Goal: Task Accomplishment & Management: Manage account settings

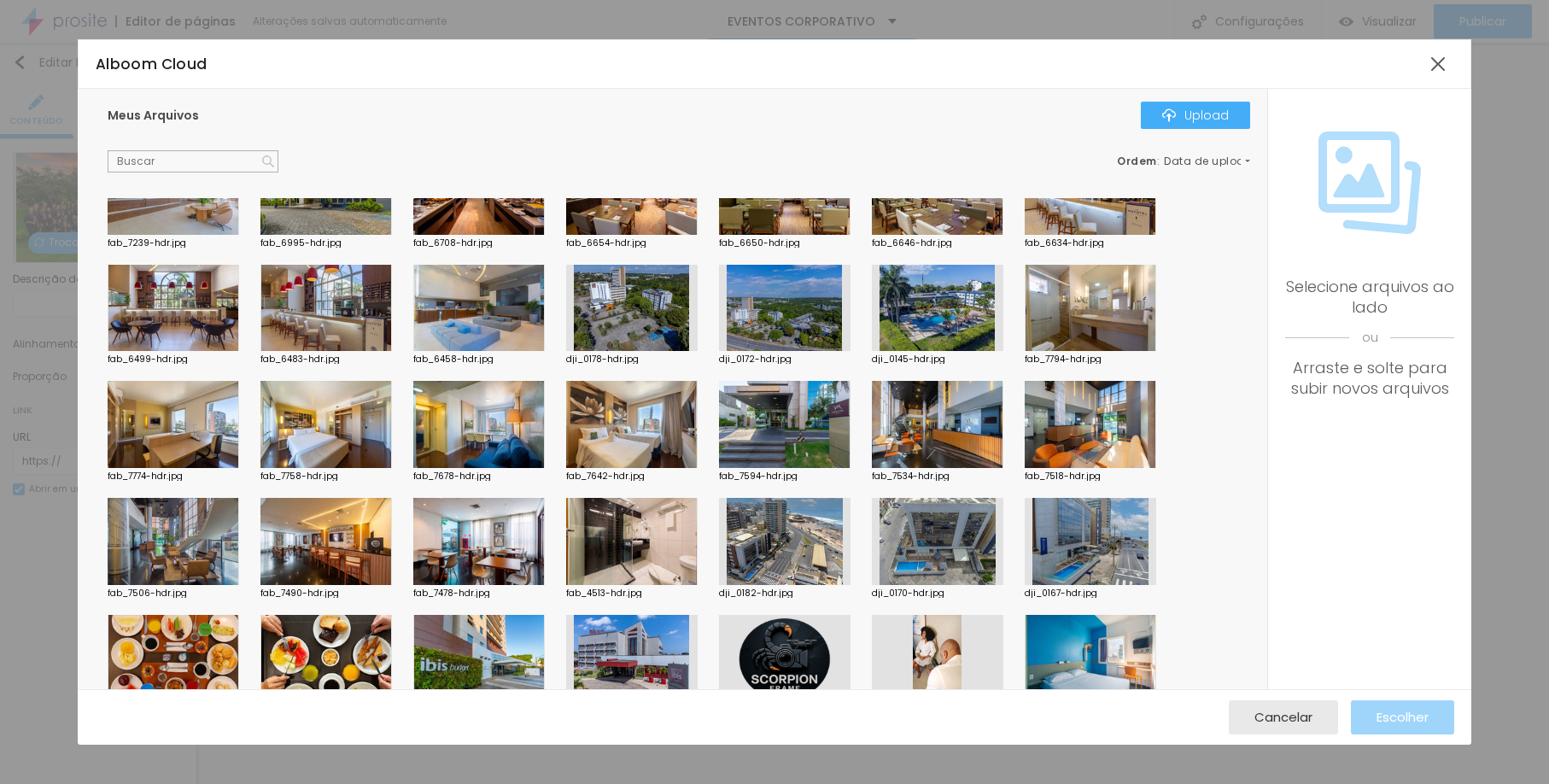
scroll to position [4653, 0]
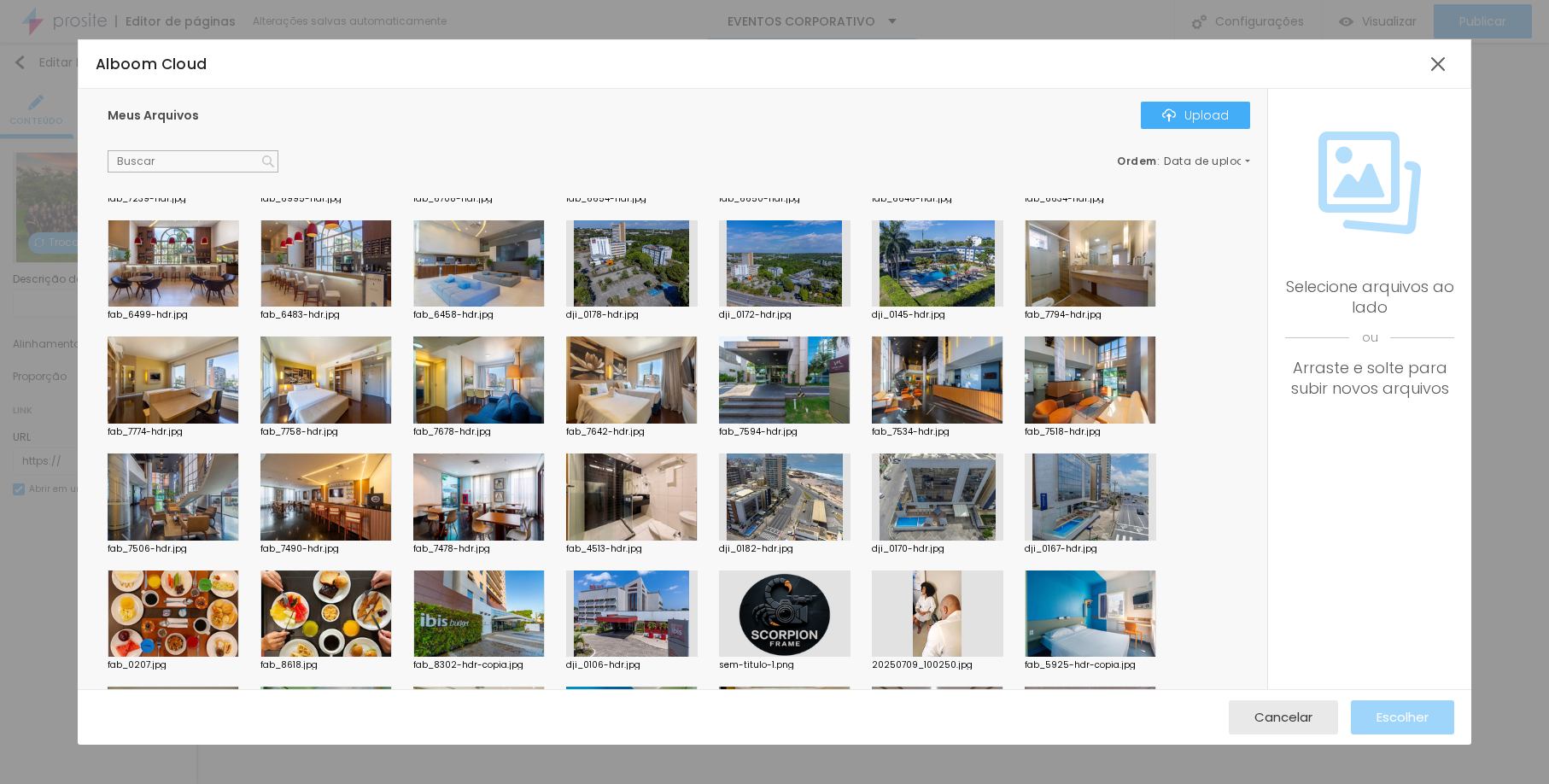
click at [323, 384] on div at bounding box center [326, 380] width 131 height 87
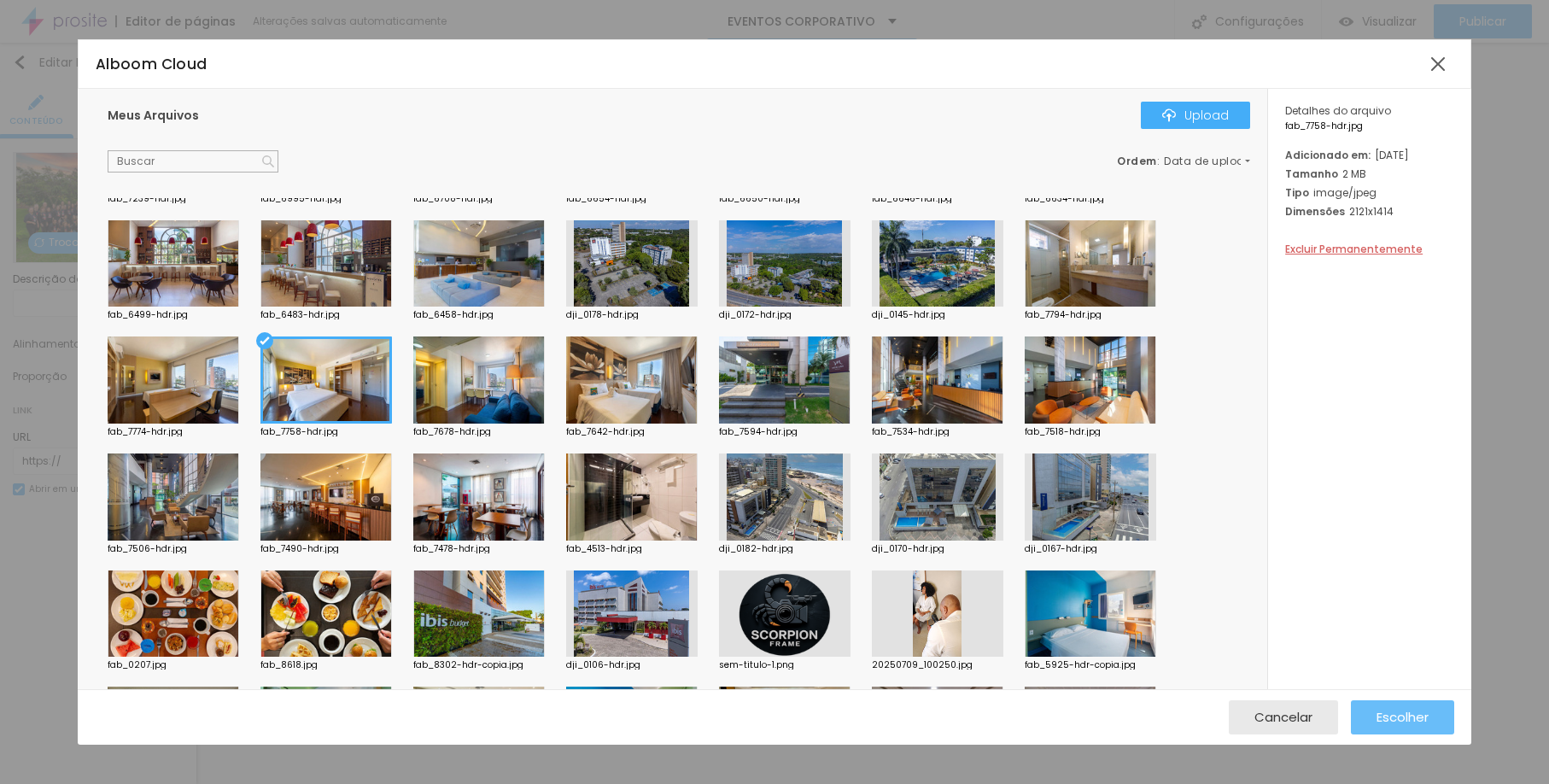
click at [1393, 719] on span "Escolher" at bounding box center [1402, 717] width 52 height 14
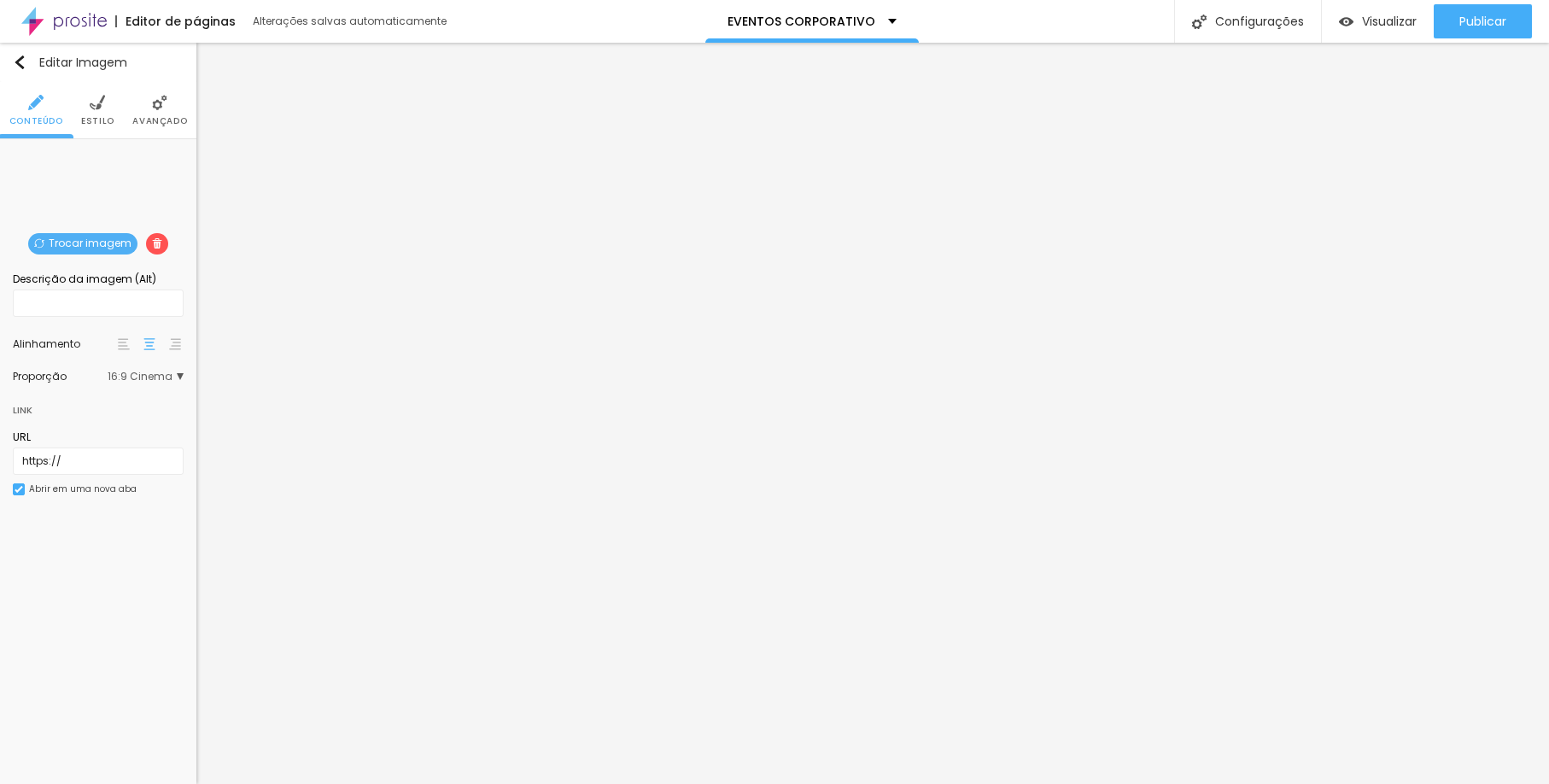
click at [72, 242] on span "Trocar imagem" at bounding box center [83, 244] width 109 height 21
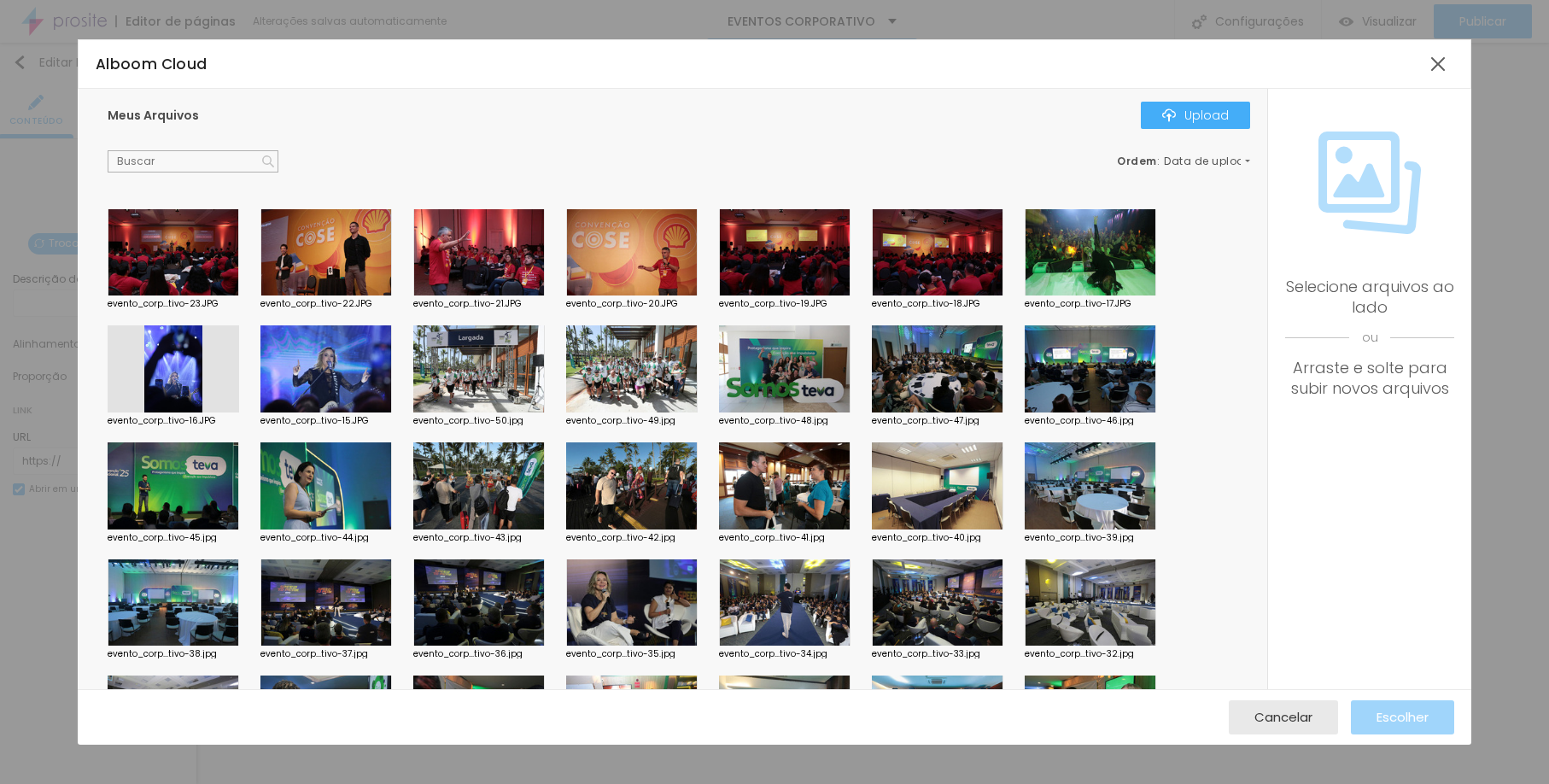
scroll to position [1418, 0]
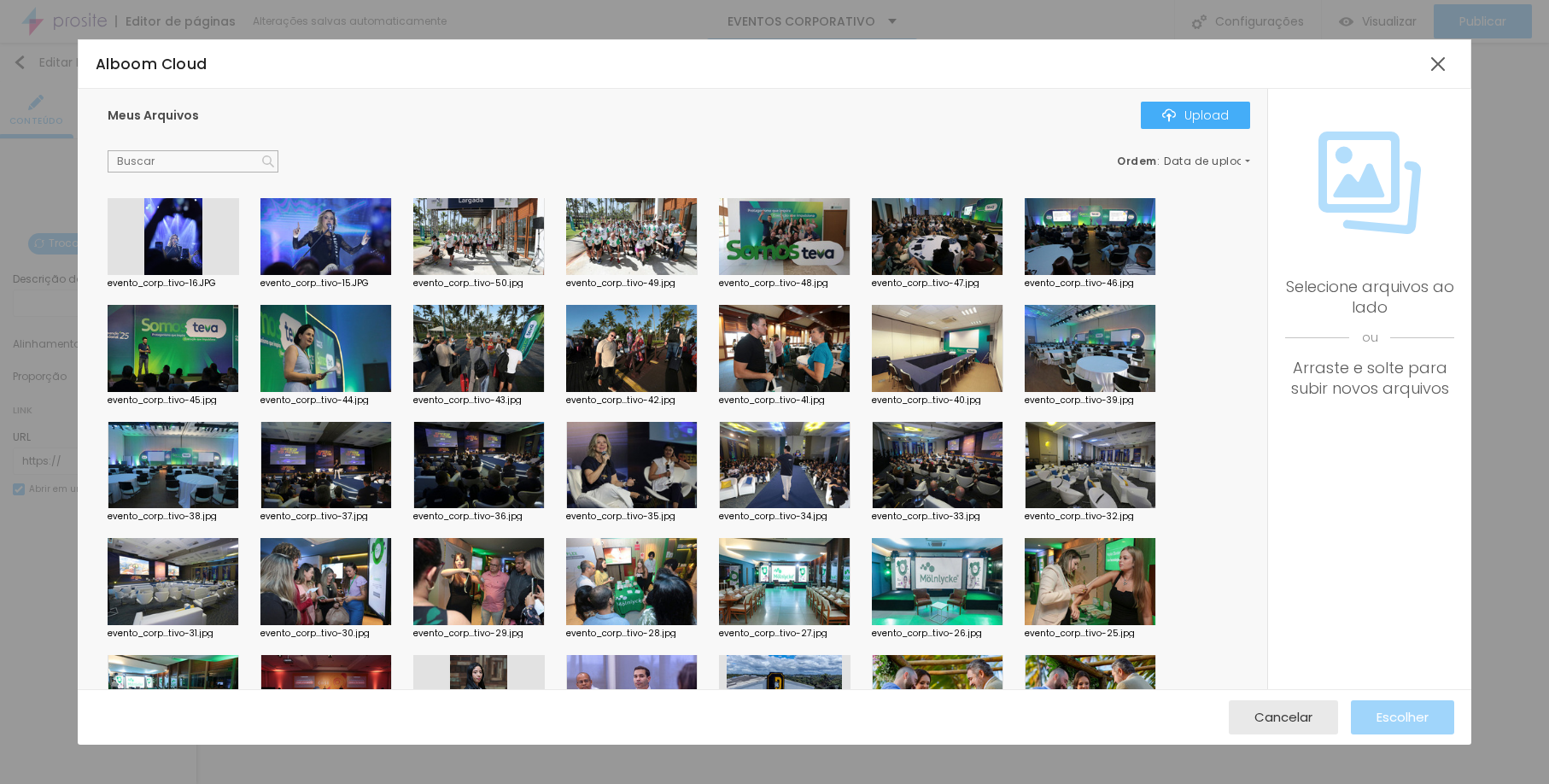
click at [651, 480] on div at bounding box center [632, 465] width 131 height 87
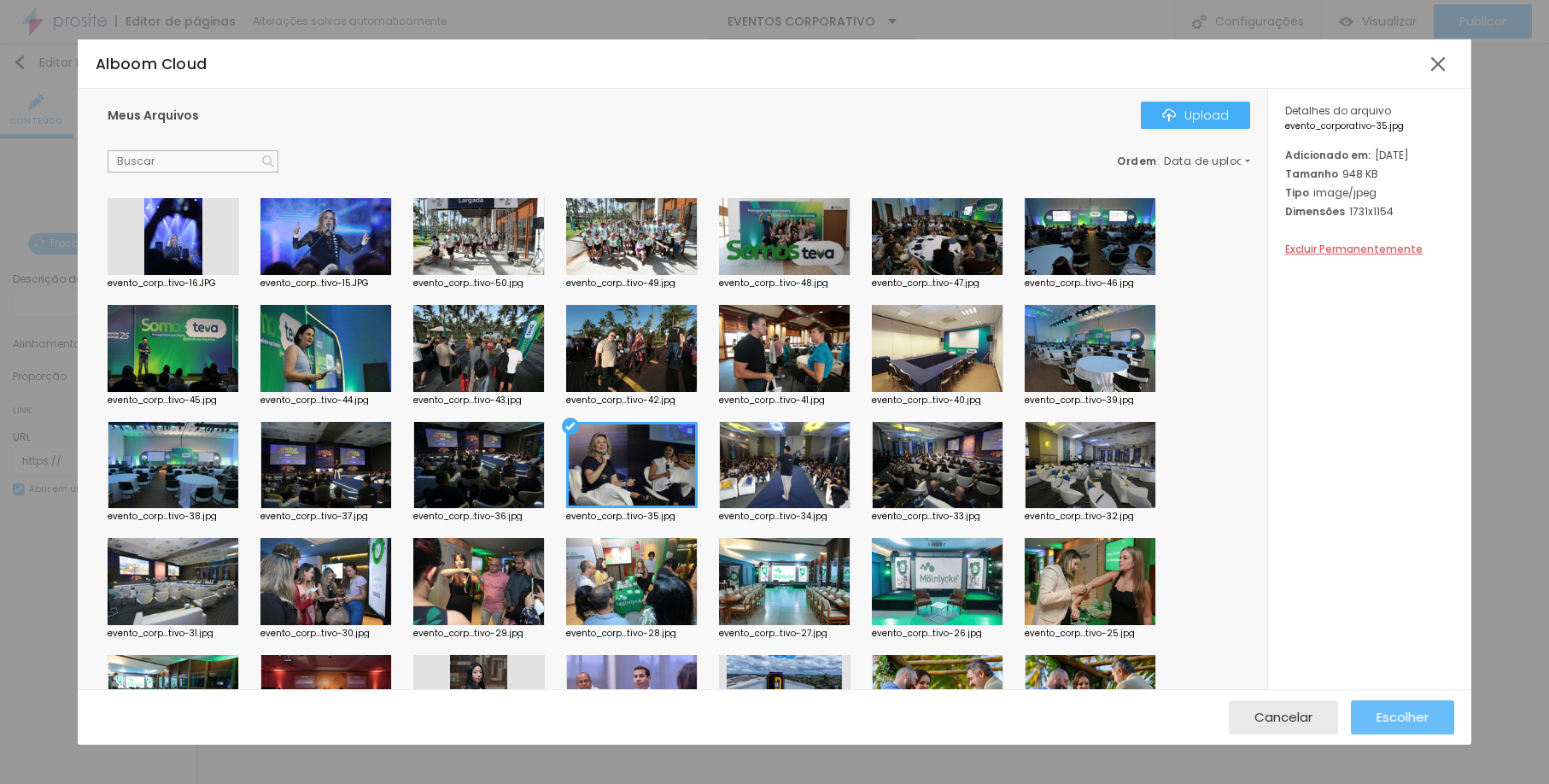
click at [1434, 713] on button "Escolher" at bounding box center [1402, 717] width 103 height 34
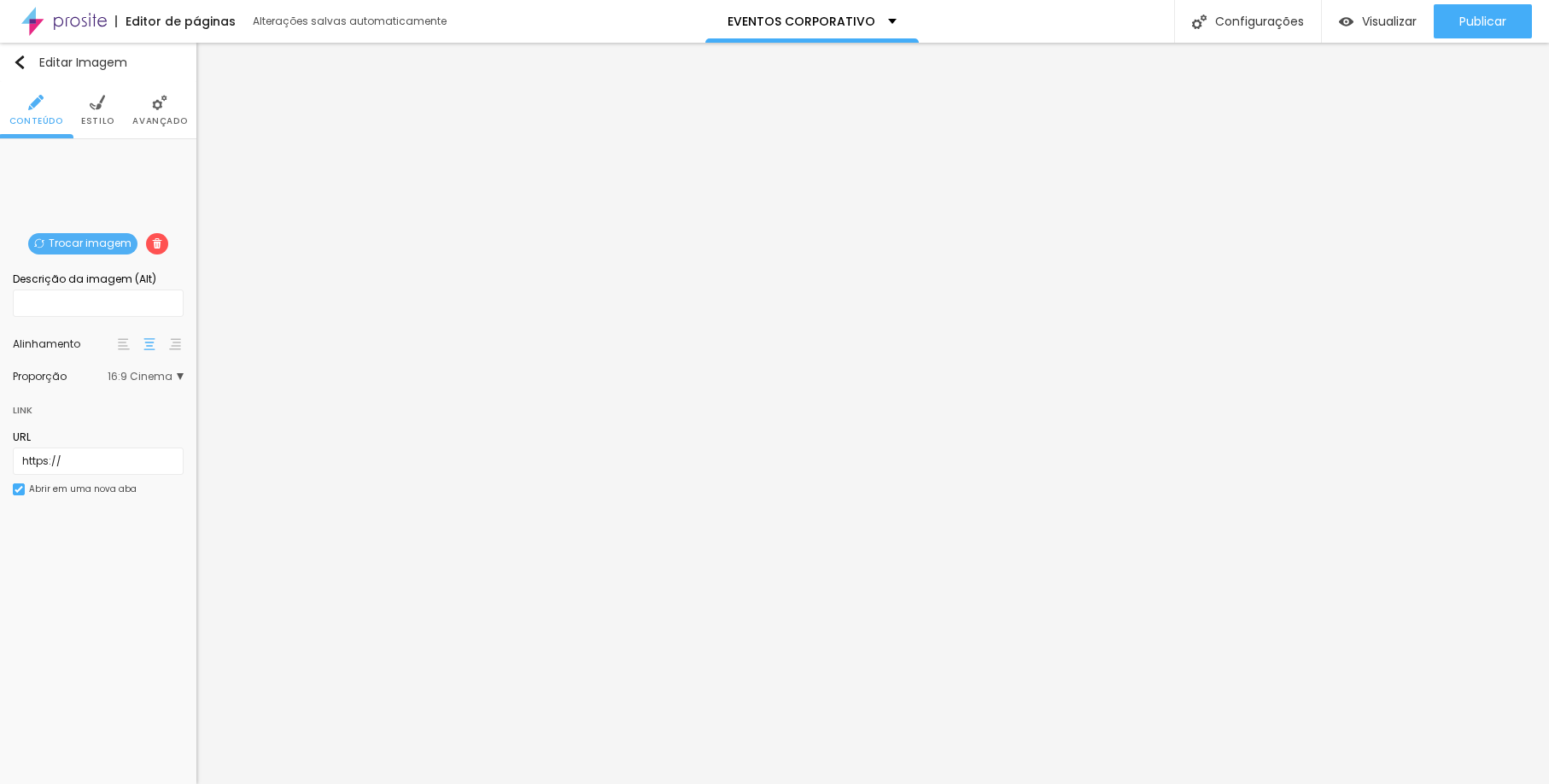
click at [145, 380] on span "16:9 Cinema" at bounding box center [146, 376] width 76 height 11
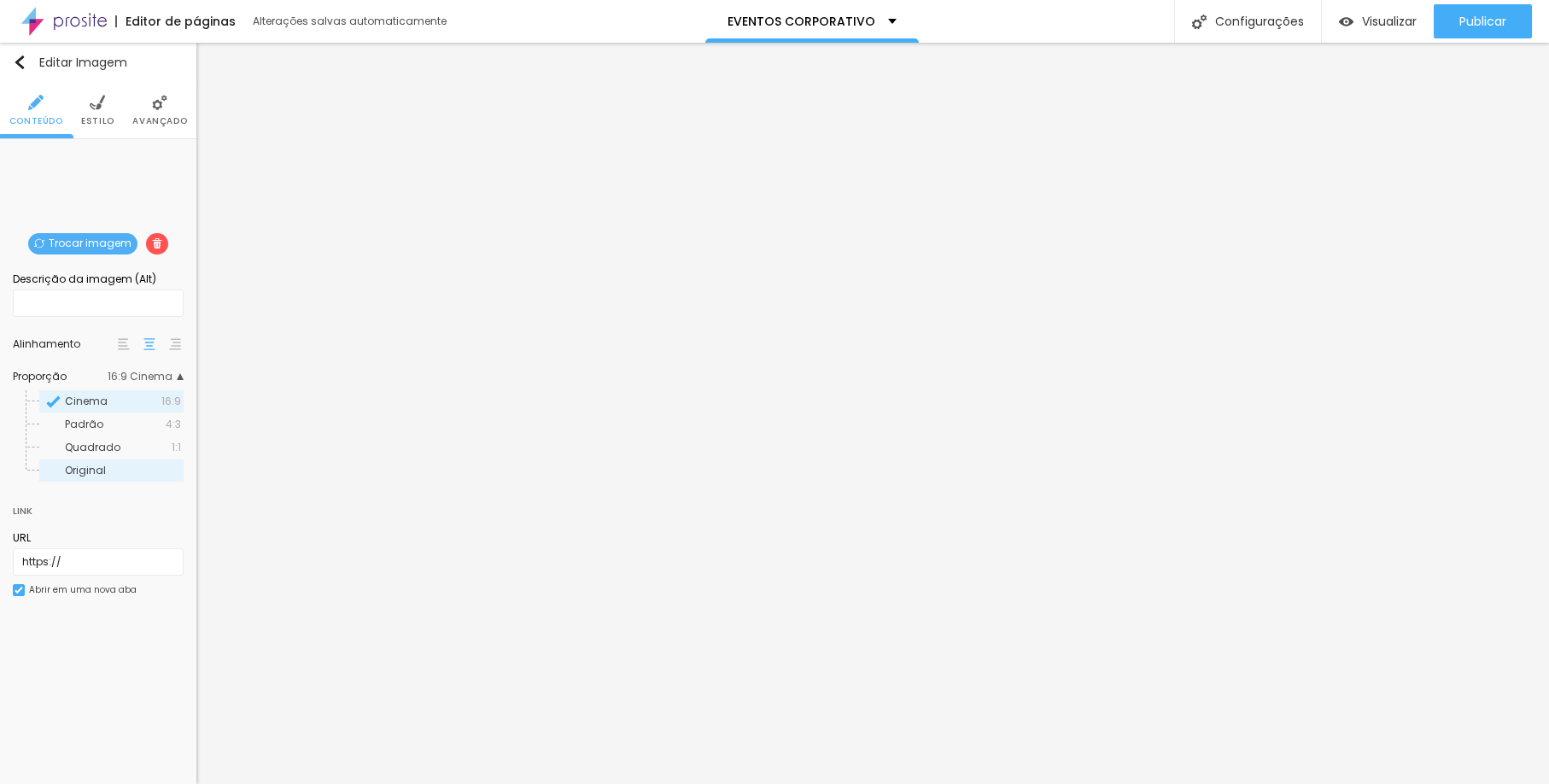
click at [82, 476] on span "Original" at bounding box center [85, 470] width 41 height 14
click at [85, 452] on span "Quadrado" at bounding box center [92, 447] width 56 height 14
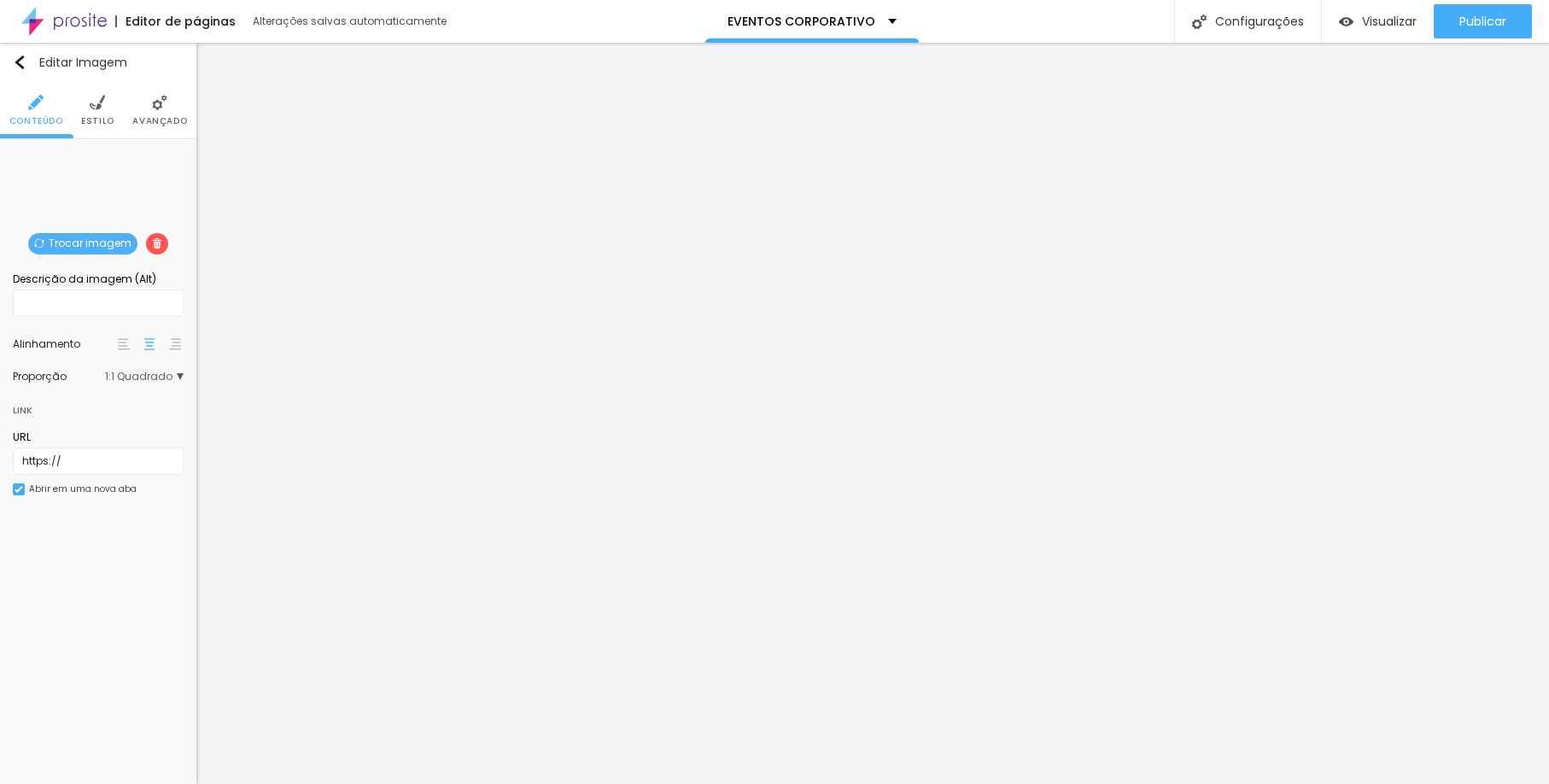
click at [139, 382] on span "1:1 Quadrado" at bounding box center [144, 376] width 78 height 11
click at [91, 473] on span "Original" at bounding box center [85, 470] width 41 height 14
click at [88, 113] on li "Estilo" at bounding box center [98, 109] width 34 height 56
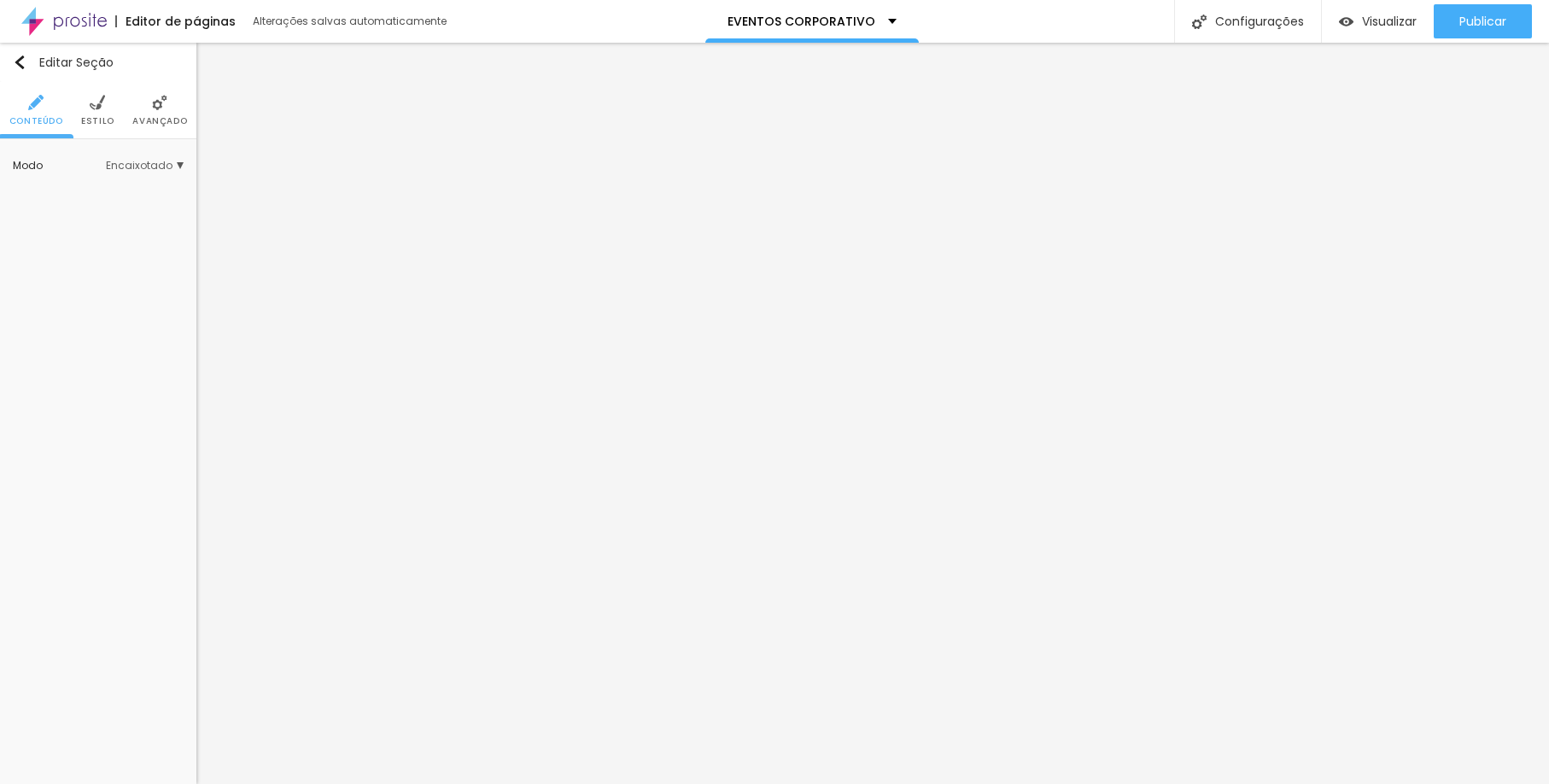
click at [93, 108] on img at bounding box center [97, 102] width 15 height 15
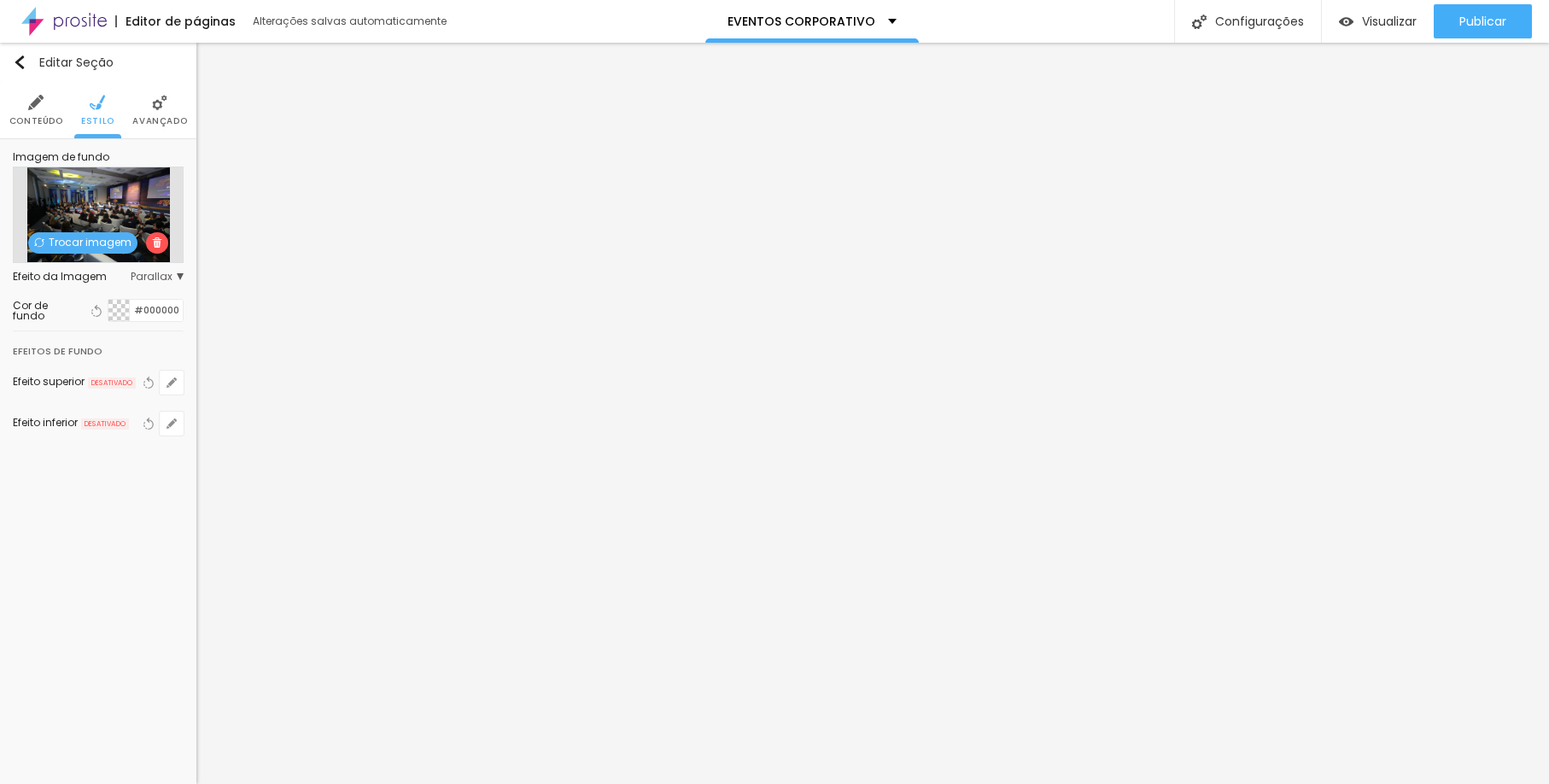
click at [75, 258] on div "Trocar imagem" at bounding box center [98, 215] width 171 height 97
click at [78, 252] on span "Trocar imagem" at bounding box center [83, 243] width 109 height 21
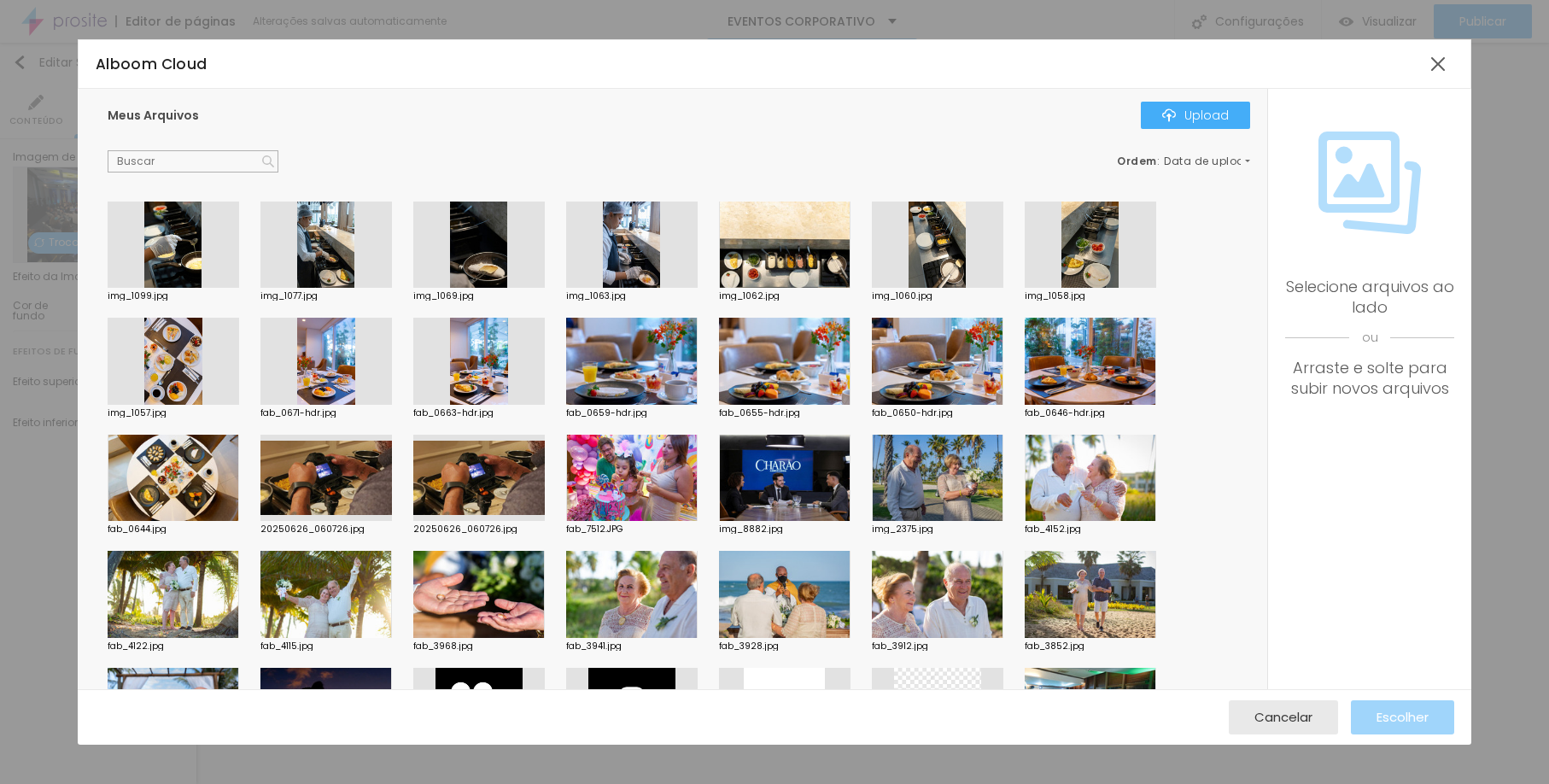
scroll to position [1305, 0]
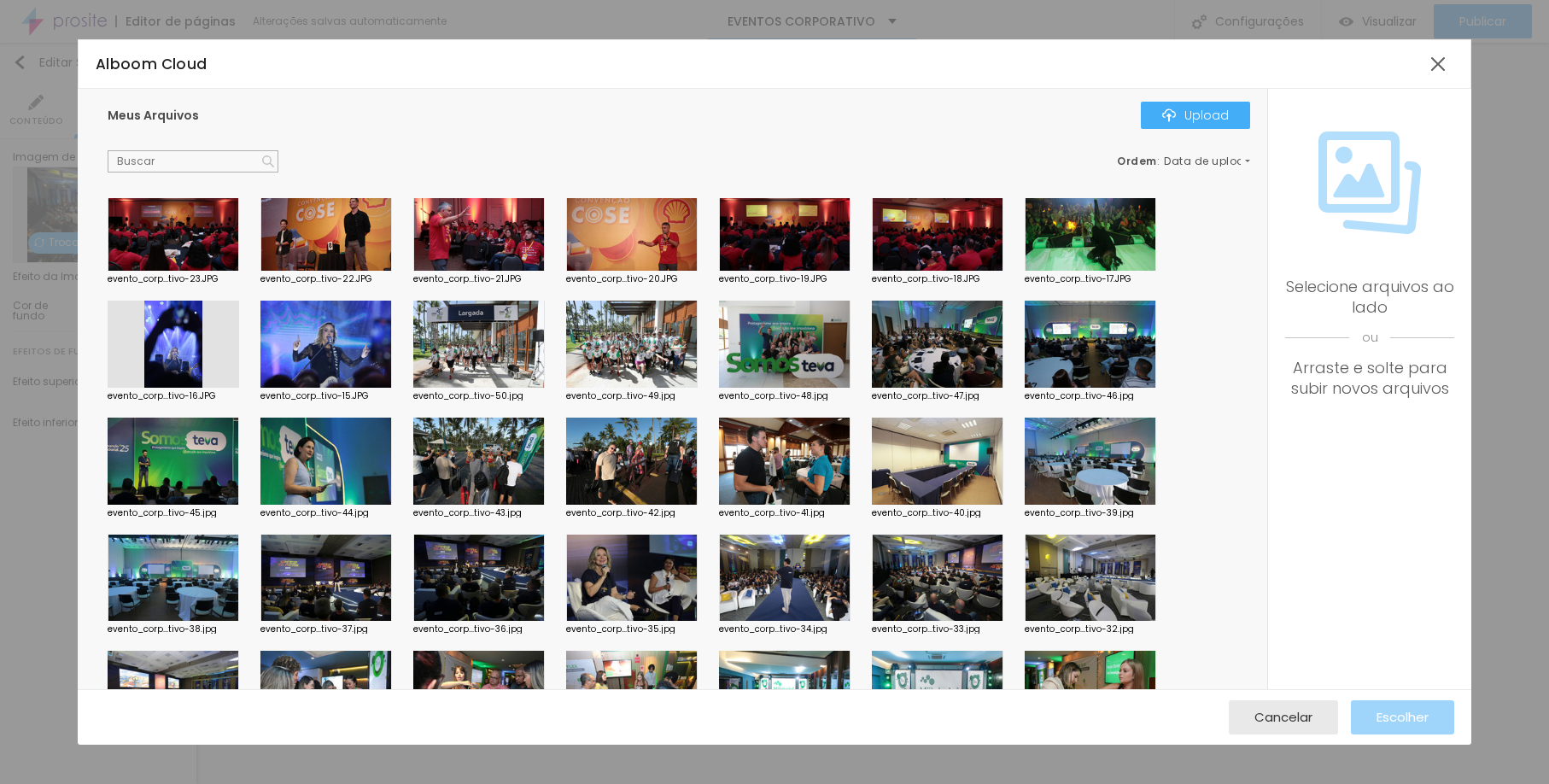
click at [210, 224] on div at bounding box center [173, 228] width 131 height 87
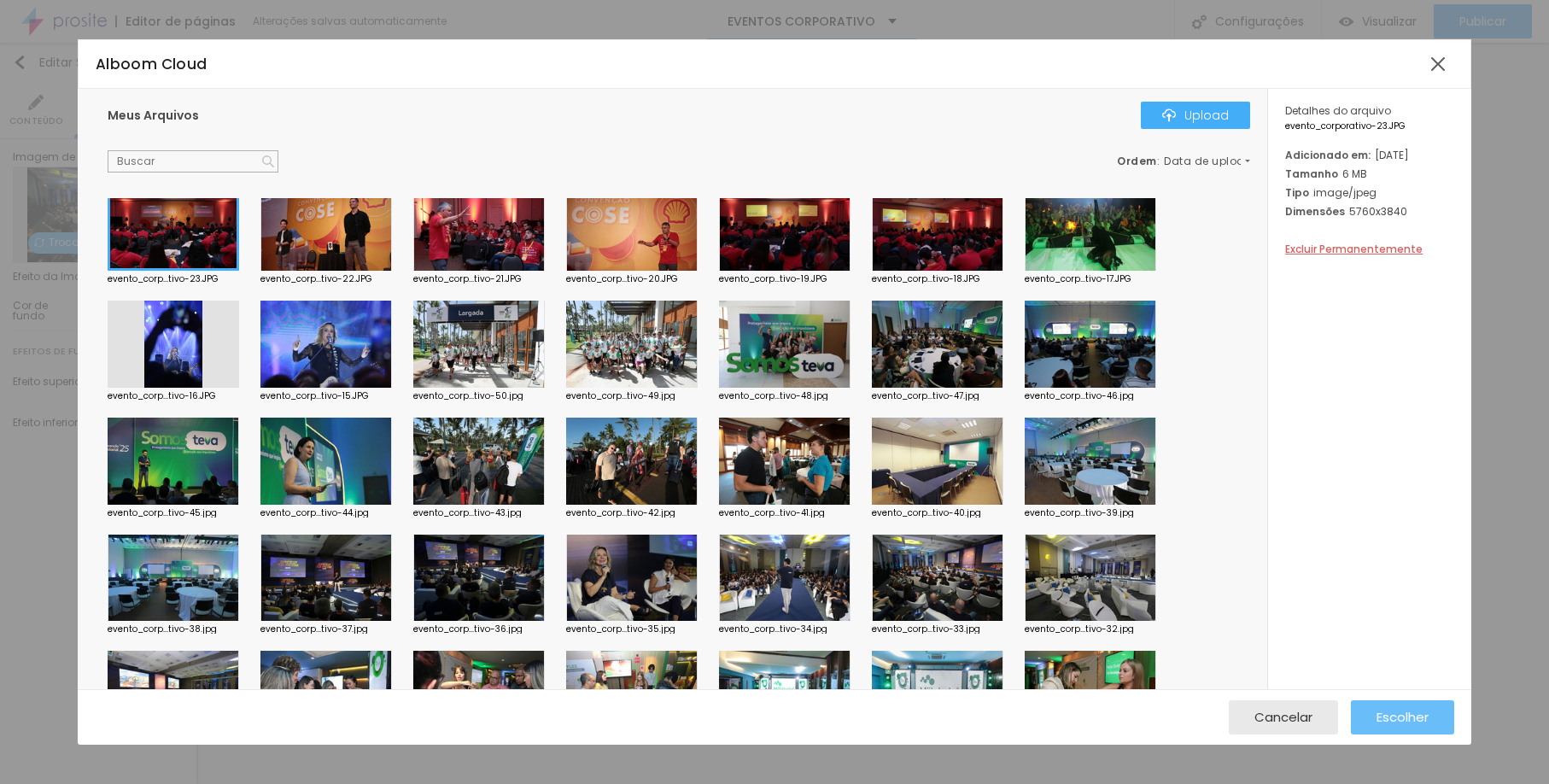
click at [1377, 706] on div "Escolher" at bounding box center [1402, 717] width 52 height 34
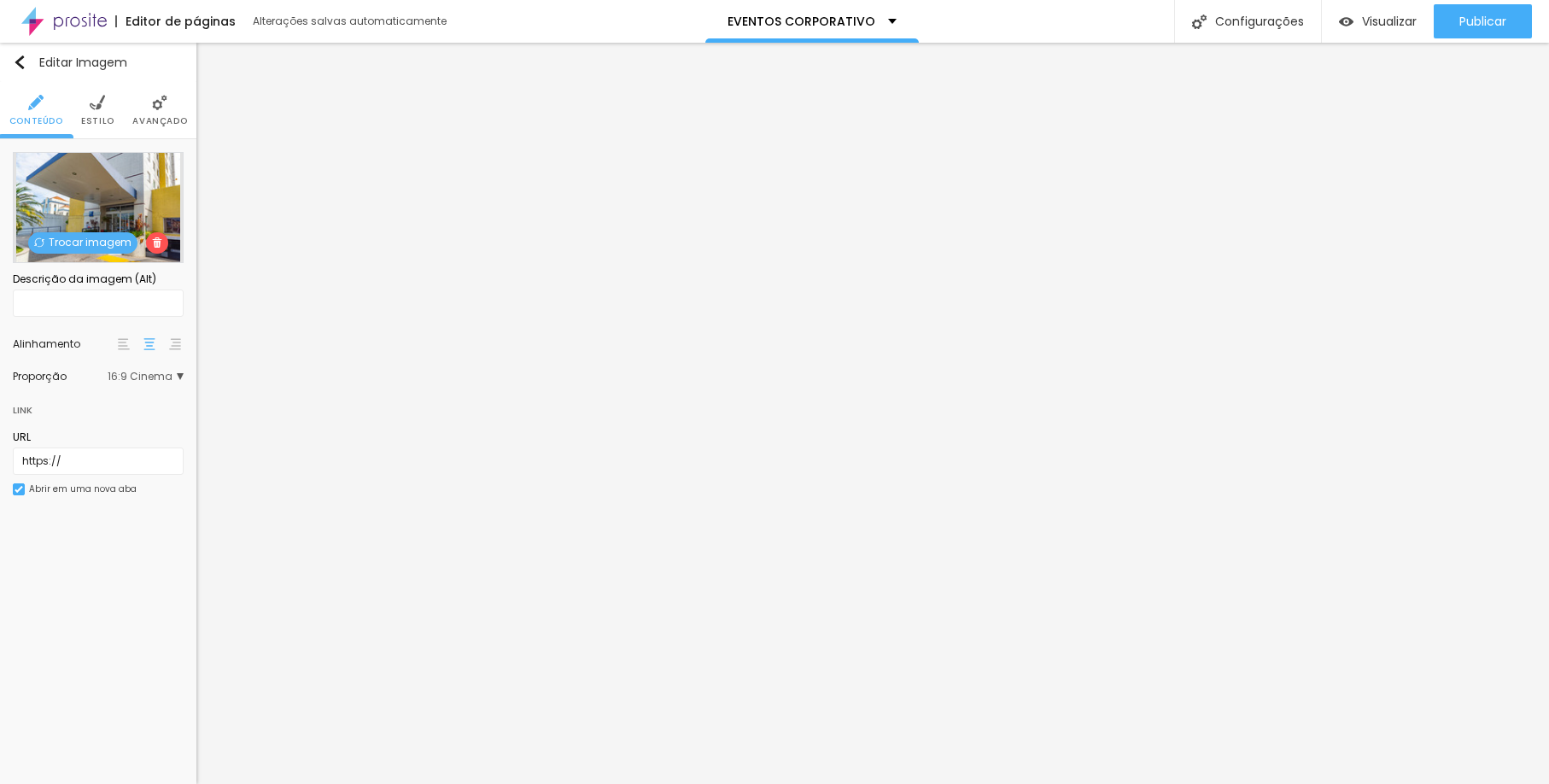
click at [67, 241] on span "Trocar imagem" at bounding box center [83, 243] width 109 height 21
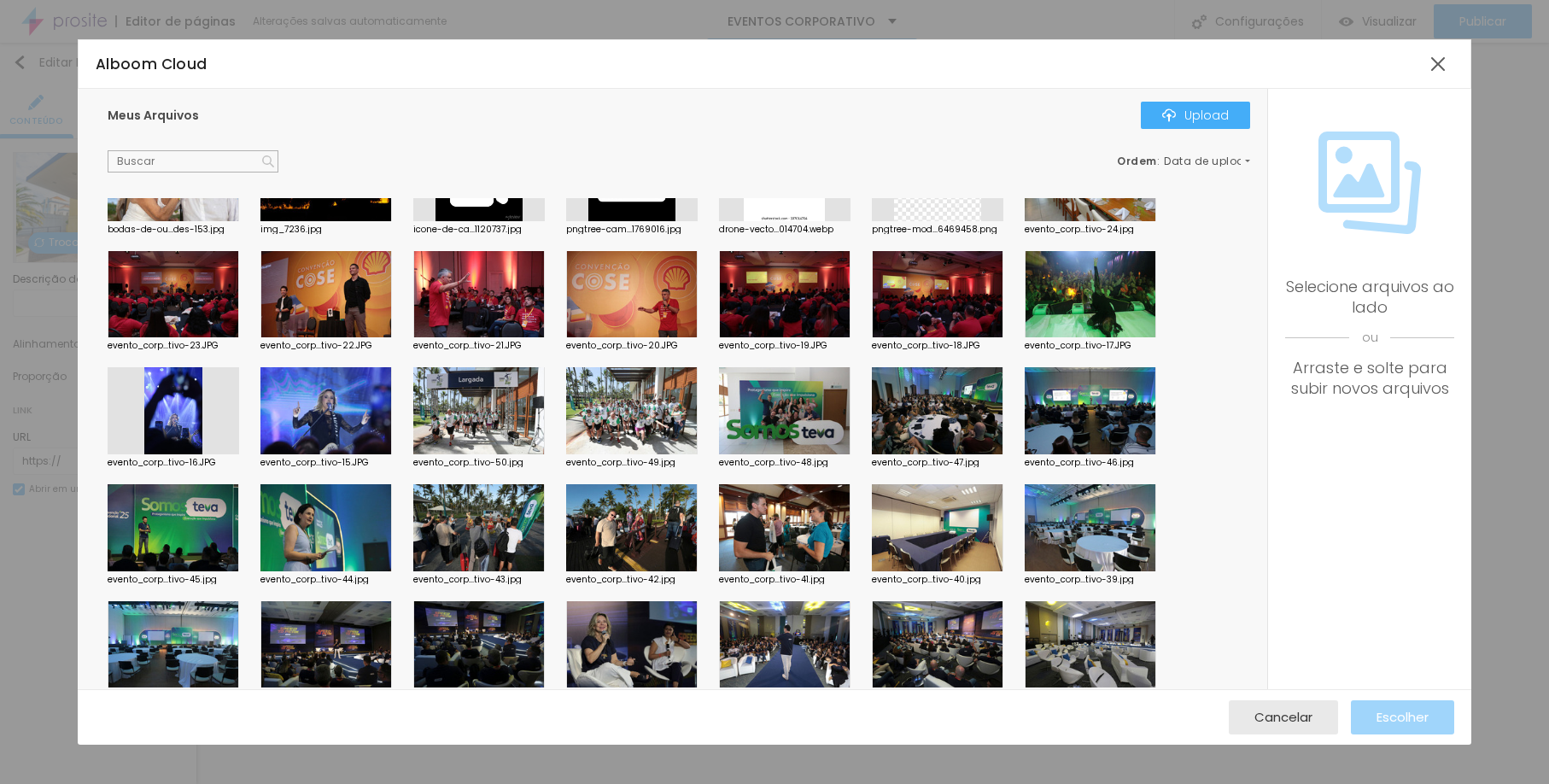
scroll to position [1539, 0]
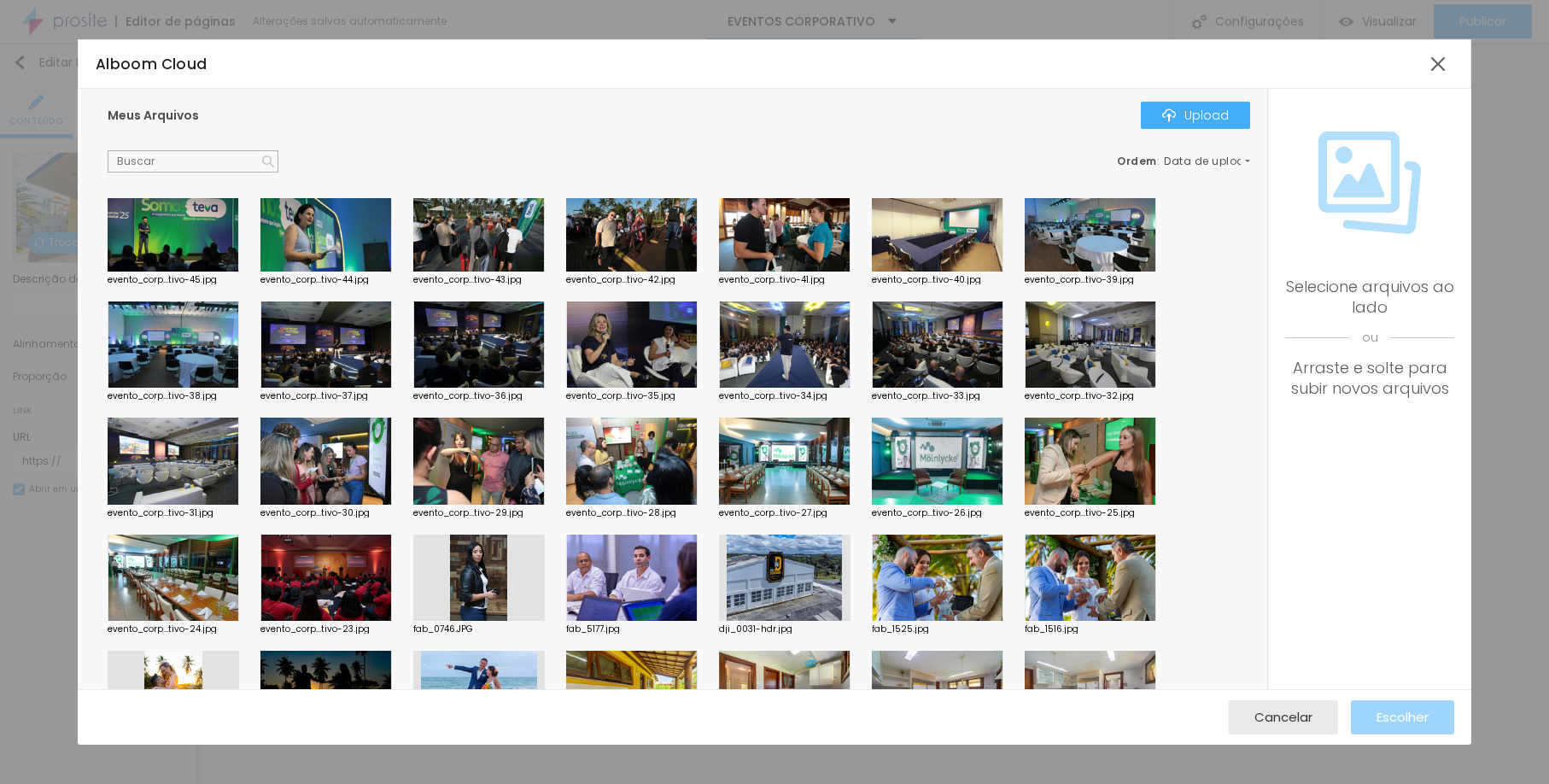
click at [490, 368] on div at bounding box center [479, 344] width 131 height 87
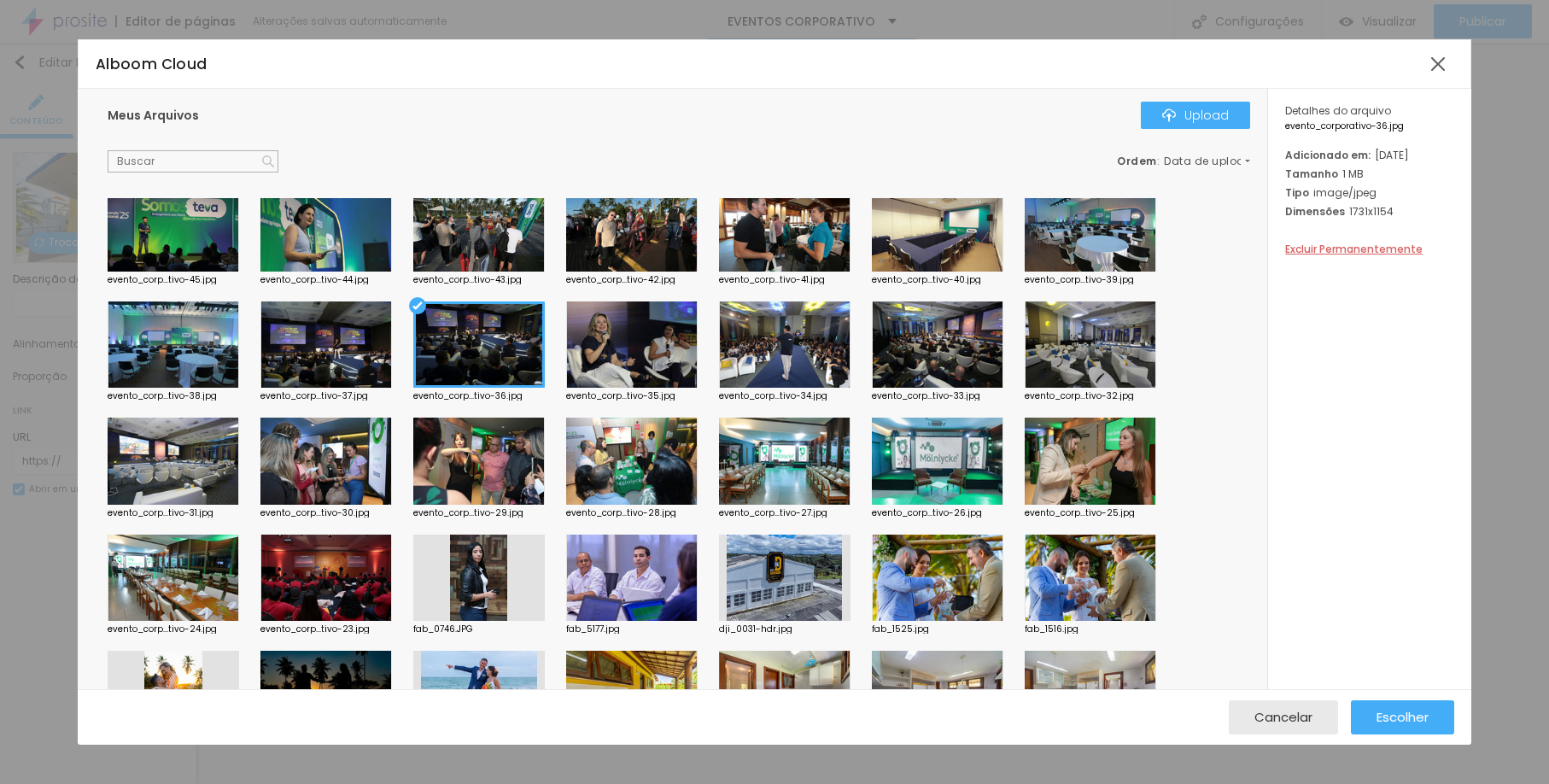
click at [955, 341] on div at bounding box center [938, 344] width 131 height 87
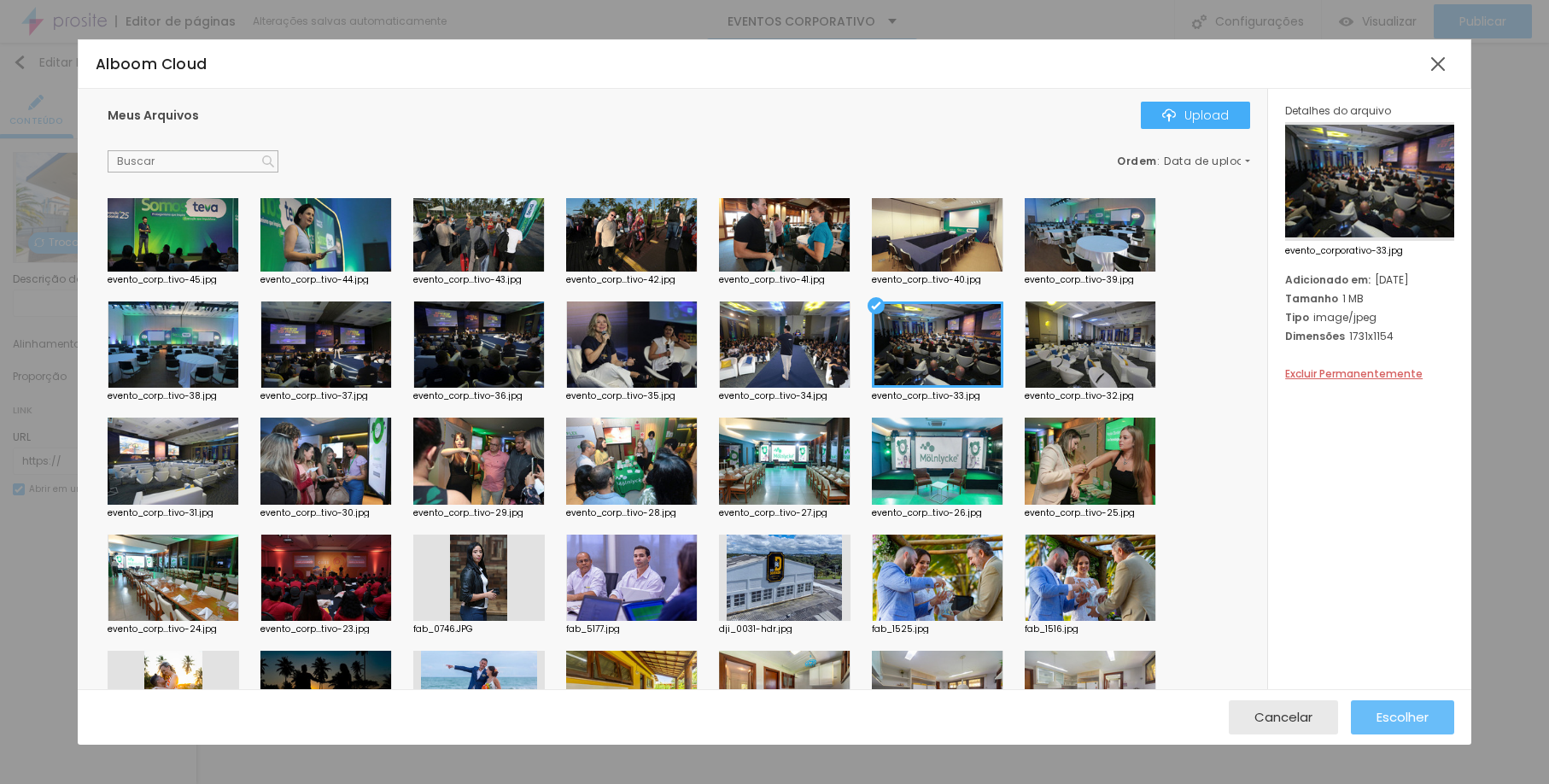
click at [1377, 704] on div "Escolher" at bounding box center [1402, 717] width 52 height 34
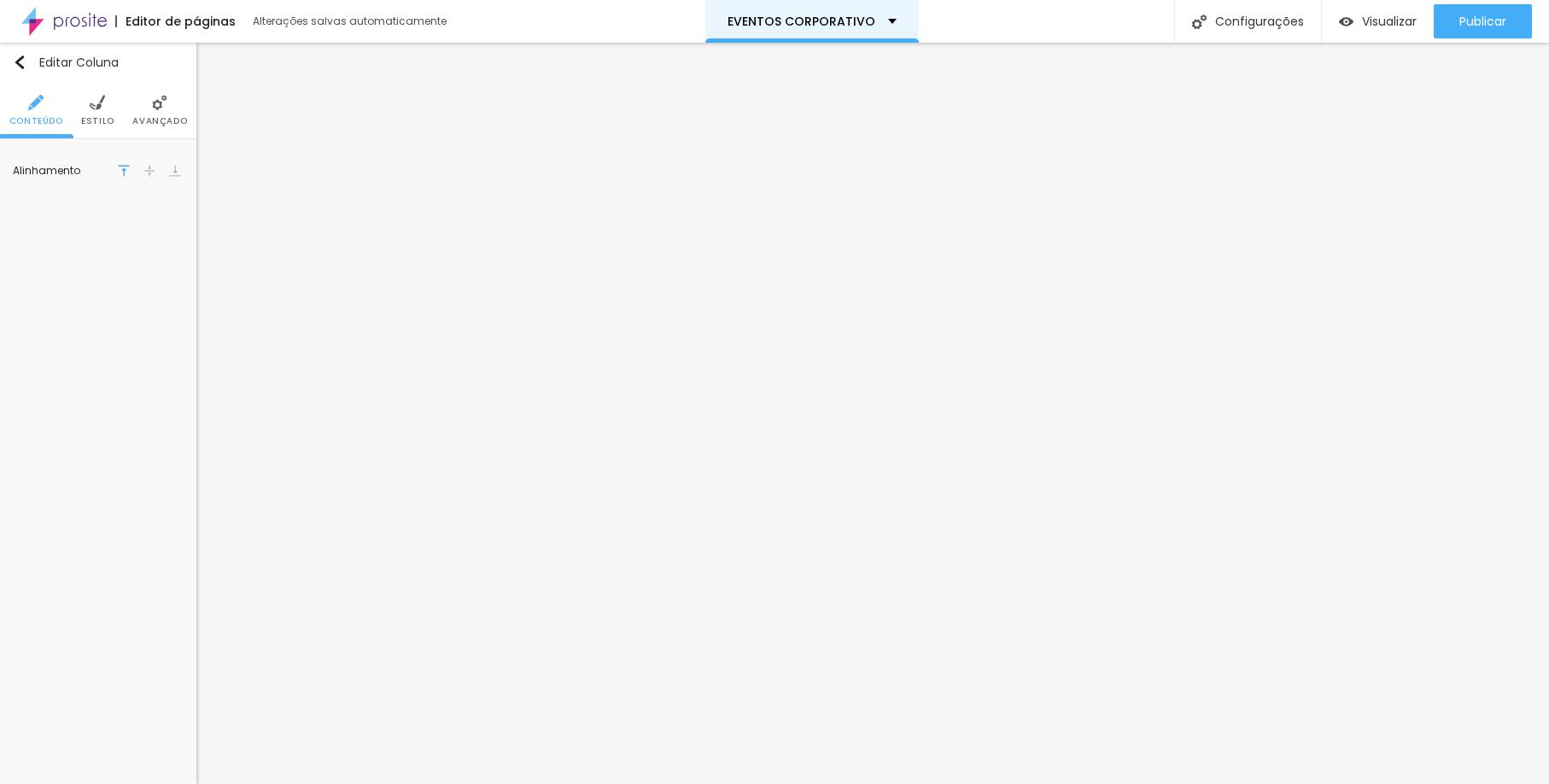
click at [844, 28] on div "EVENTOS CORPORATIVO" at bounding box center [812, 21] width 213 height 43
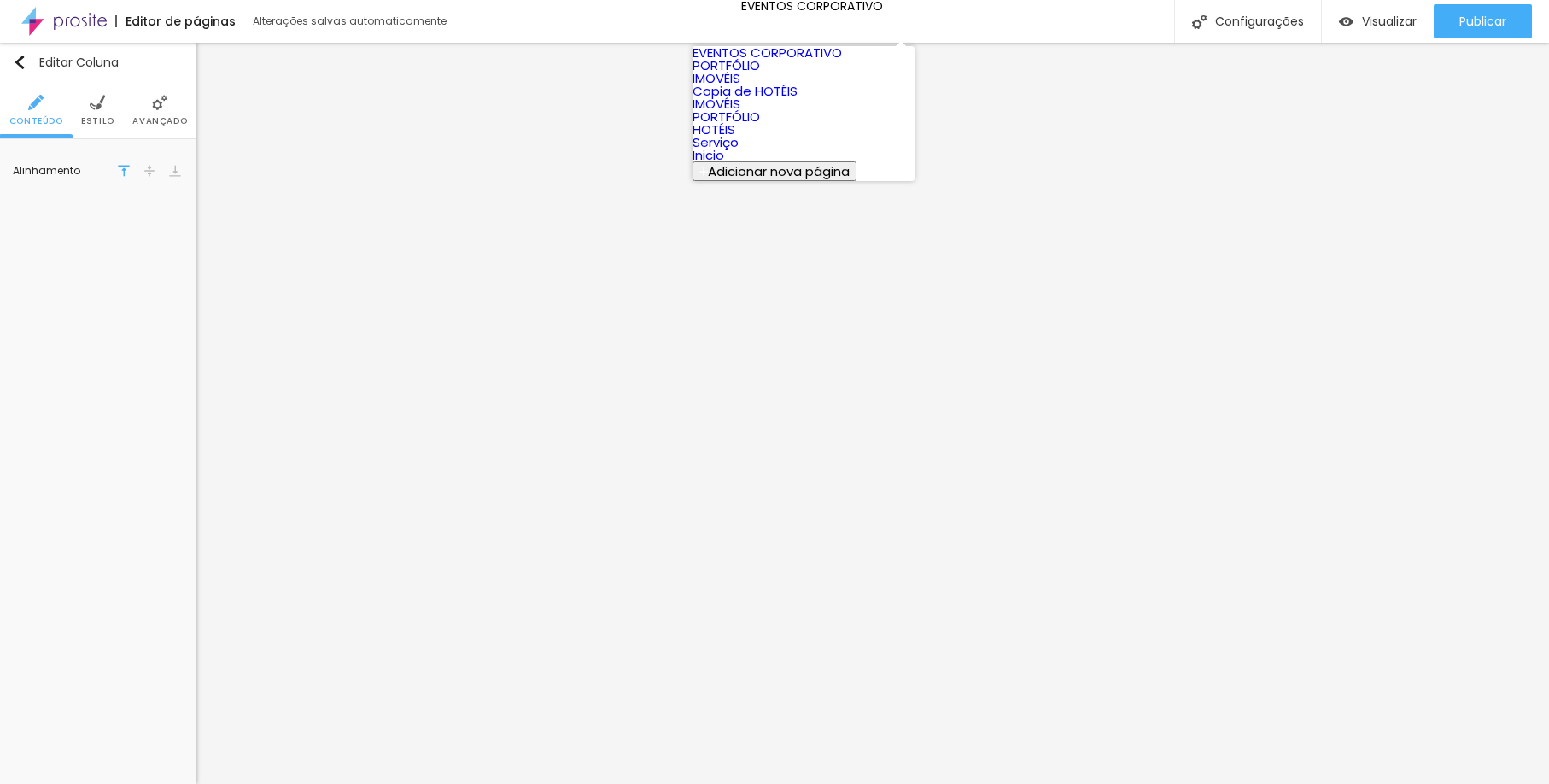
click at [757, 75] on link "PORTFÓLIO" at bounding box center [727, 65] width 68 height 18
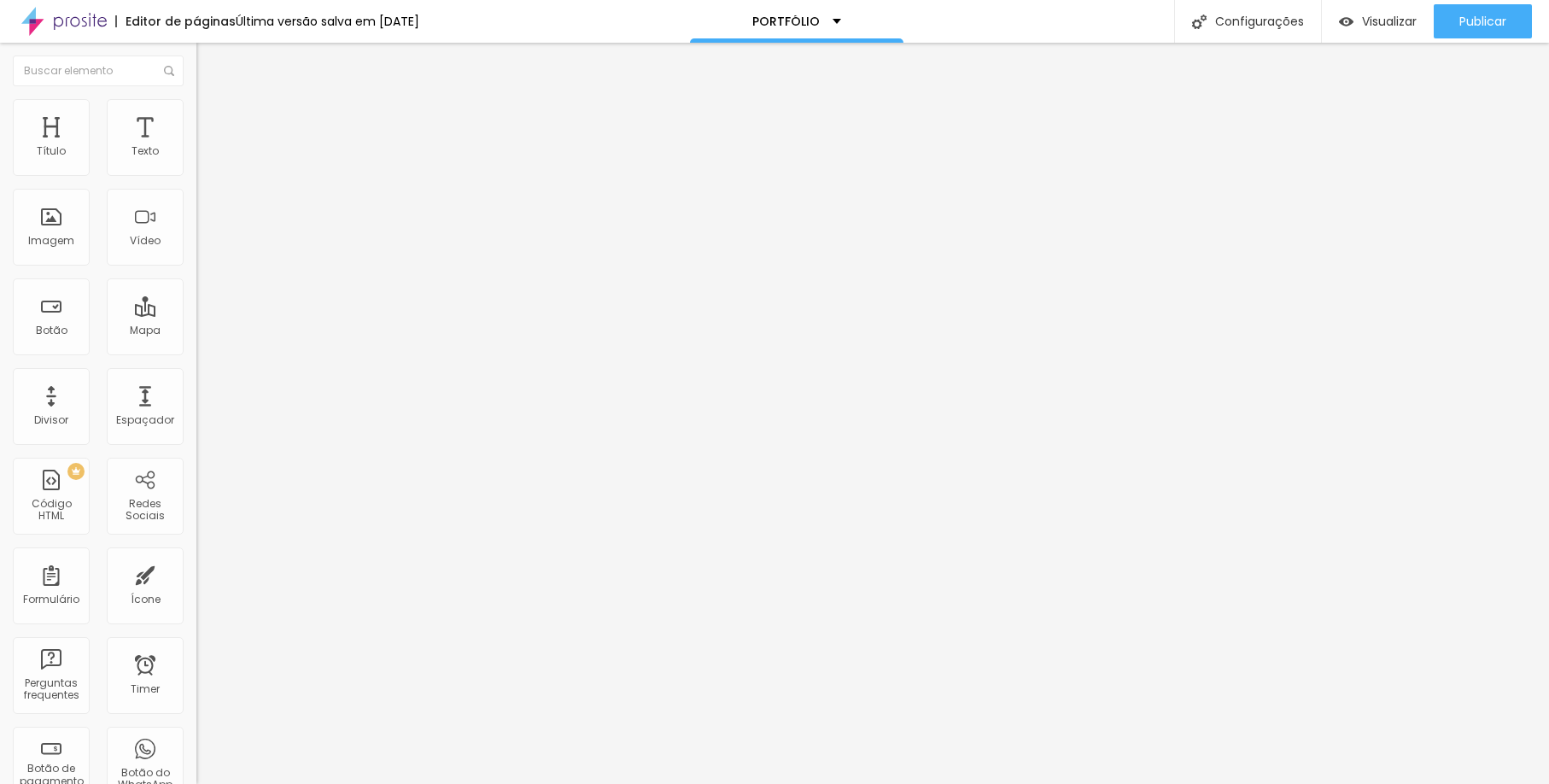
click at [196, 333] on div "URL" at bounding box center [294, 328] width 196 height 11
click at [196, 350] on input "#" at bounding box center [298, 341] width 205 height 17
paste input "www.scorpionframe.com.br/imoveis-2"
type input "#www.scorpionframe.com.br/imoveis-2"
click at [1354, 19] on div "Visualizar" at bounding box center [1378, 21] width 78 height 14
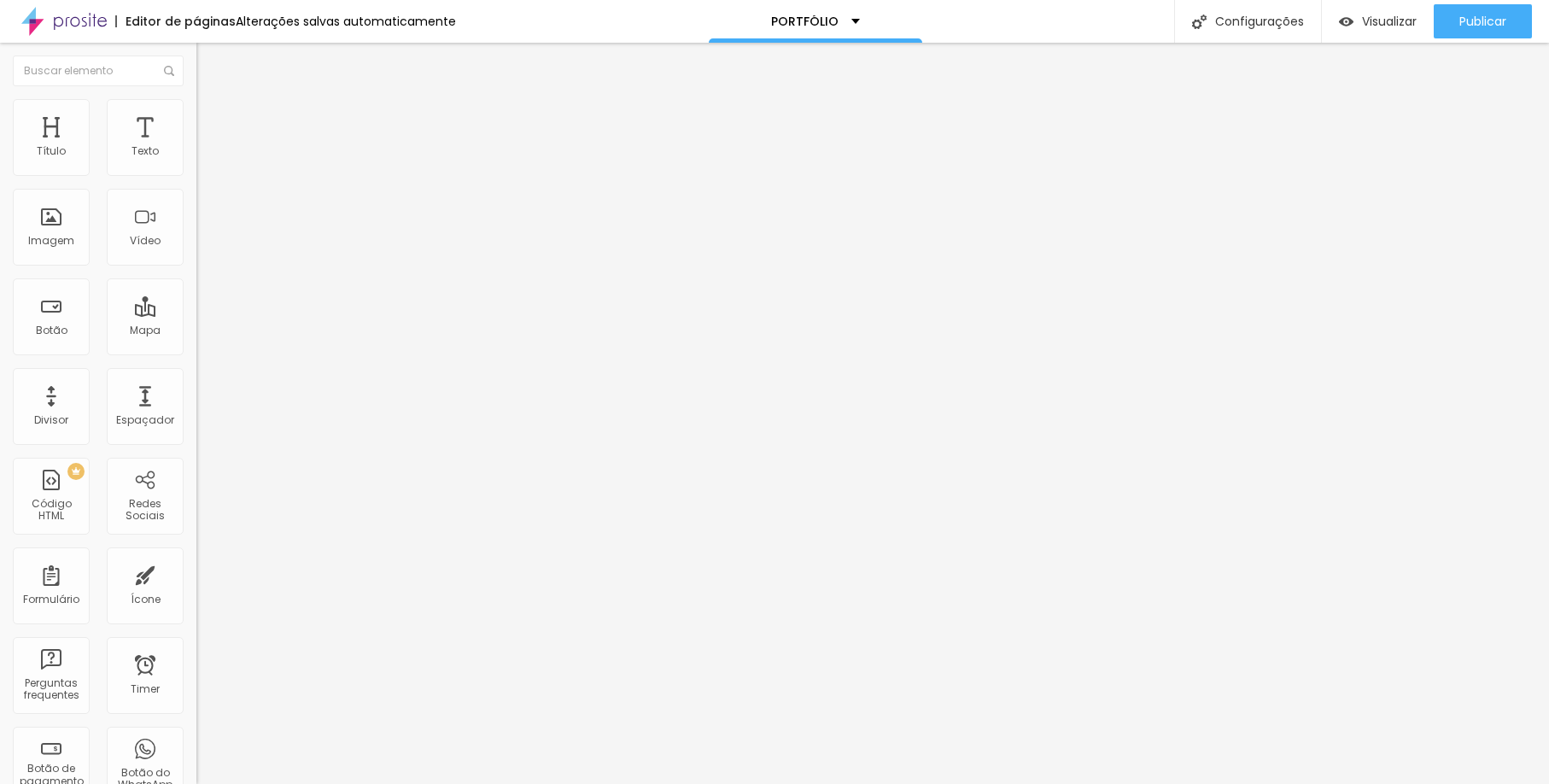
click at [196, 350] on input "#www.scorpionframe.com.br/imoveis-2" at bounding box center [298, 341] width 205 height 17
click at [1463, 14] on span "Publicar" at bounding box center [1482, 20] width 47 height 13
click at [196, 350] on input "#" at bounding box center [298, 341] width 205 height 17
click at [196, 365] on div "URL #" at bounding box center [294, 343] width 196 height 42
click at [196, 322] on div "Link" at bounding box center [294, 318] width 196 height 11
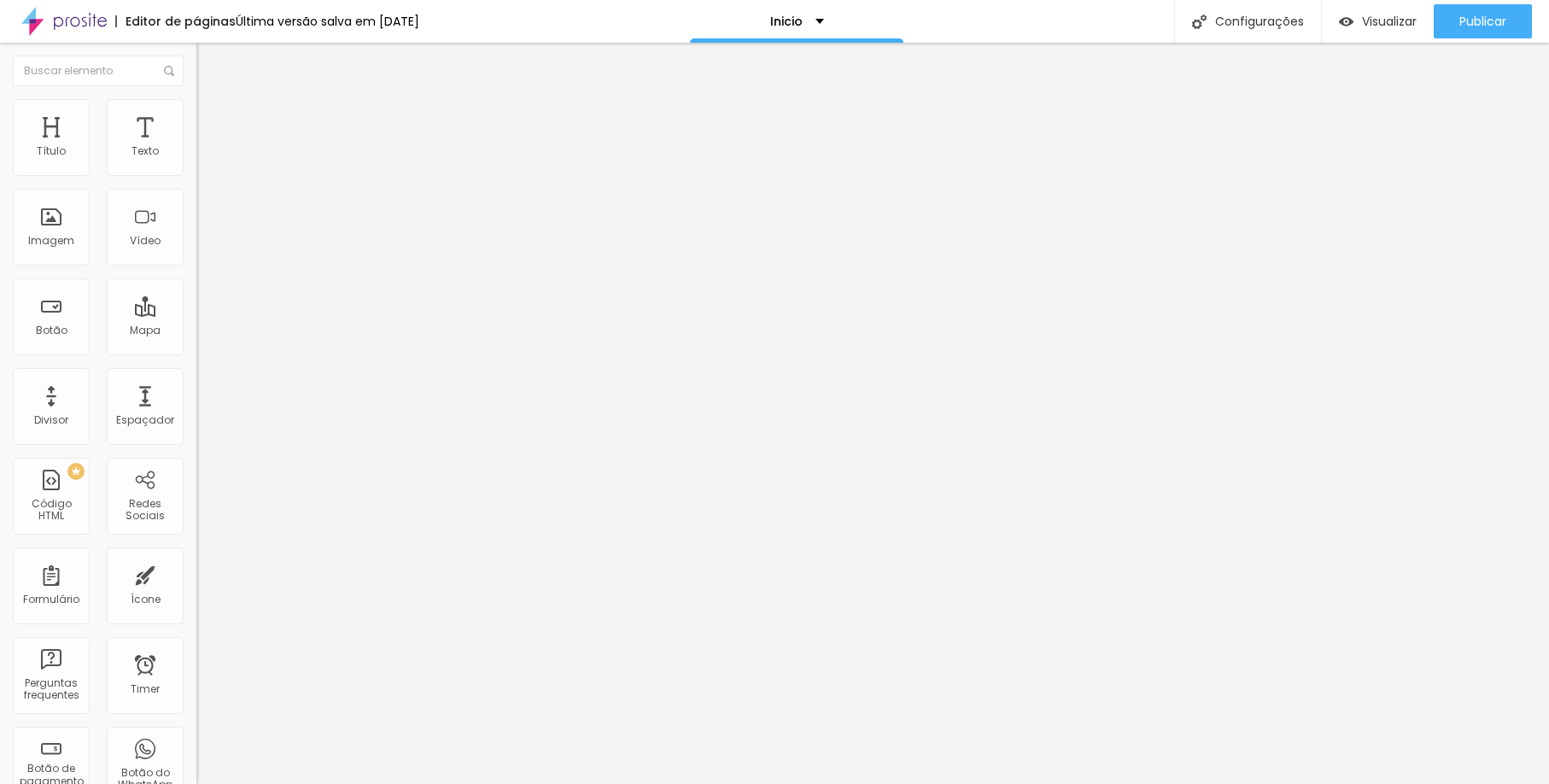
click at [196, 350] on input "#" at bounding box center [298, 341] width 205 height 17
paste input "www.scorpionframe.com.br/imoveis-2"
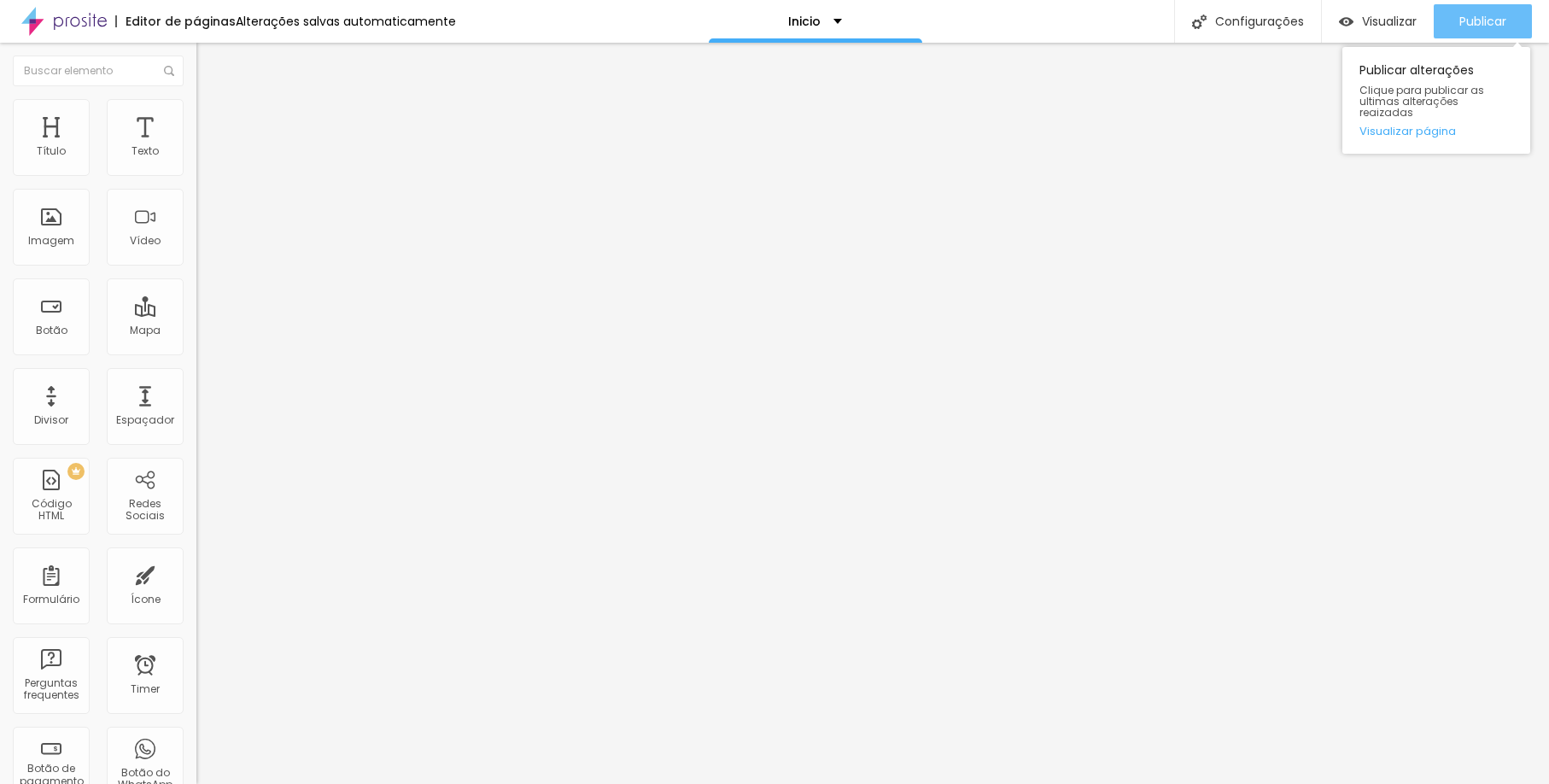
click at [1459, 20] on span "Publicar" at bounding box center [1482, 20] width 47 height 13
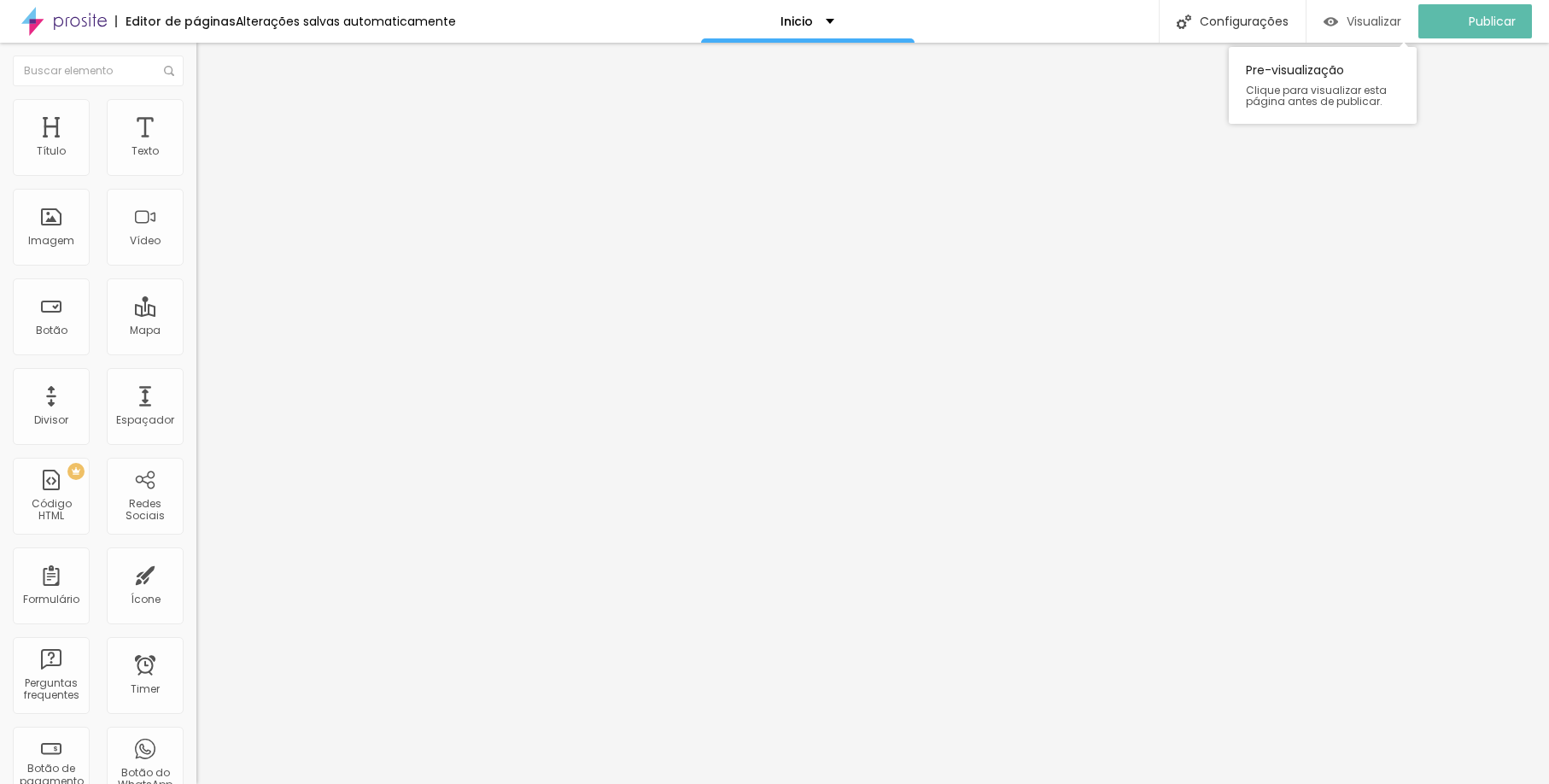
click at [1381, 30] on div "Visualizar" at bounding box center [1362, 21] width 78 height 34
click at [196, 350] on input "www.scorpionframe.com.br/imoveis-2" at bounding box center [298, 341] width 205 height 17
drag, startPoint x: 27, startPoint y: 467, endPoint x: 195, endPoint y: 484, distance: 168.9
click at [196, 380] on div "Trocar imagem Descrição da imagem (Alt) Alinhamento Proporção 4:3 Padrão Cinema…" at bounding box center [294, 257] width 196 height 247
type input "w"
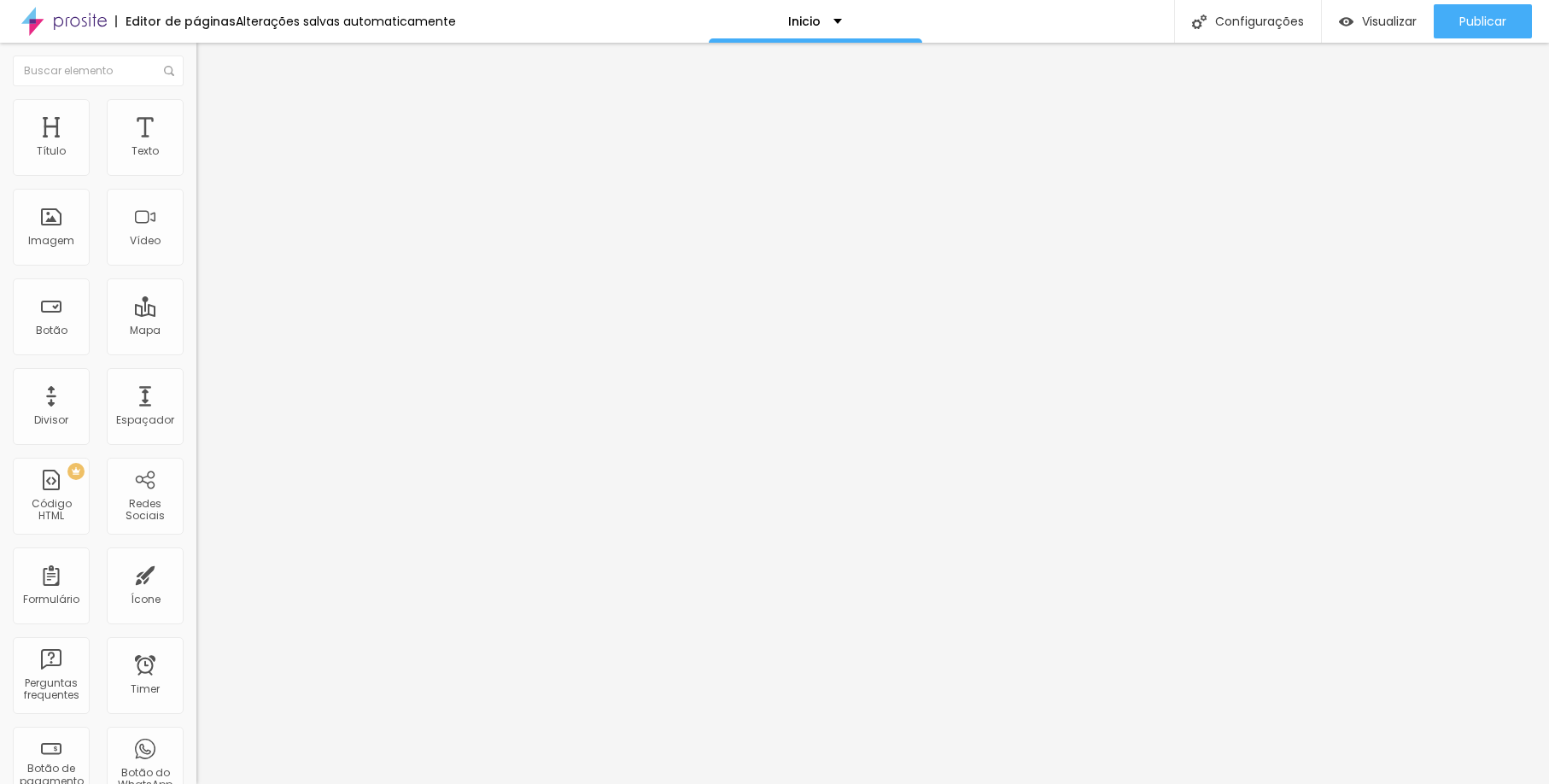
paste input "[URL][DOMAIN_NAME]"
type input "[URL][DOMAIN_NAME]"
click at [1389, 24] on span "Visualizar" at bounding box center [1390, 20] width 55 height 13
click at [1356, 28] on div "Visualizar" at bounding box center [1378, 21] width 78 height 14
drag, startPoint x: 20, startPoint y: 465, endPoint x: 194, endPoint y: 467, distance: 174.0
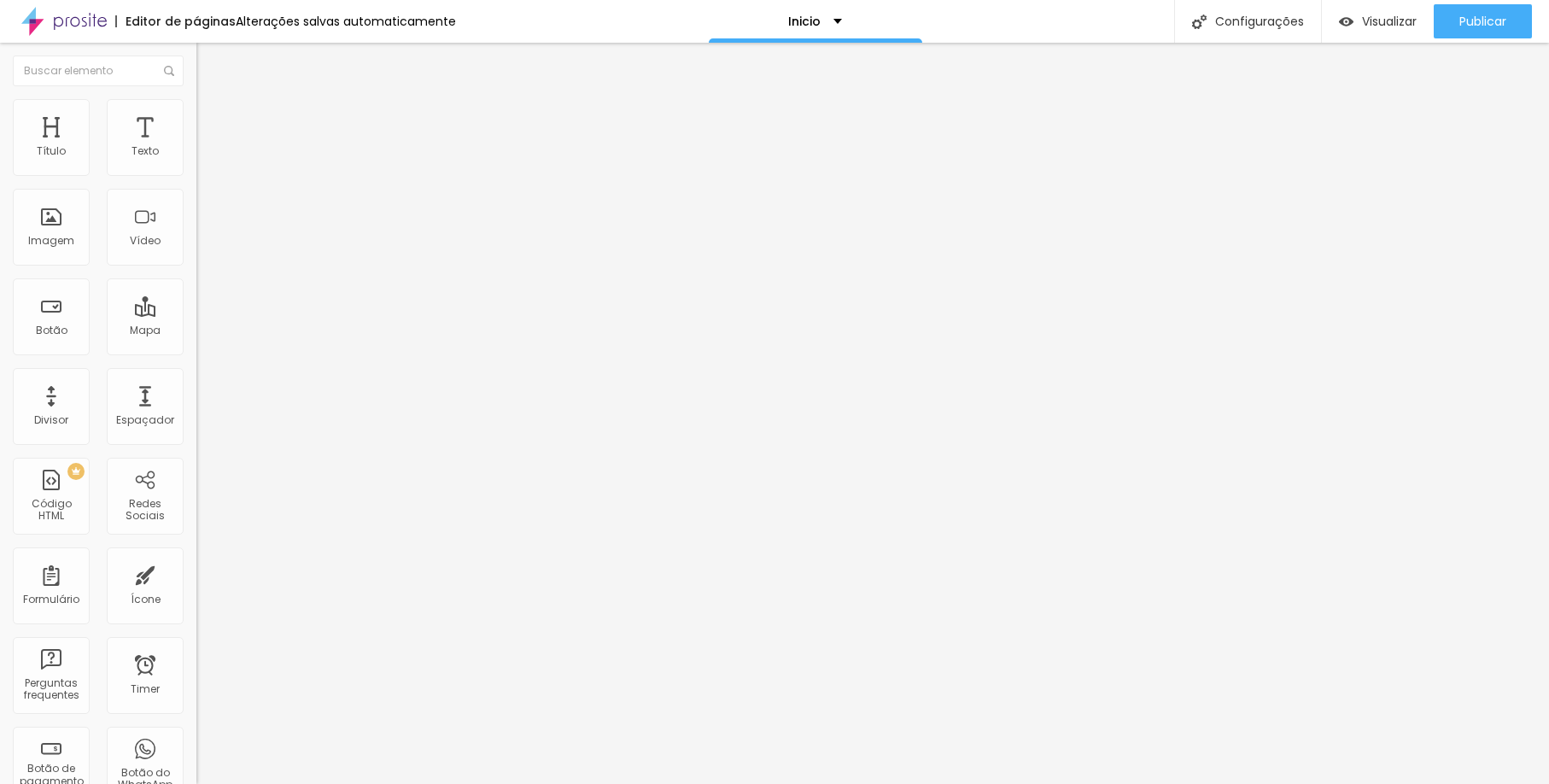
click at [196, 380] on div "Trocar imagem Descrição da imagem (Alt) Alinhamento Proporção 4:3 Padrão Cinema…" at bounding box center [294, 257] width 196 height 247
paste input "https://www.scorpionframe.com.br/eventos-corporativo"
type input "https://www.scorpionframe.com.br/eventos-corporativo"
click at [1345, 24] on img "button" at bounding box center [1346, 21] width 14 height 14
click at [1459, 31] on div "Publicar" at bounding box center [1482, 21] width 47 height 34
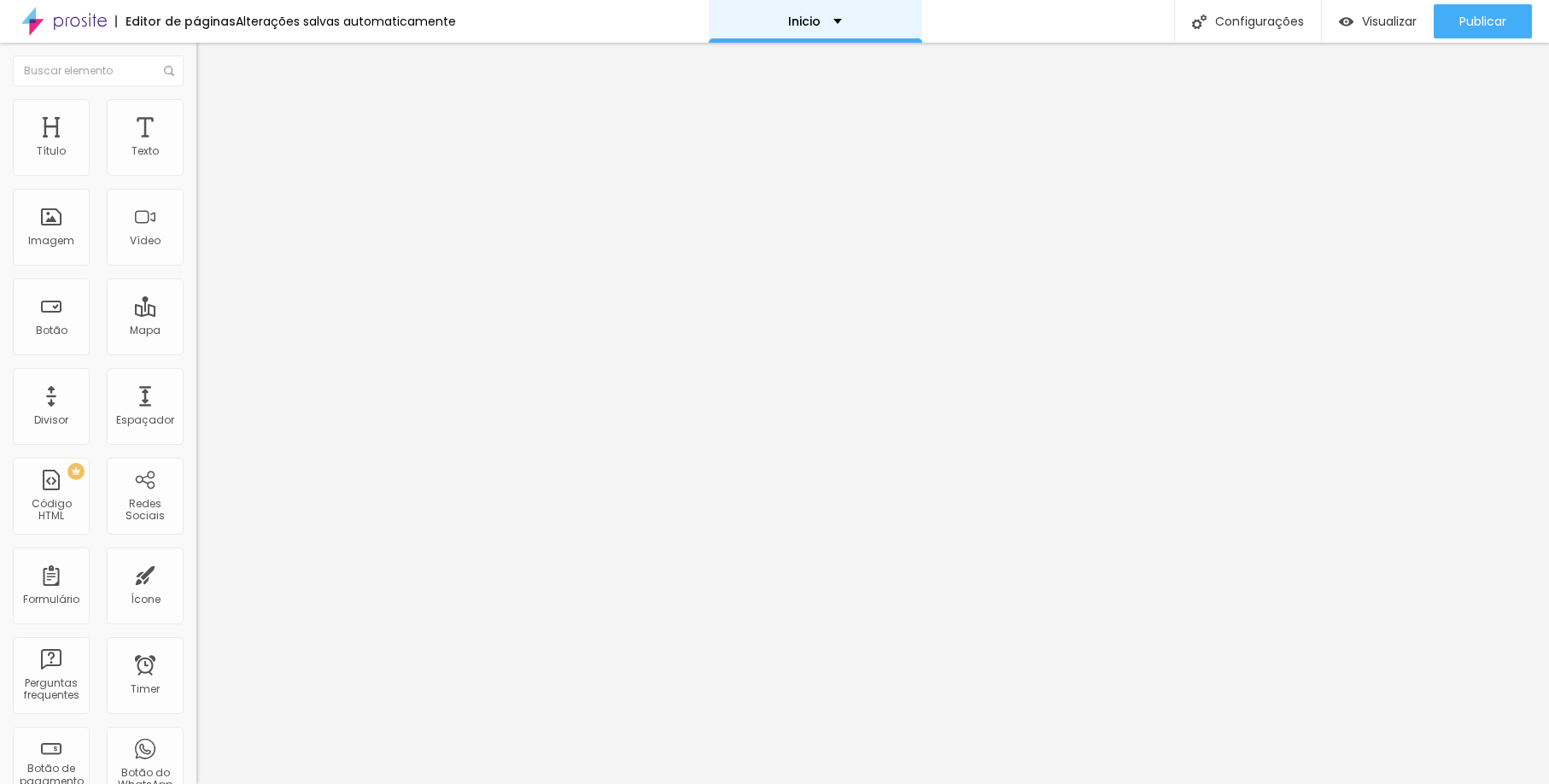
click at [823, 24] on div "Inicio" at bounding box center [815, 20] width 54 height 12
click at [196, 116] on li "Estilo" at bounding box center [294, 107] width 196 height 17
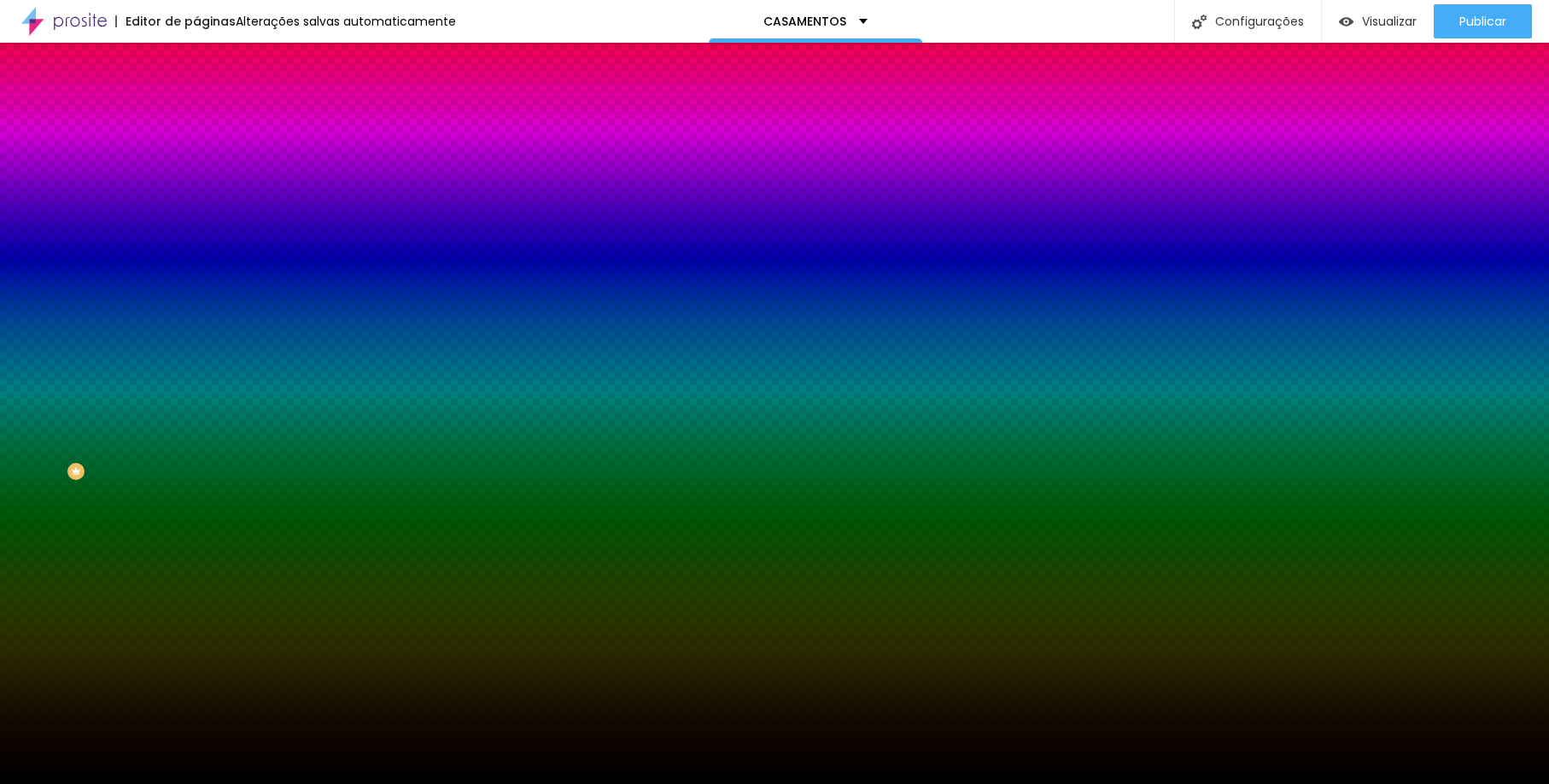
click at [196, 157] on span "Trocar imagem" at bounding box center [242, 150] width 93 height 14
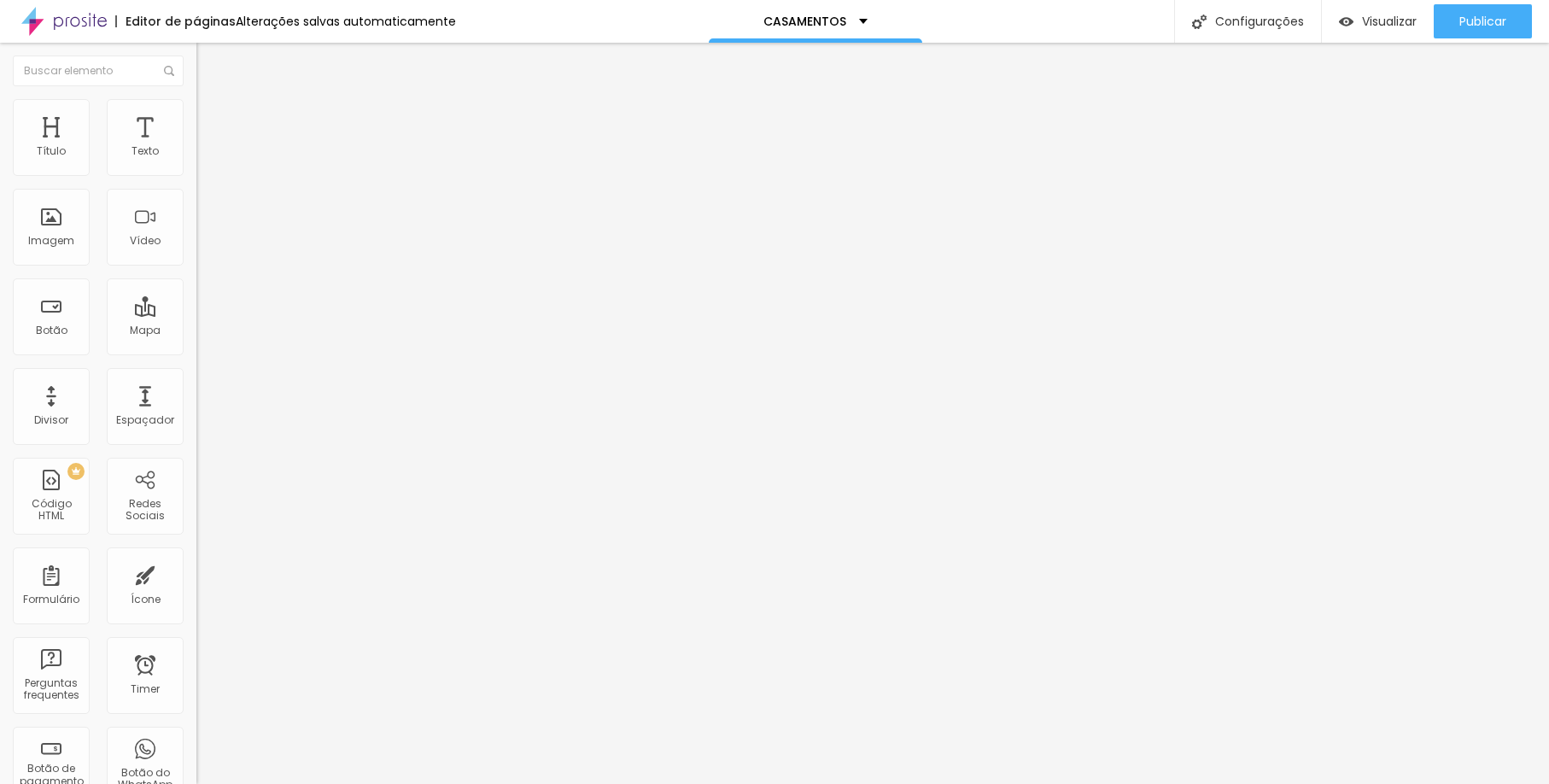
click at [196, 147] on span "Trocar imagem" at bounding box center [242, 139] width 93 height 14
drag, startPoint x: 456, startPoint y: 417, endPoint x: 510, endPoint y: 416, distance: 54.0
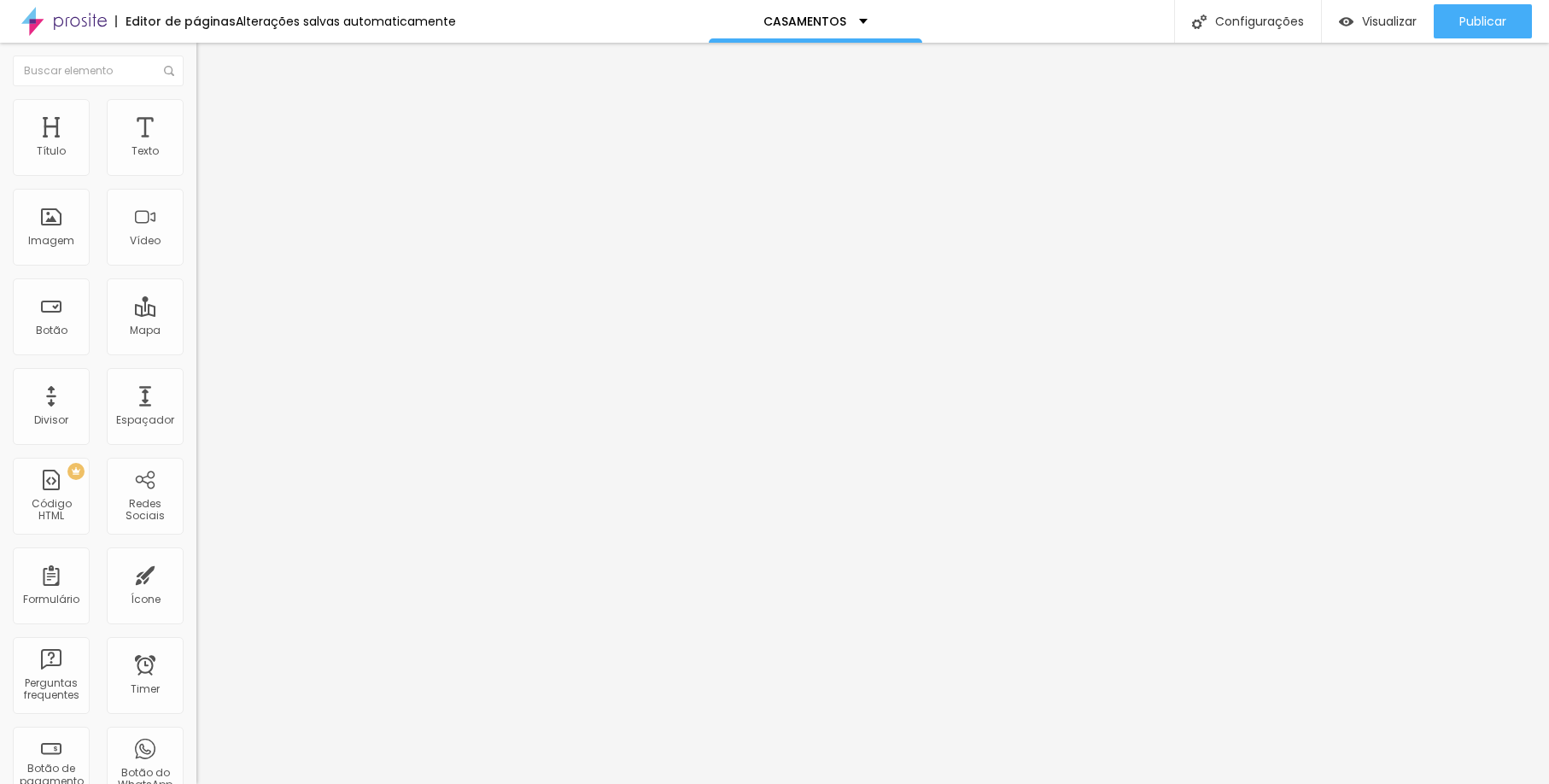
click at [196, 267] on span "1:1 Quadrado" at bounding box center [230, 260] width 68 height 14
click at [196, 313] on div "Original" at bounding box center [294, 307] width 196 height 11
click at [196, 298] on span "Quadrado" at bounding box center [224, 290] width 56 height 14
click at [196, 286] on div "Padrão 4:3" at bounding box center [294, 281] width 196 height 11
click at [196, 147] on span "Trocar imagem" at bounding box center [242, 139] width 93 height 14
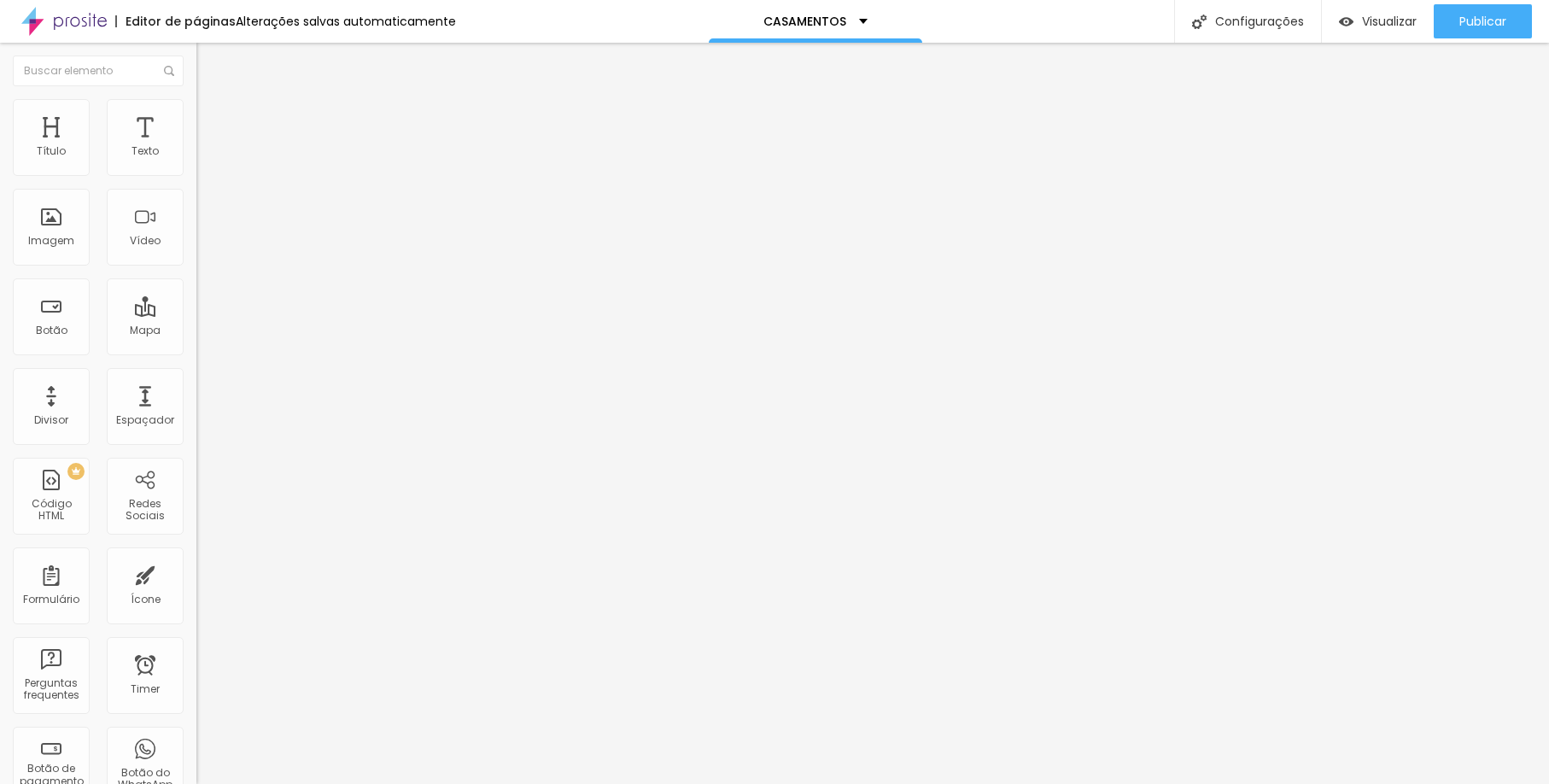
scroll to position [1884, 0]
click at [196, 147] on span "Trocar imagem" at bounding box center [242, 139] width 93 height 14
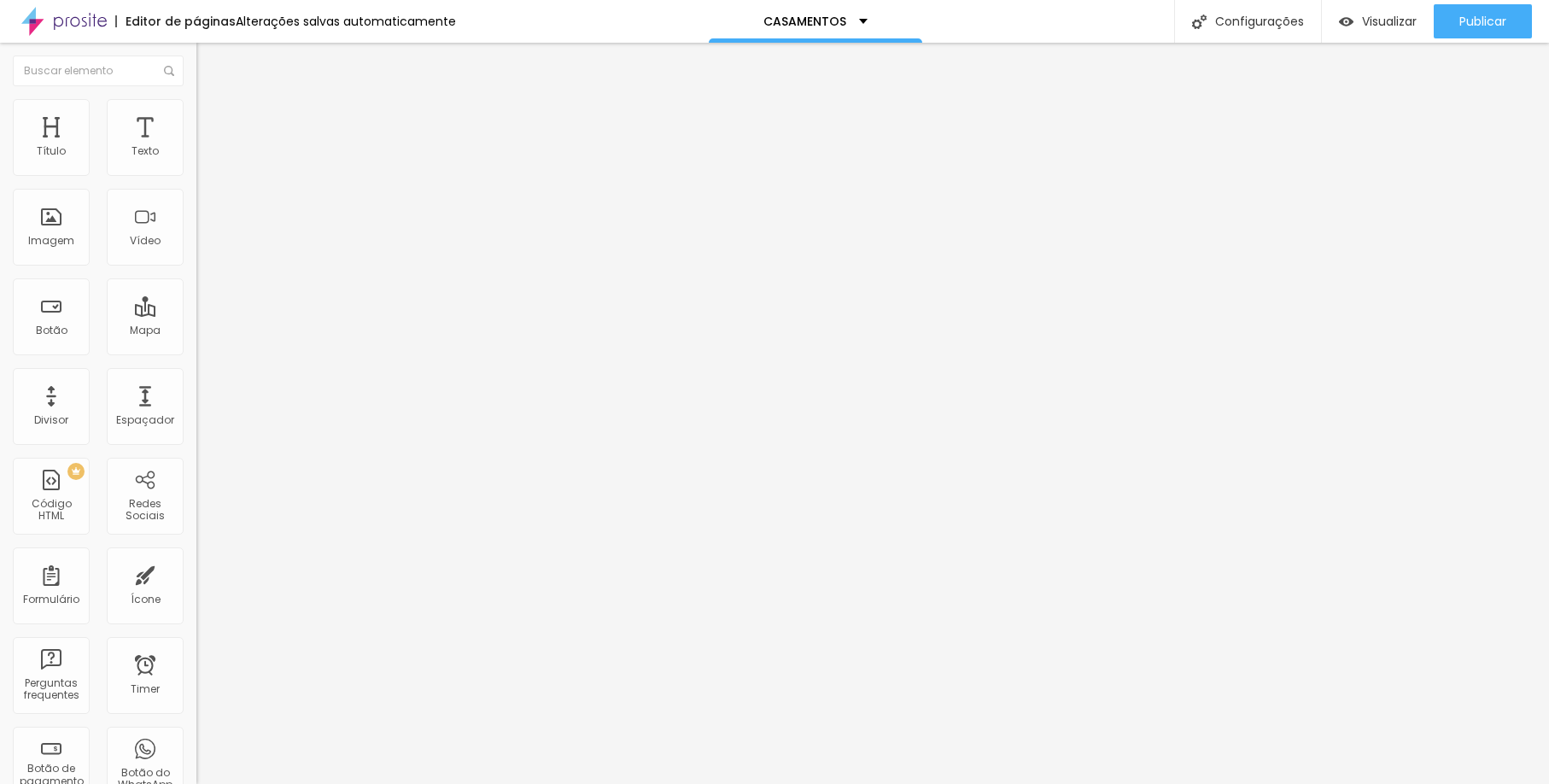
click at [196, 147] on span "Trocar imagem" at bounding box center [242, 139] width 93 height 14
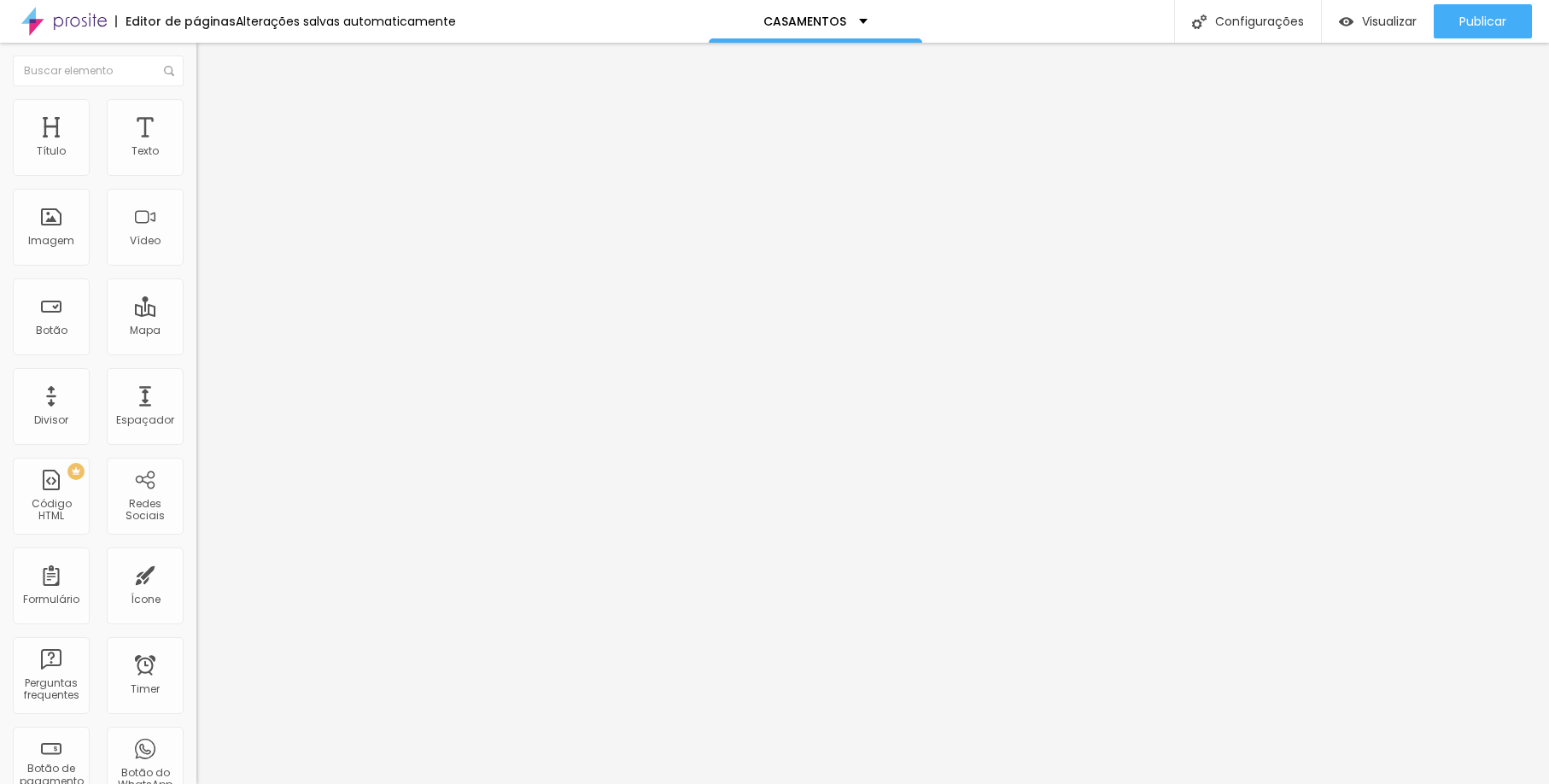
click at [196, 147] on span "Trocar imagem" at bounding box center [242, 139] width 93 height 14
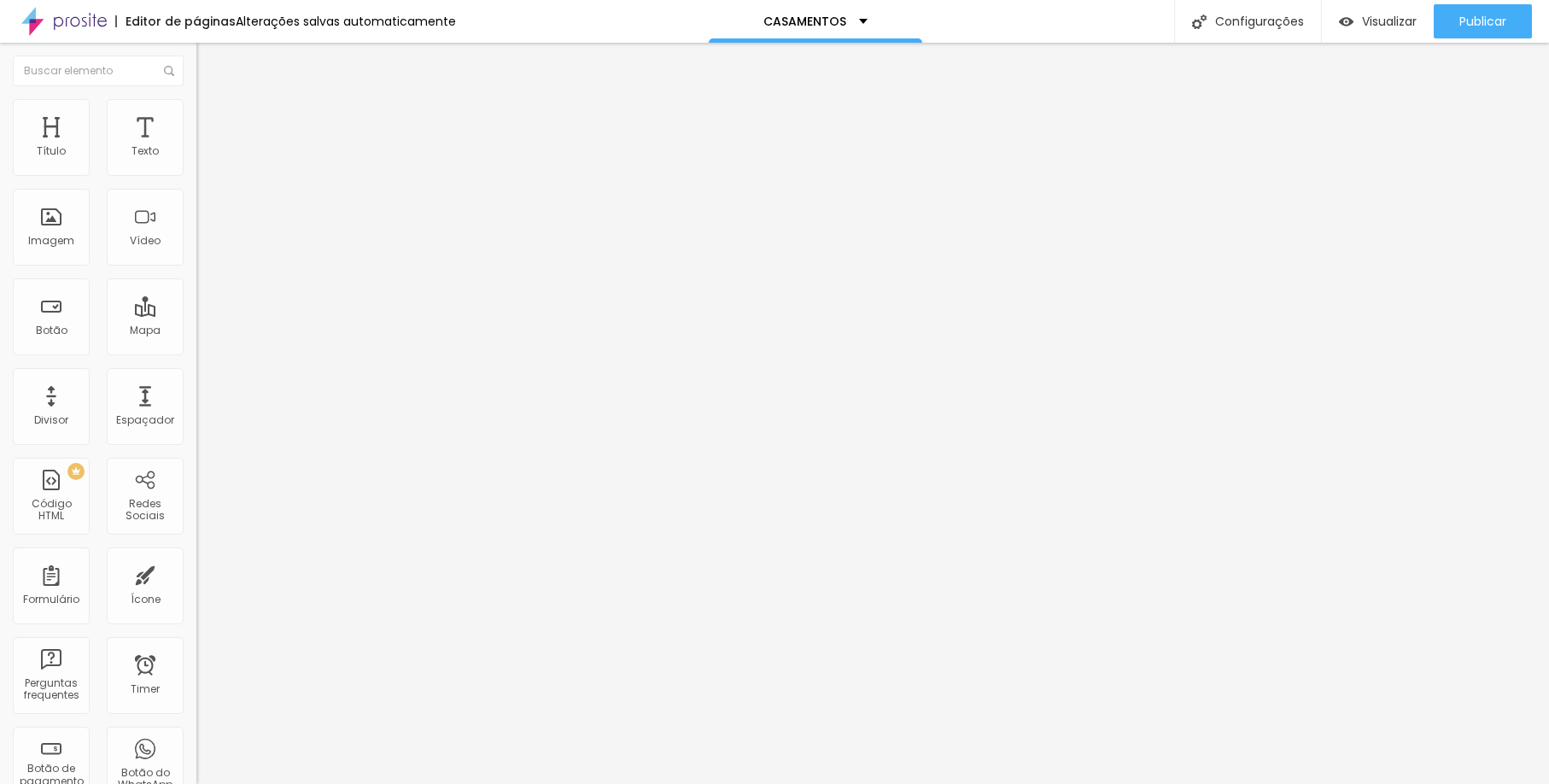
scroll to position [7014, 0]
click at [196, 147] on span "Trocar imagem" at bounding box center [242, 139] width 93 height 14
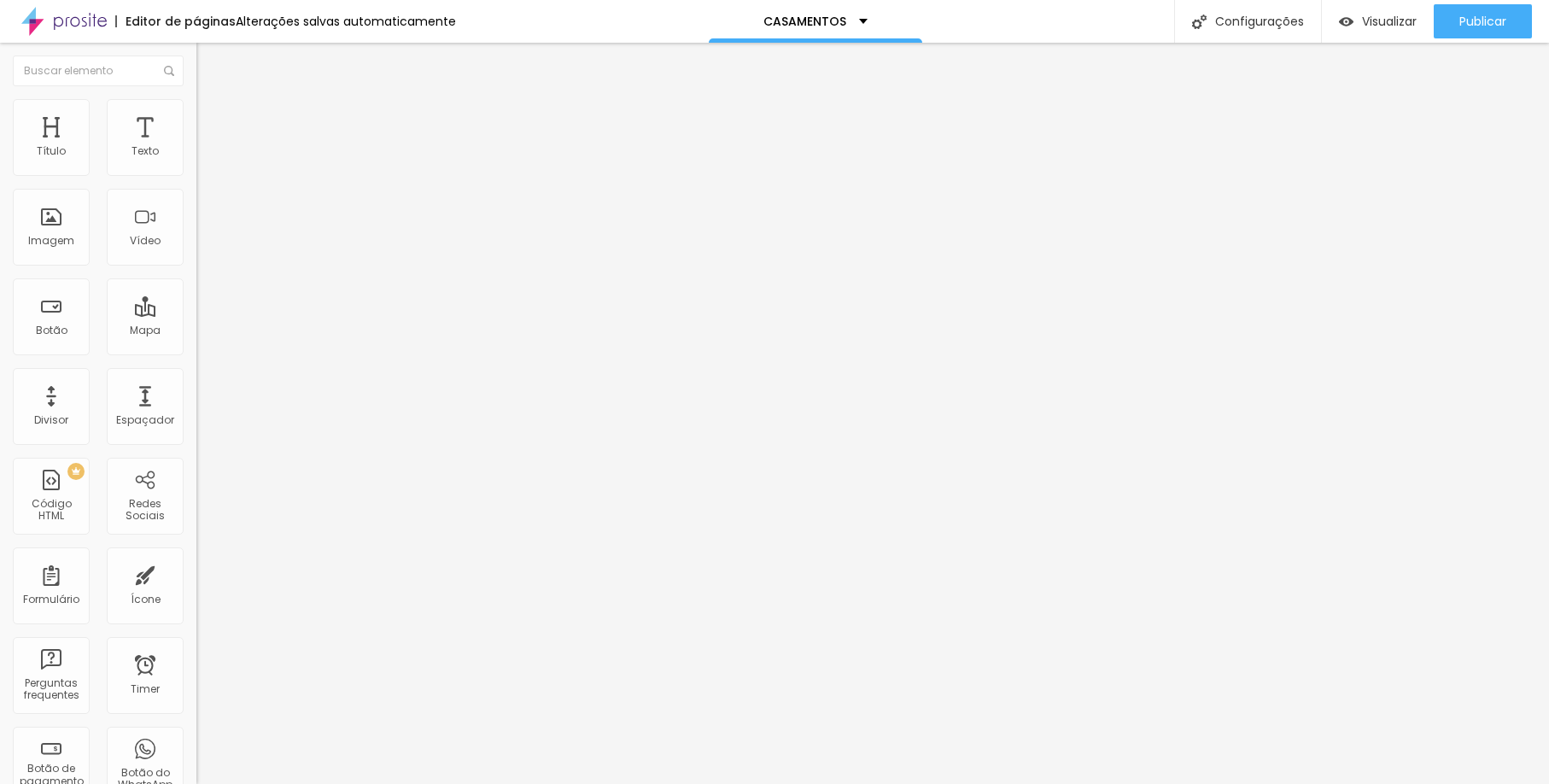
scroll to position [7219, 0]
click at [196, 147] on span "Trocar imagem" at bounding box center [242, 139] width 93 height 14
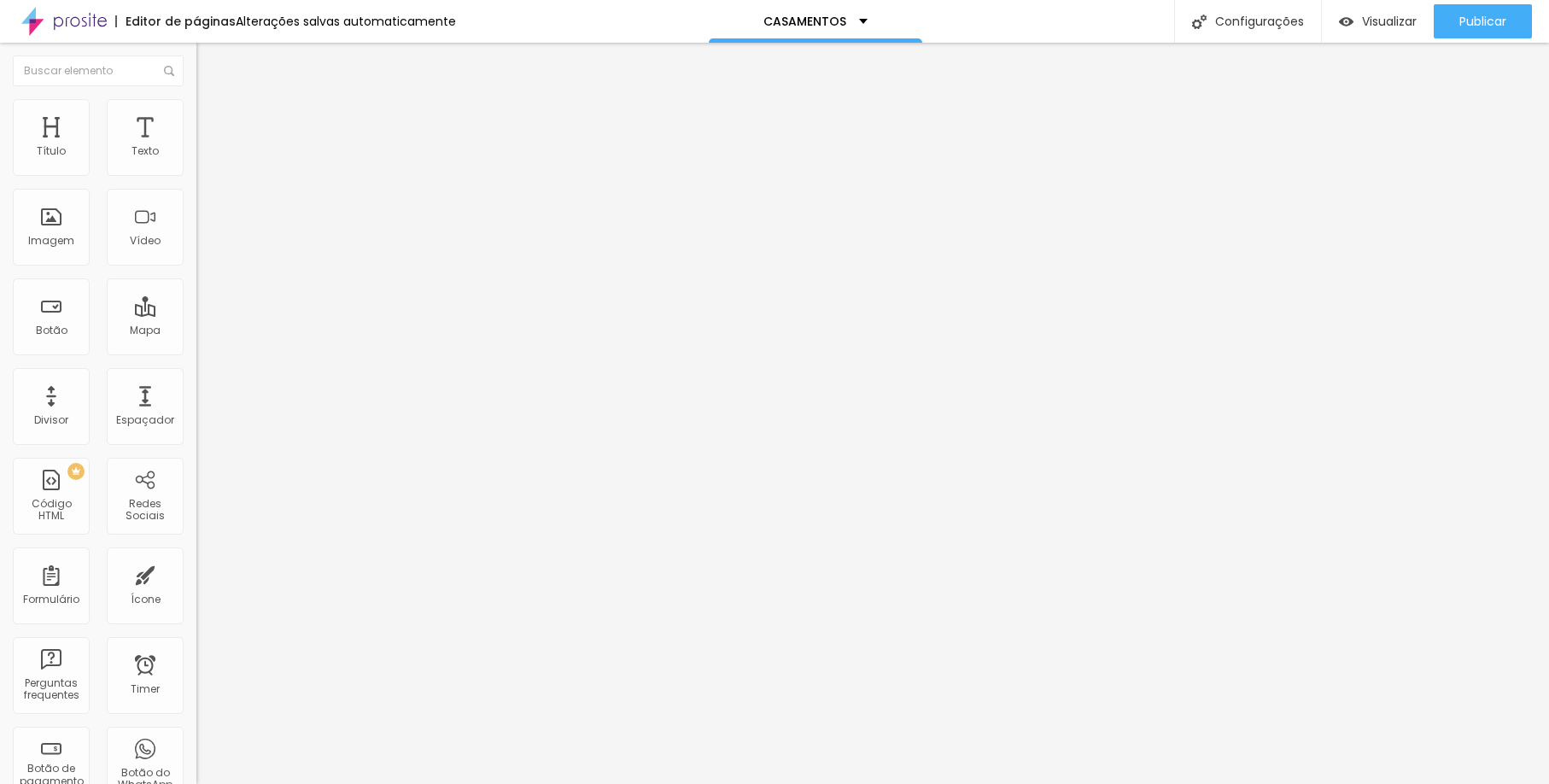
click at [196, 147] on span "Trocar imagem" at bounding box center [242, 139] width 93 height 14
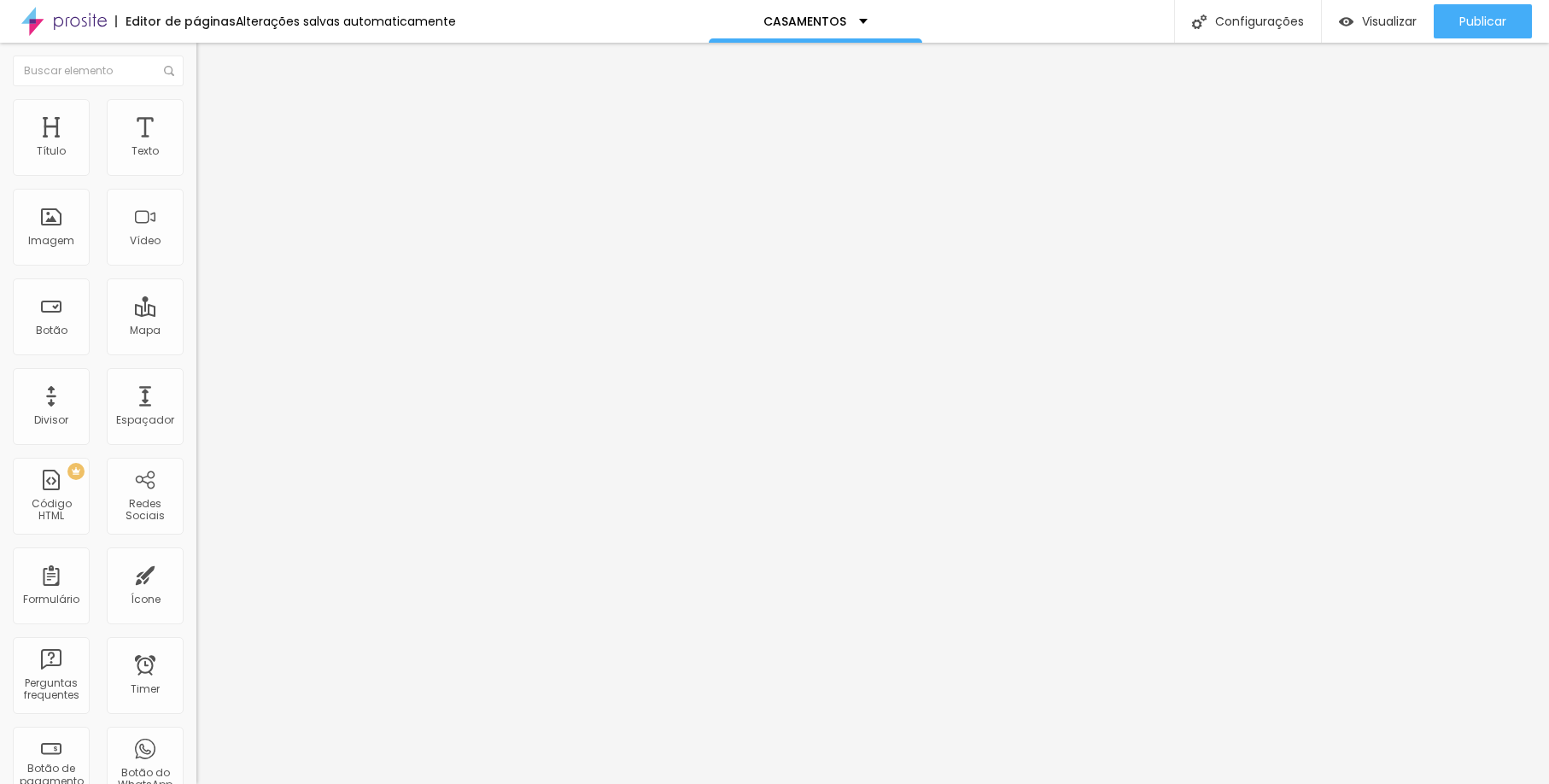
click at [196, 350] on input "#" at bounding box center [298, 341] width 205 height 17
paste input "[URL][DOMAIN_NAME]"
type input "[URL][DOMAIN_NAME]"
click at [1389, 14] on span "Visualizar" at bounding box center [1390, 20] width 55 height 13
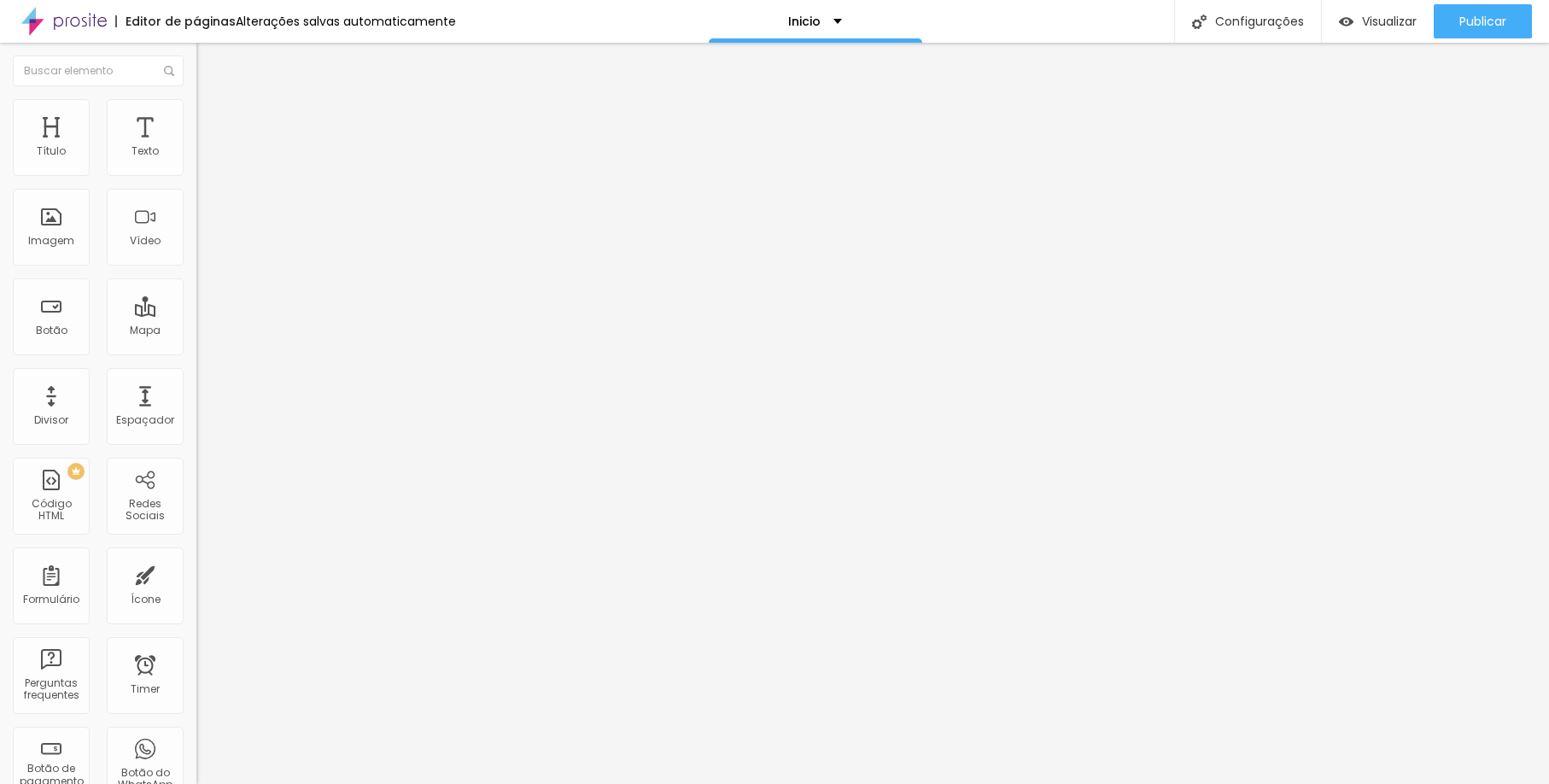
click at [196, 350] on input "[URL][DOMAIN_NAME]" at bounding box center [298, 341] width 205 height 17
click at [1466, 19] on span "Publicar" at bounding box center [1482, 20] width 47 height 13
click at [196, 350] on input "#" at bounding box center [298, 341] width 205 height 17
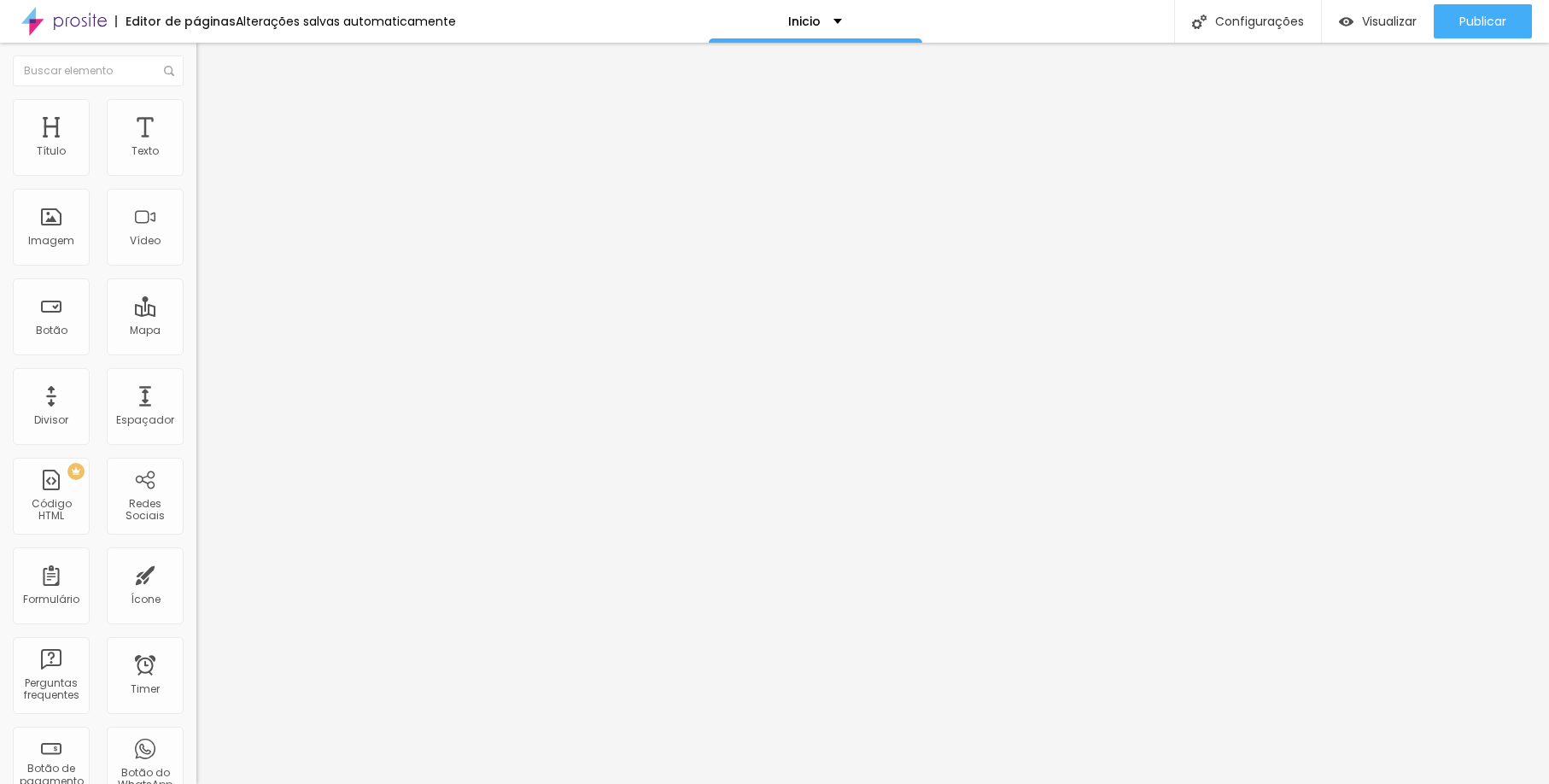
paste input "https://www.scorpionframe.com.br/pre-wendding"
type input "#https://www.scorpionframe.com.br/pre-wendding"
click at [1480, 19] on span "Publicar" at bounding box center [1482, 20] width 47 height 13
click at [196, 350] on input "#https://www.scorpionframe.com.br/pre-wendding" at bounding box center [298, 341] width 205 height 17
click at [1501, 28] on span "Publicar" at bounding box center [1482, 20] width 47 height 13
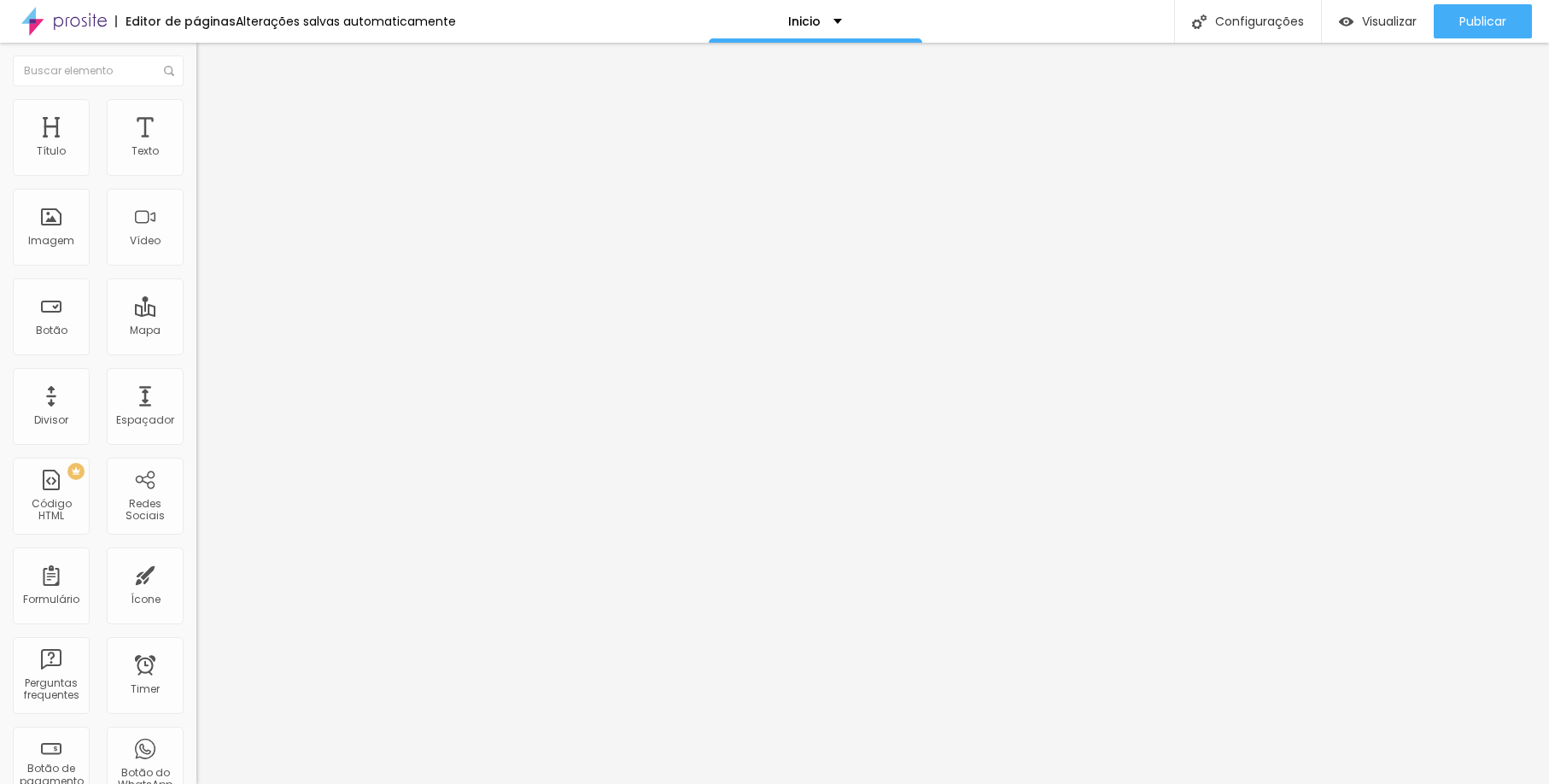
click at [196, 350] on input "#https://www.scorpionframe.com.br/pre-wendding" at bounding box center [298, 341] width 205 height 17
drag, startPoint x: 155, startPoint y: 467, endPoint x: 27, endPoint y: 463, distance: 128.1
click at [196, 350] on input "#https://www.scorpionframe.com.br/pre-wendding" at bounding box center [298, 341] width 205 height 17
type input "me.com.br/pre-wendding"
drag, startPoint x: 157, startPoint y: 469, endPoint x: 4, endPoint y: 471, distance: 153.0
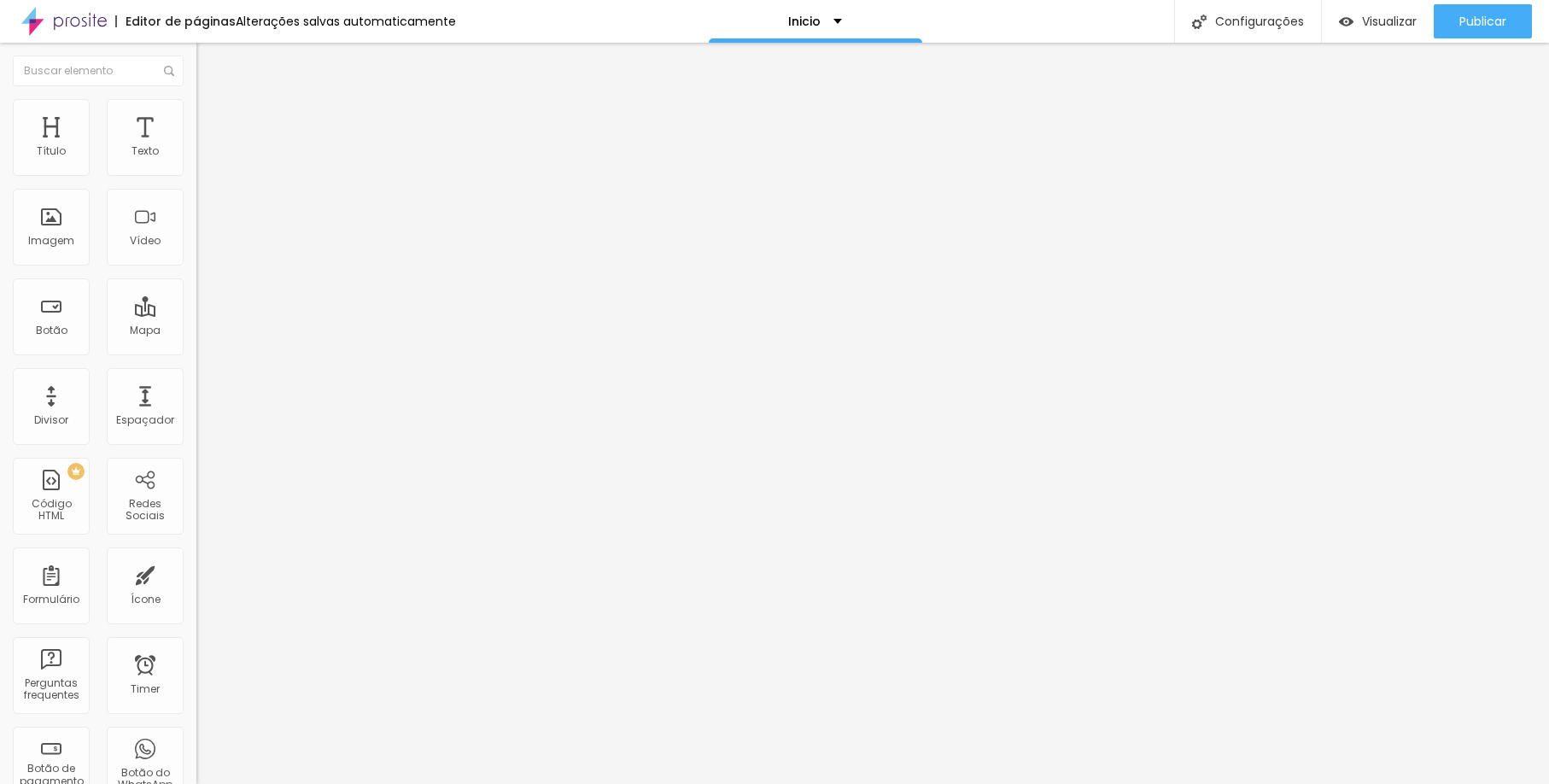
click at [196, 380] on div "Trocar imagem Descrição da imagem (Alt) Alinhamento Proporção 4:3 Padrão Cinema…" at bounding box center [294, 257] width 196 height 247
paste input "https://www.scorpionframe.com.br/pre-wendding"
type input "https://www.scorpionframe.com.br/pre-wendding"
click at [1463, 19] on span "Publicar" at bounding box center [1482, 20] width 47 height 13
click at [211, 118] on span "Estilo" at bounding box center [225, 110] width 27 height 14
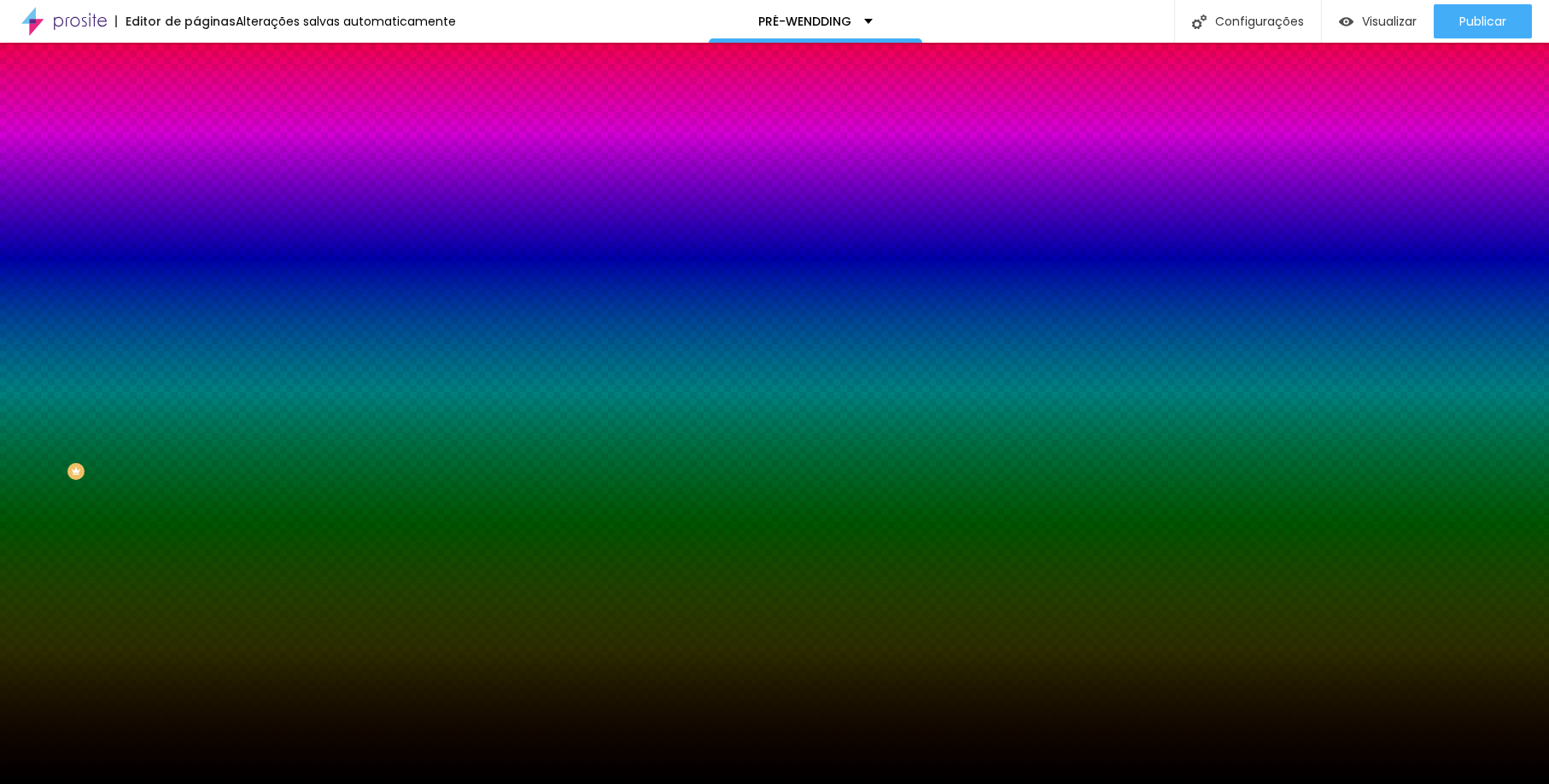
click at [196, 157] on span "Trocar imagem" at bounding box center [242, 150] width 93 height 14
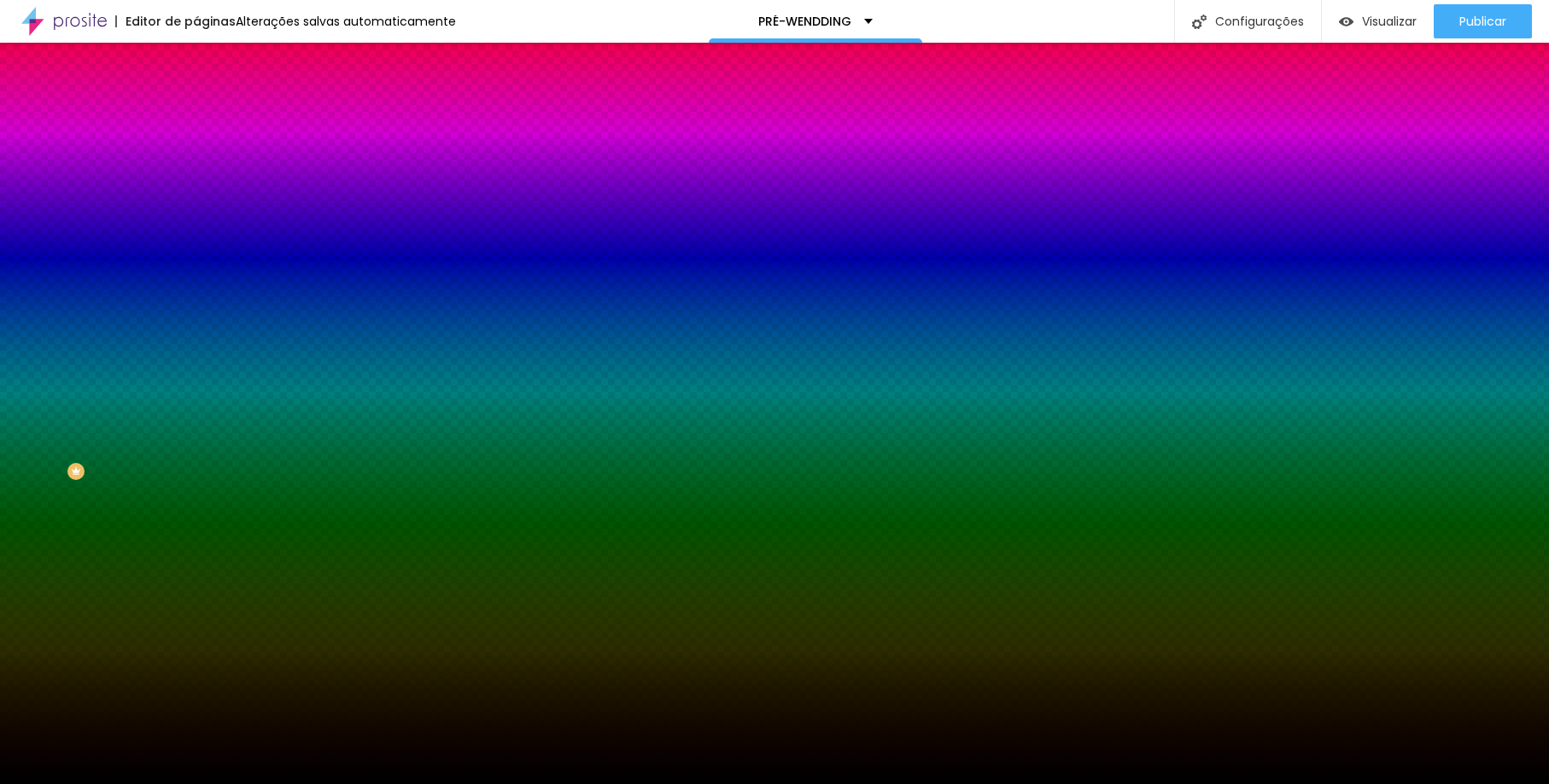
scroll to position [7219, 0]
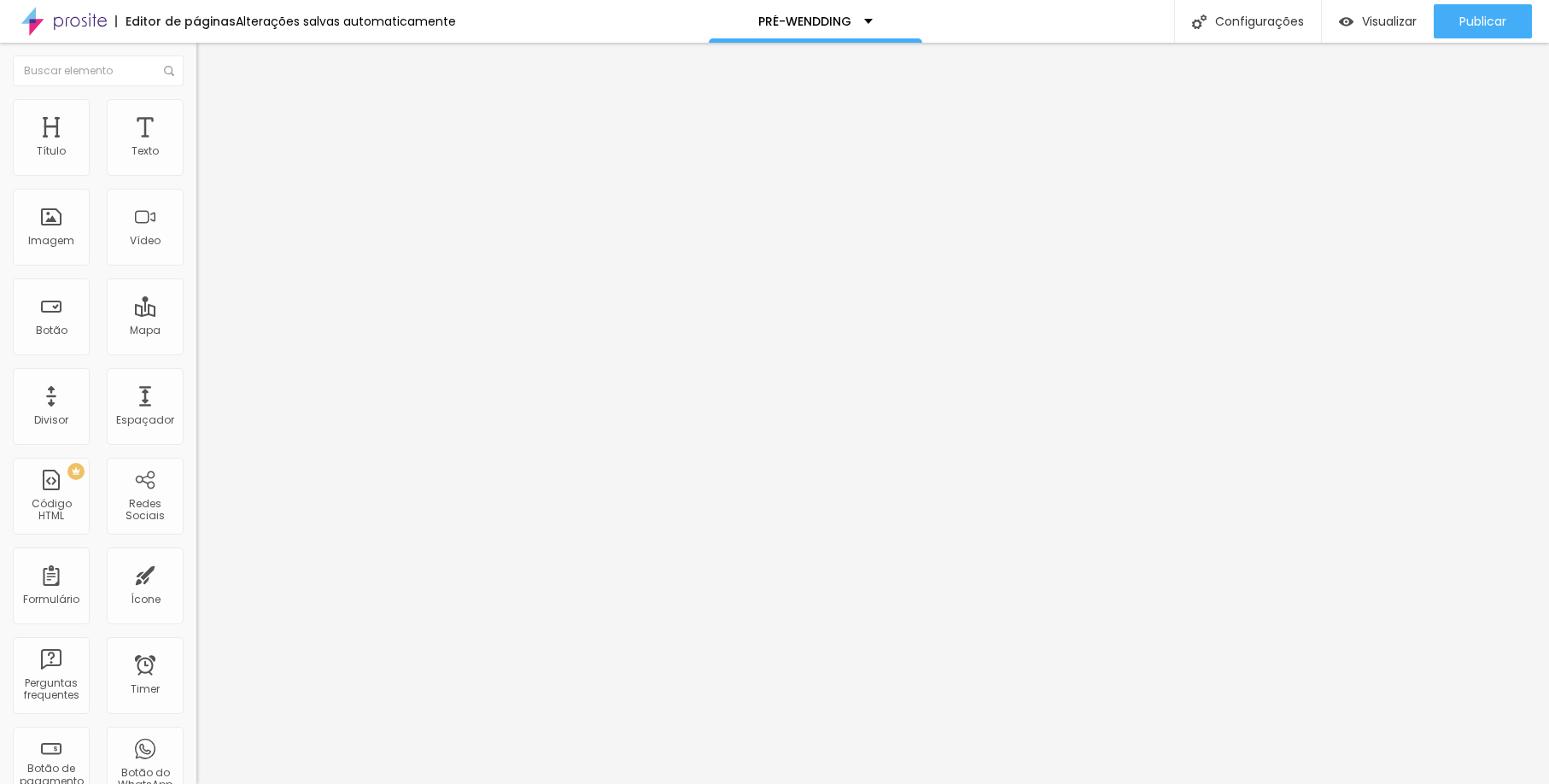
click at [196, 147] on span "Trocar imagem" at bounding box center [242, 139] width 93 height 14
click at [211, 115] on span "Estilo" at bounding box center [225, 110] width 27 height 14
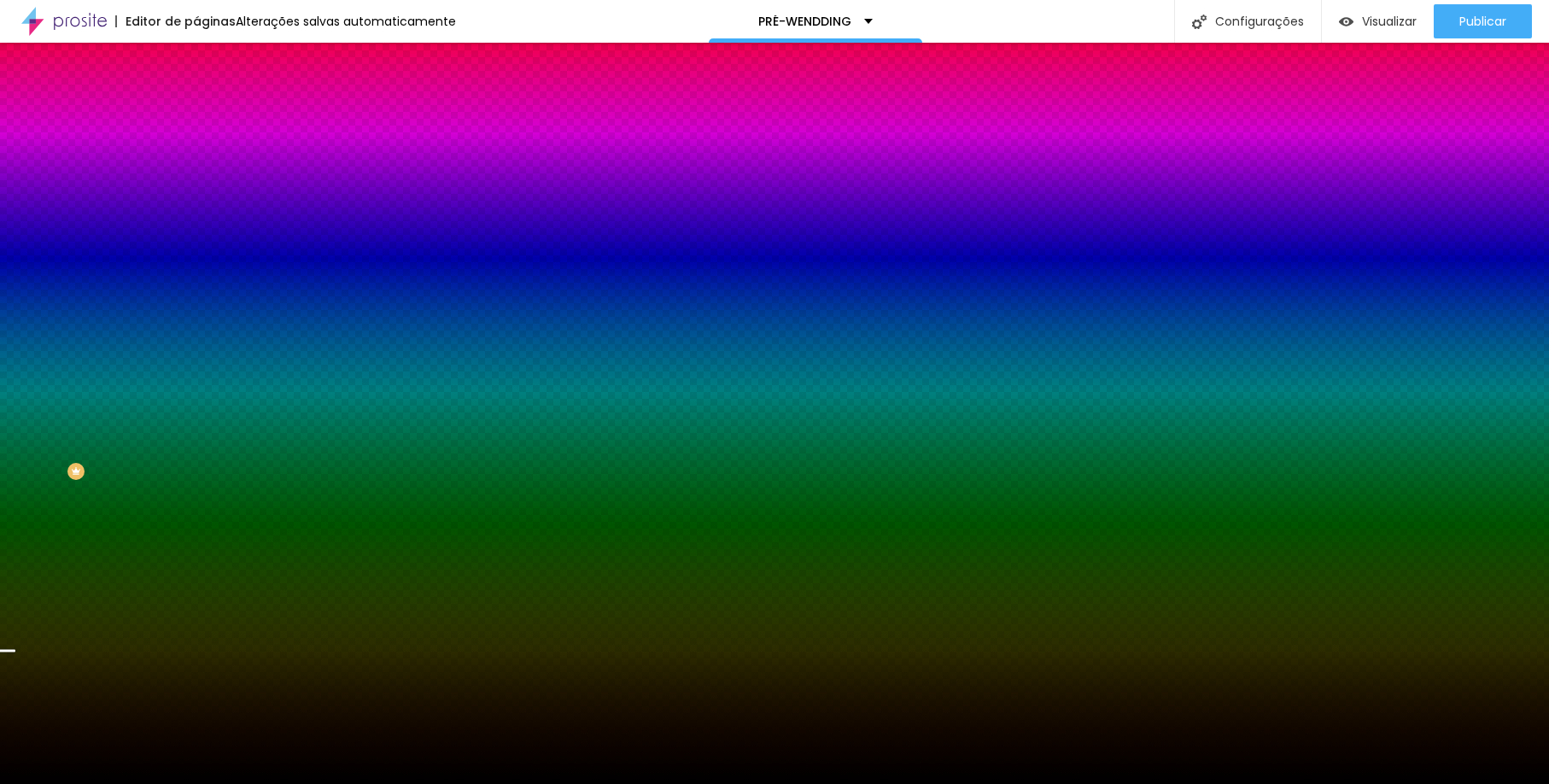
click at [290, 154] on img at bounding box center [295, 149] width 11 height 11
click at [211, 121] on span "Avançado" at bounding box center [239, 128] width 56 height 14
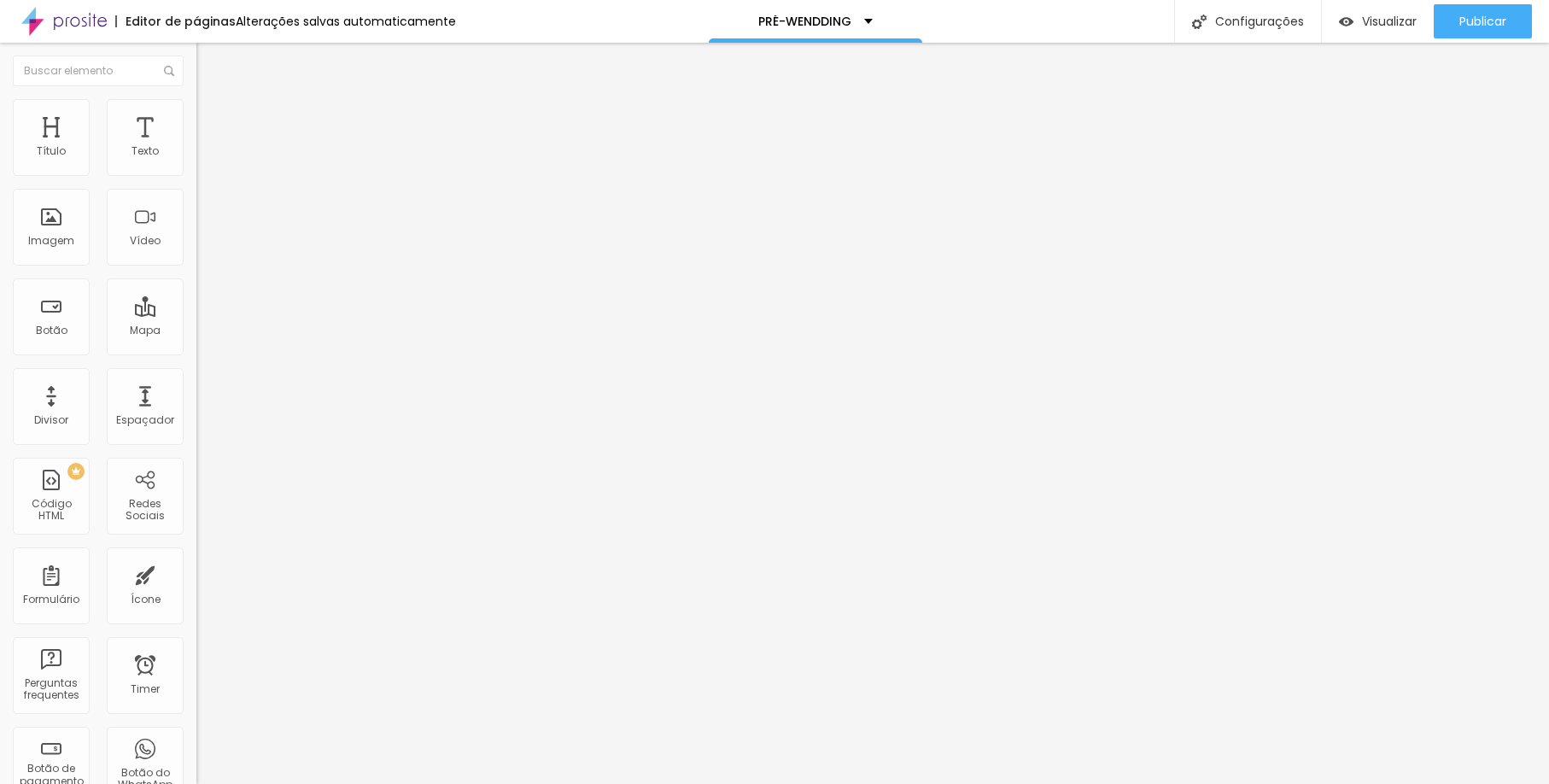
type input "10"
drag, startPoint x: 91, startPoint y: 170, endPoint x: 70, endPoint y: 178, distance: 22.5
type input "10"
click at [196, 331] on div at bounding box center [294, 338] width 196 height 15
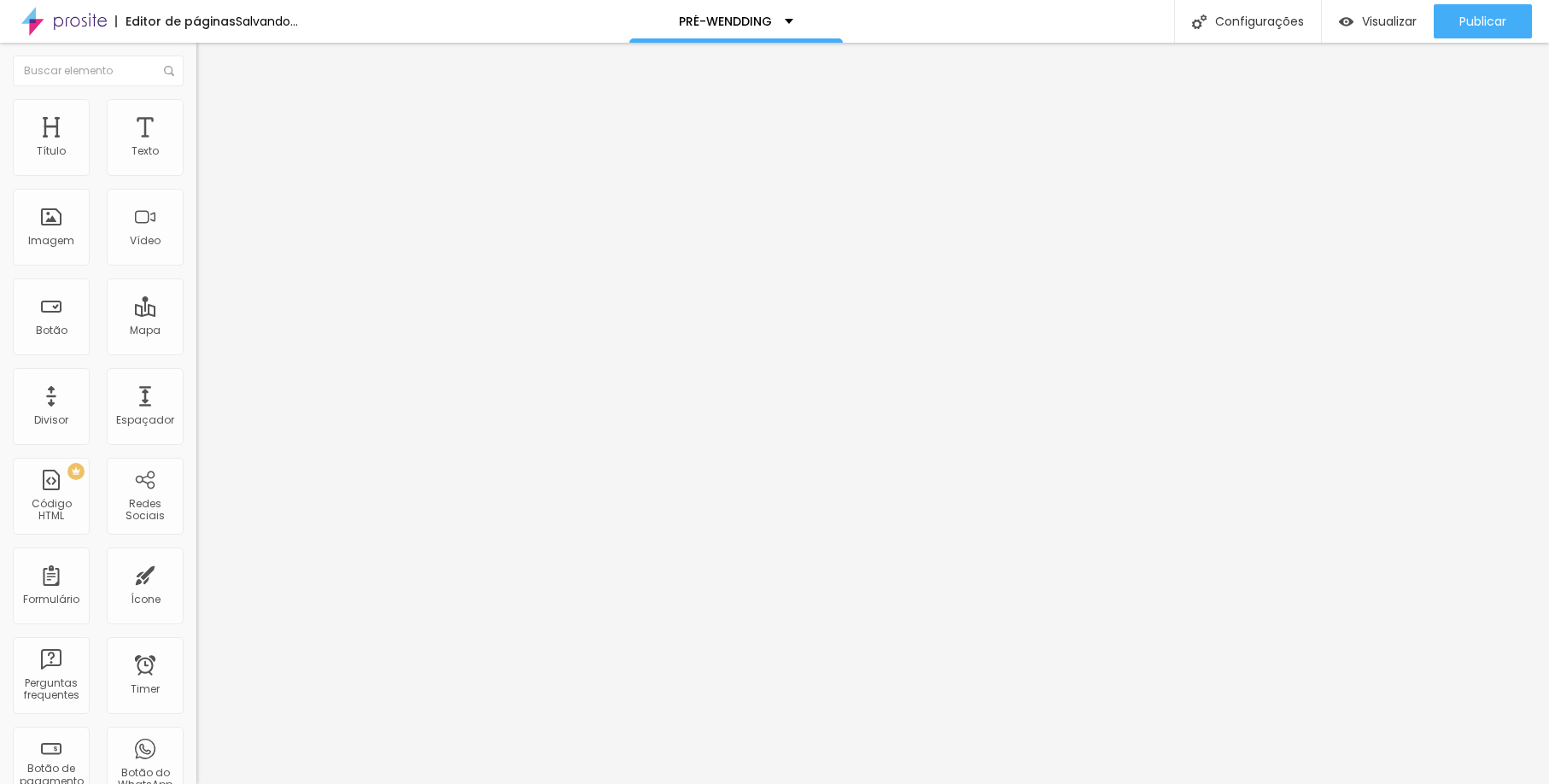
click at [196, 99] on li "Estilo" at bounding box center [294, 107] width 196 height 17
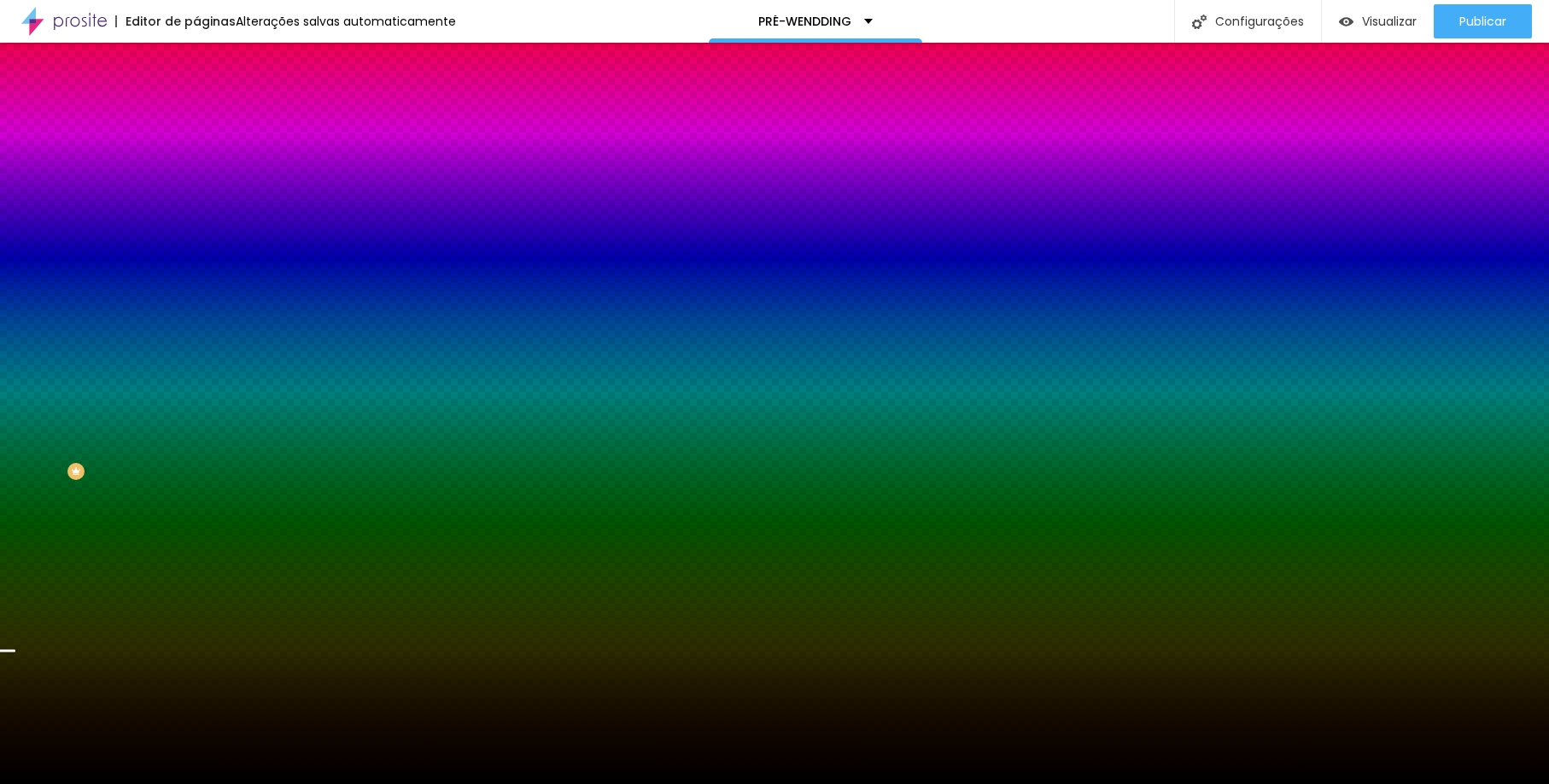
click at [196, 99] on li "Conteúdo" at bounding box center [294, 90] width 196 height 17
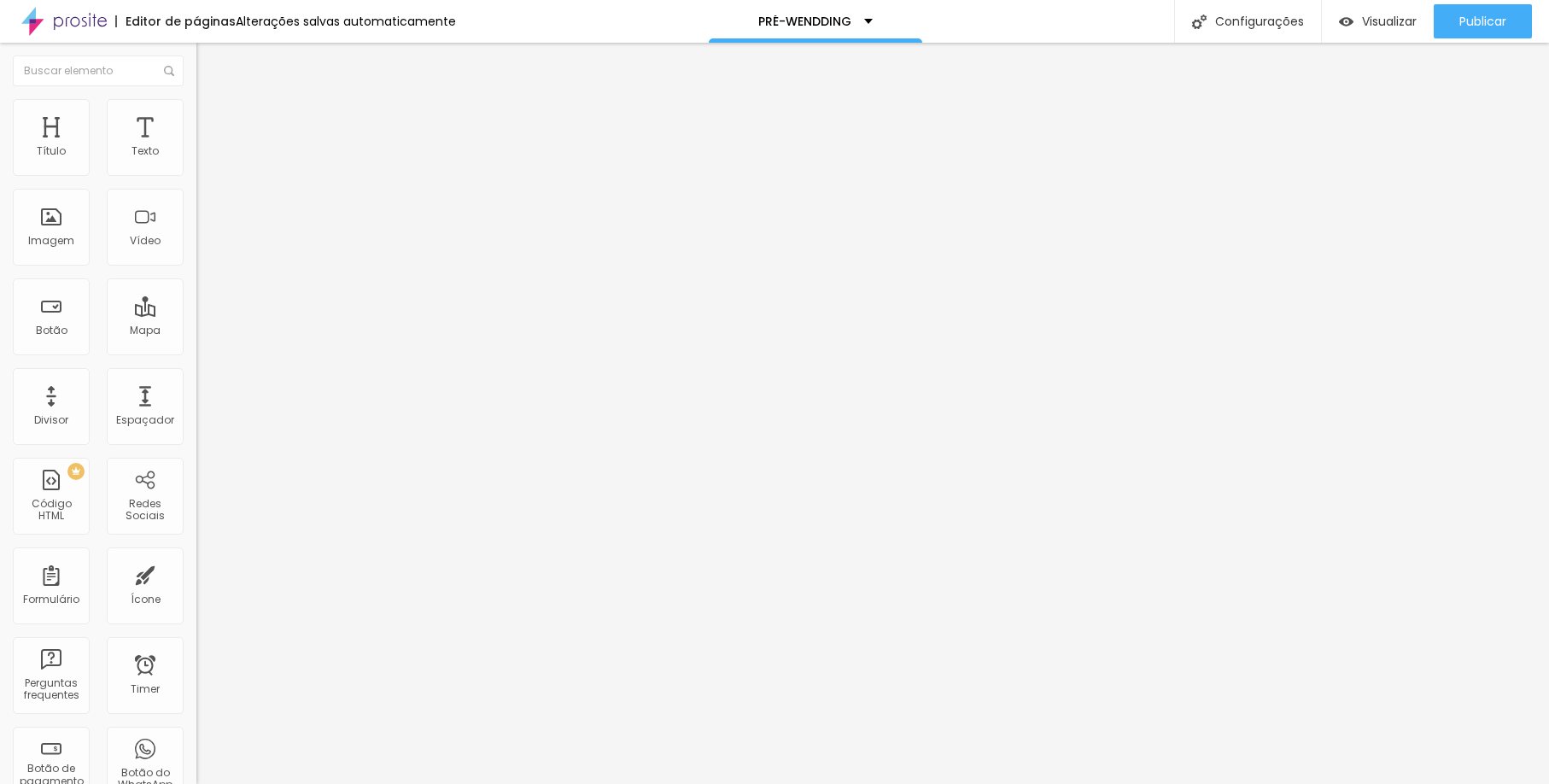
click at [196, 155] on span "Encaixotado" at bounding box center [229, 148] width 67 height 14
click at [196, 182] on span "Completo" at bounding box center [222, 174] width 52 height 14
click at [290, 147] on span at bounding box center [295, 139] width 11 height 14
click at [1444, 27] on button "Publicar" at bounding box center [1482, 21] width 99 height 34
click at [196, 147] on span "Trocar imagem" at bounding box center [242, 139] width 93 height 14
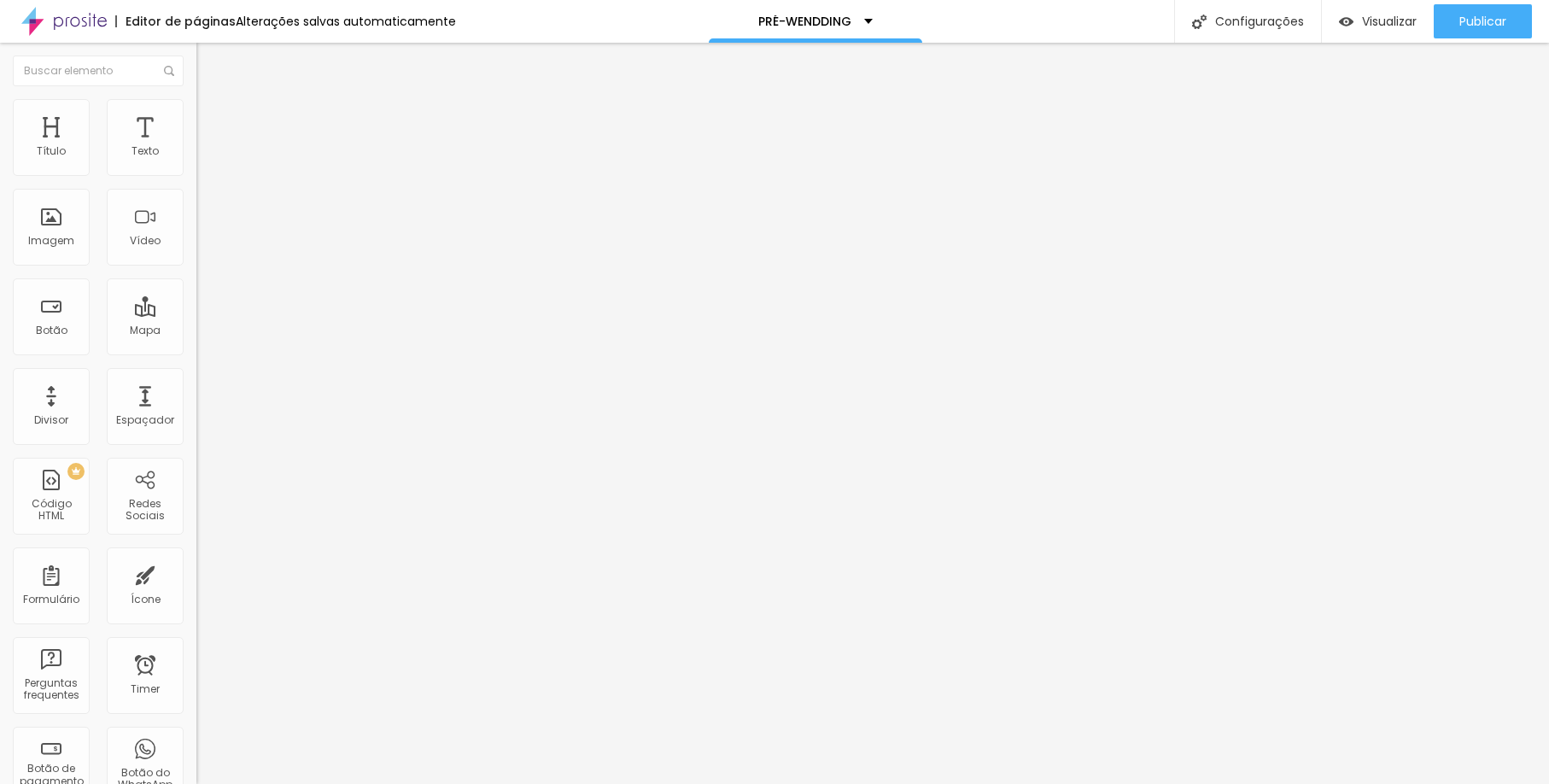
scroll to position [6842, 0]
click at [196, 147] on span "Trocar imagem" at bounding box center [242, 139] width 93 height 14
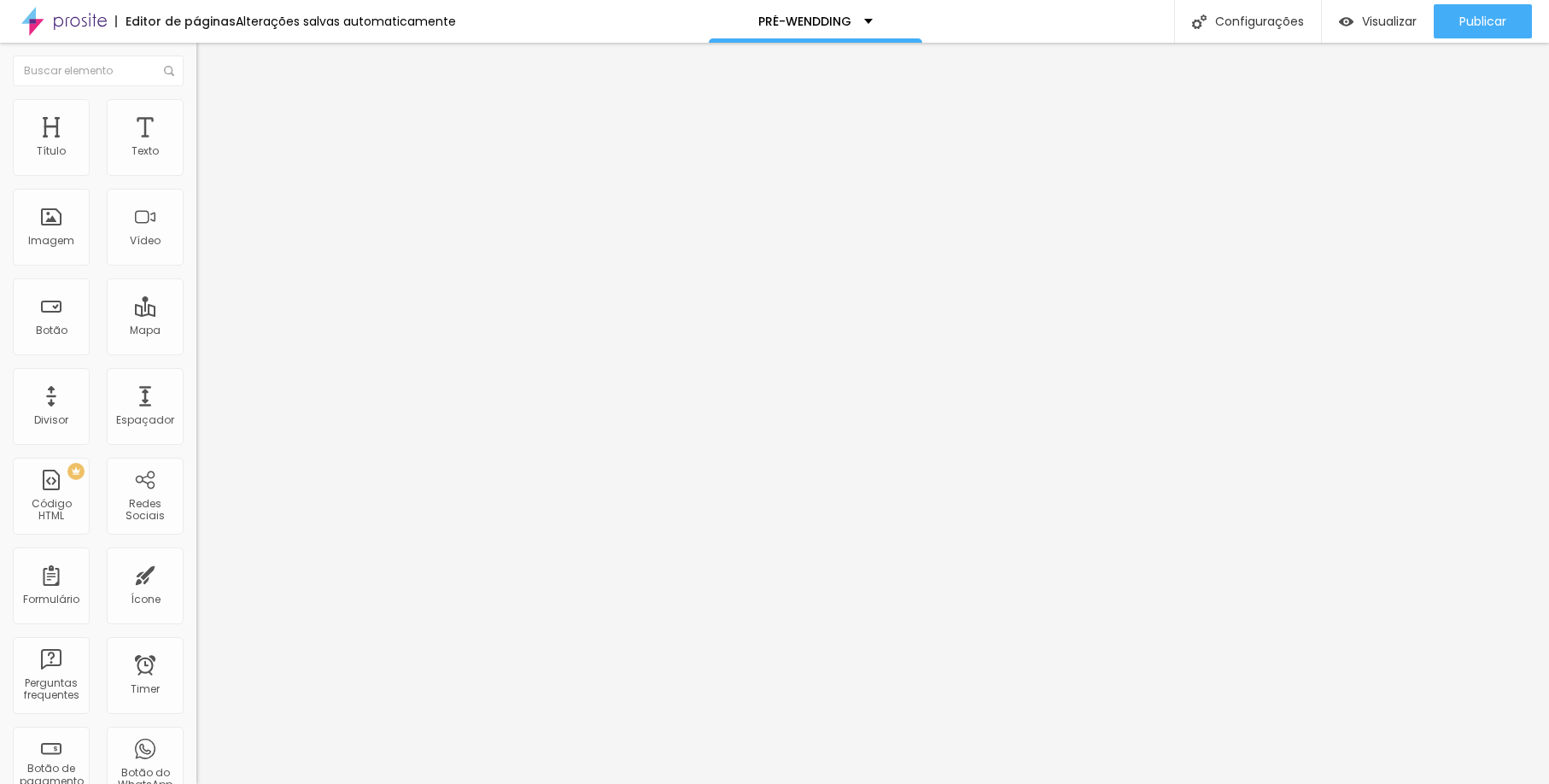
click at [1357, 18] on div "Visualizar" at bounding box center [1378, 21] width 78 height 14
click at [196, 350] on input "#" at bounding box center [298, 341] width 205 height 17
paste input "https://www.scorpionframe.com.br/bodas"
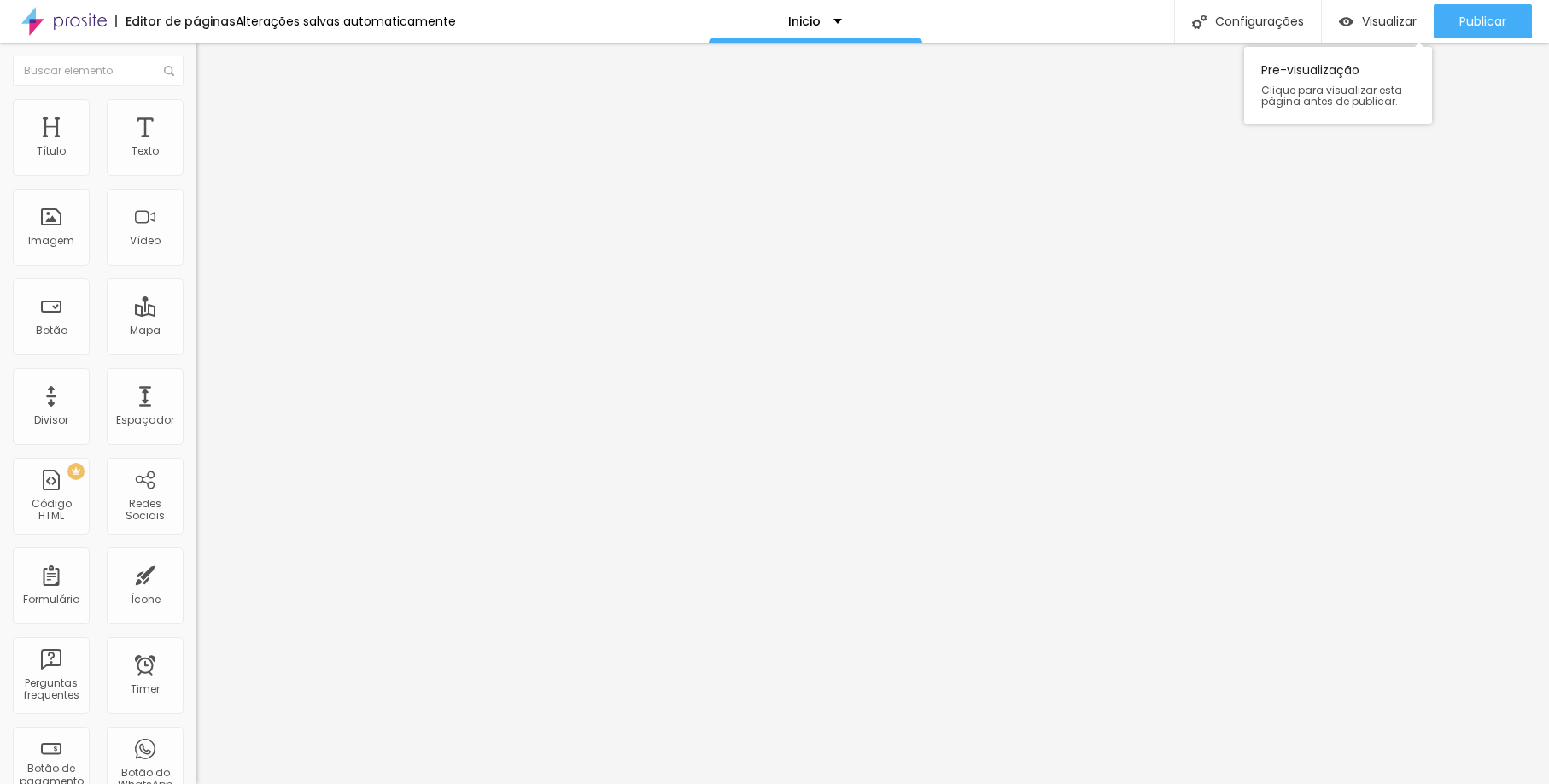
type input "#https://www.scorpionframe.com.br/bodas"
click at [196, 350] on input "#" at bounding box center [298, 341] width 205 height 17
paste input "[URL][DOMAIN_NAME]"
type input "#https://www.scorpionframe.com.br/ensaios"
click at [196, 350] on input "#" at bounding box center [298, 341] width 205 height 17
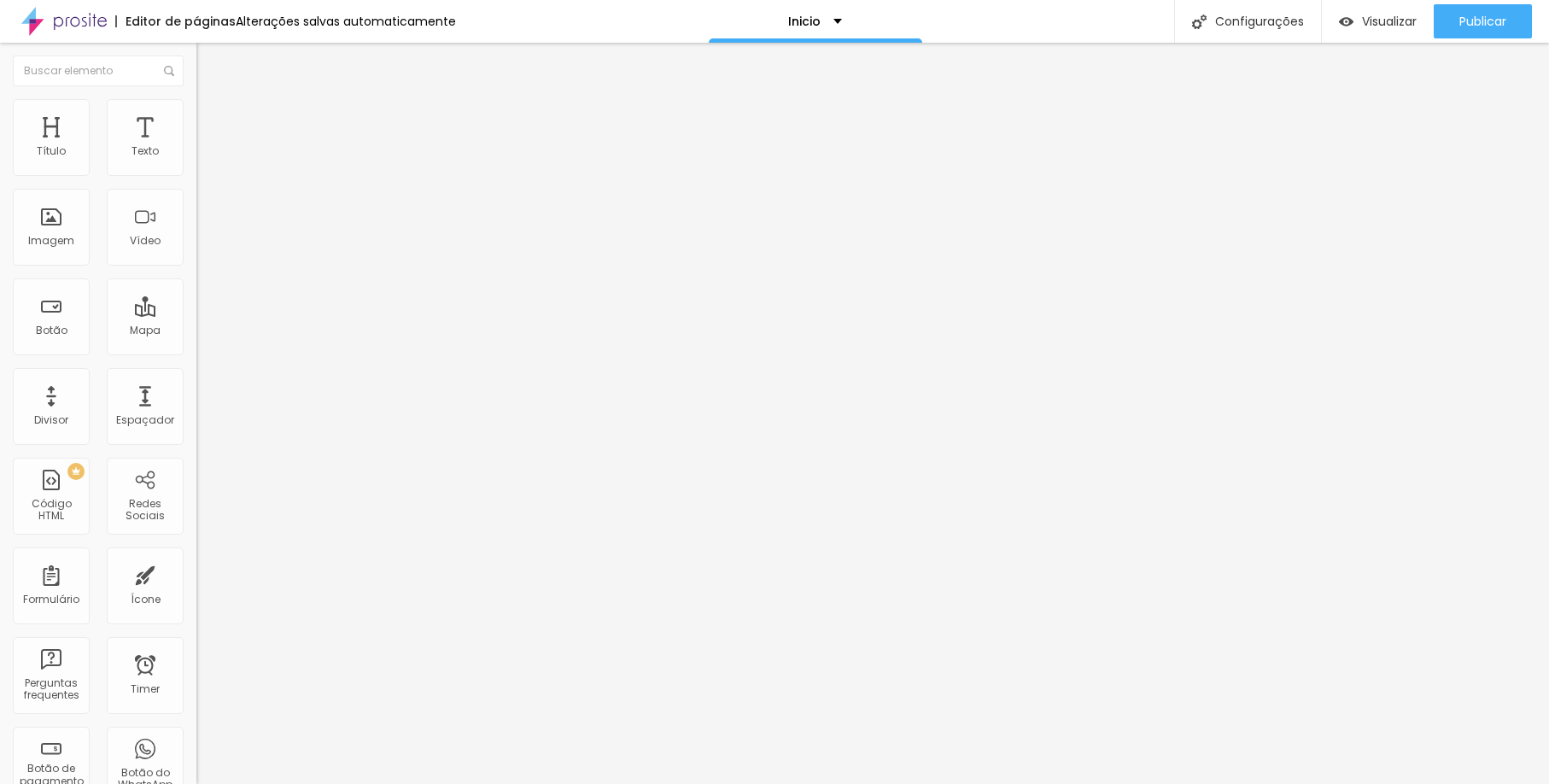
paste input "https://www.scorpionframe.com.br/construtora"
type input "#https://www.scorpionframe.com.br/construtora"
click at [196, 350] on input "#" at bounding box center [298, 341] width 205 height 17
paste input "https://www.scorpionframe.com.br/retratos-corporativo"
type input "#https://www.scorpionframe.com.br/retratos-corporativo"
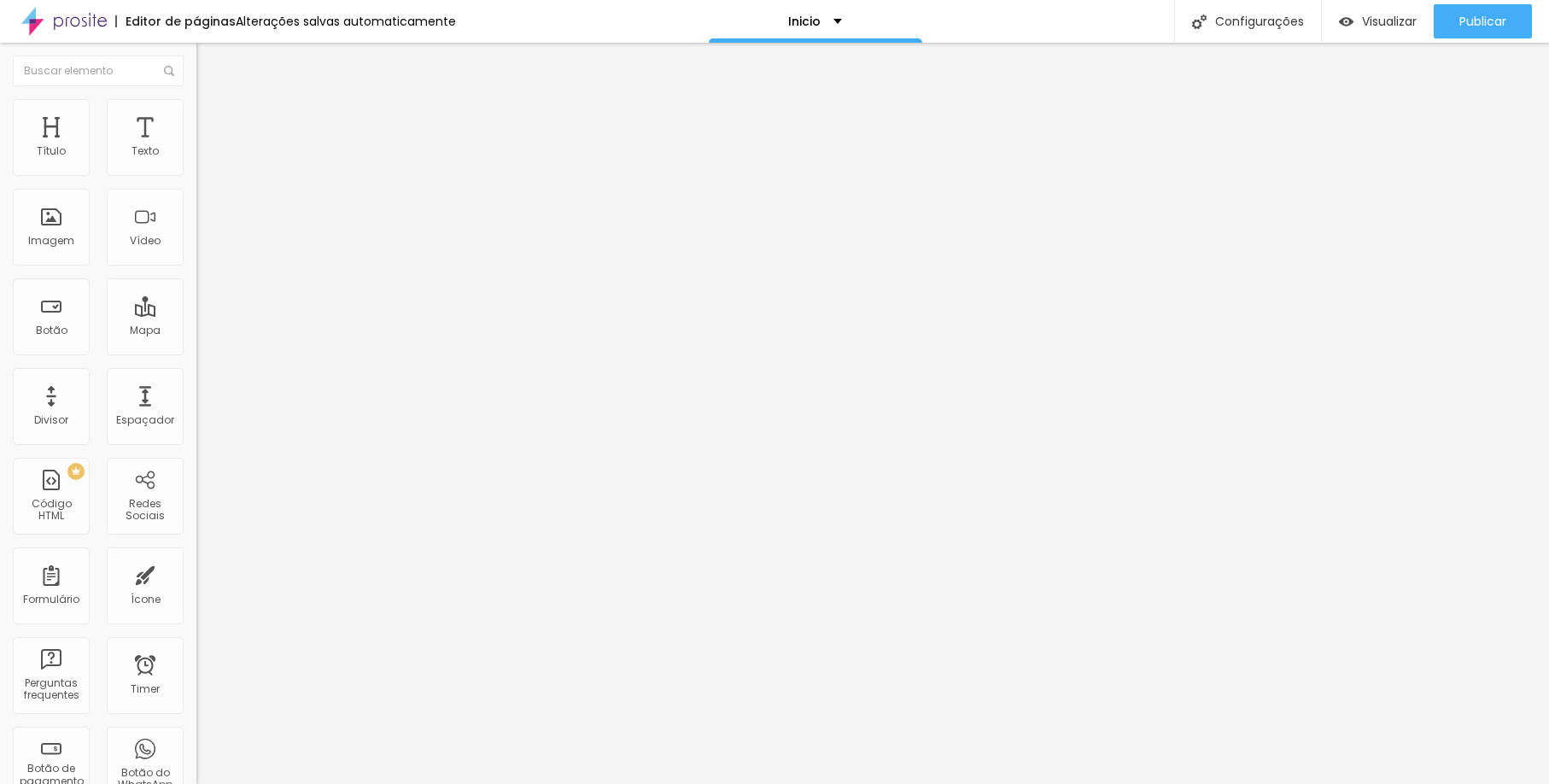
click at [196, 350] on input "#" at bounding box center [298, 341] width 205 height 17
paste input "https://www.scorpionframe.com.br/aniversarios"
type input "#https://www.scorpionframe.com.br/aniversarios"
click at [196, 350] on input "#" at bounding box center [298, 341] width 205 height 17
paste input "https://www.scorpionframe.com.br/comercial"
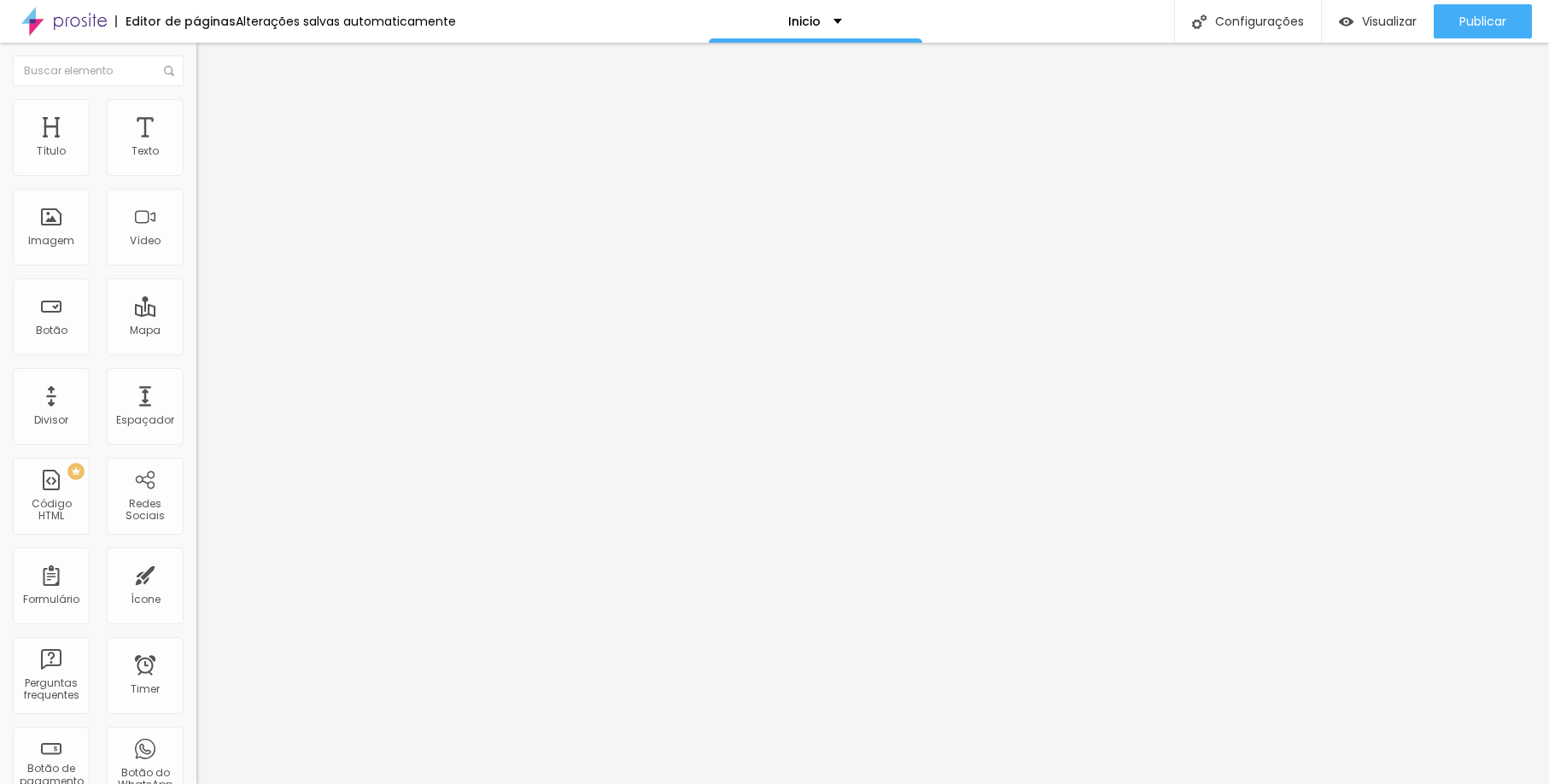
type input "#https://www.scorpionframe.com.br/comercial"
click at [196, 350] on input "#" at bounding box center [298, 341] width 205 height 17
paste input "https://www.scorpionframe.com.br/cursos"
type input "#https://www.scorpionframe.com.br/cursos"
click at [1465, 25] on span "Publicar" at bounding box center [1482, 20] width 47 height 13
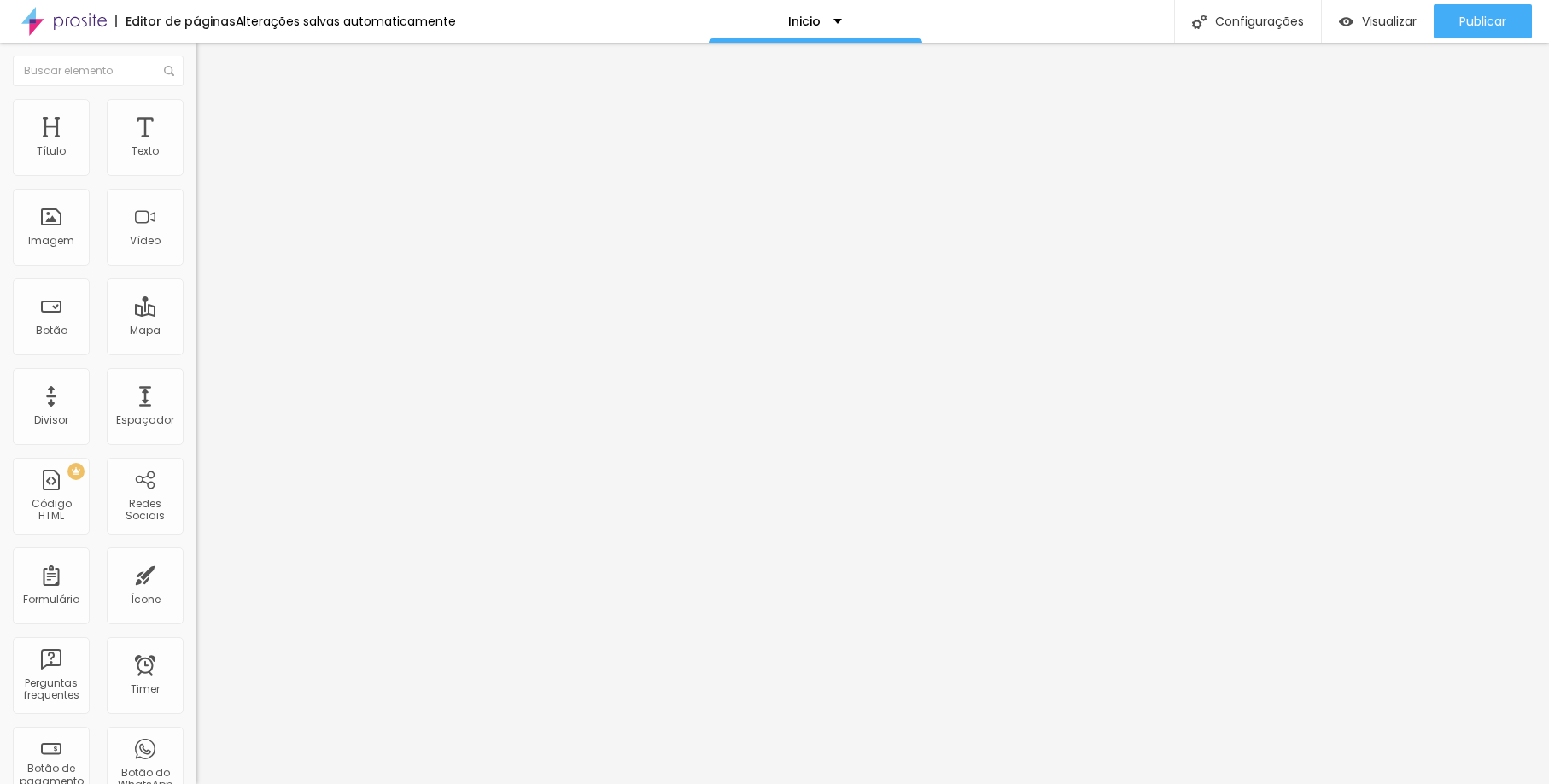
paste input "https://www.scorpionframe.com.br/bodas"
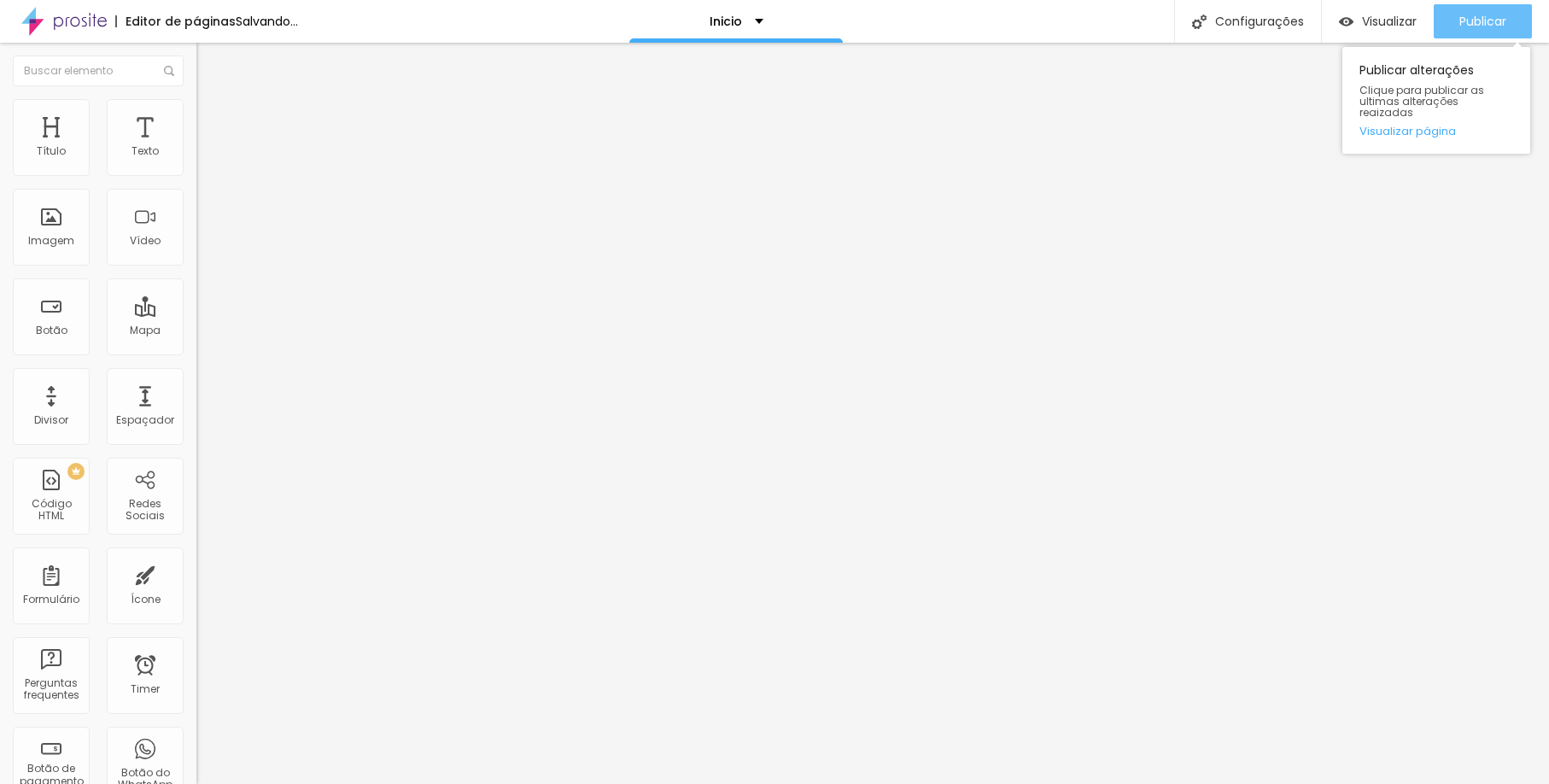
type input "https://www.scorpionframe.com.br/bodas"
click at [1445, 25] on button "Publicar" at bounding box center [1482, 21] width 99 height 34
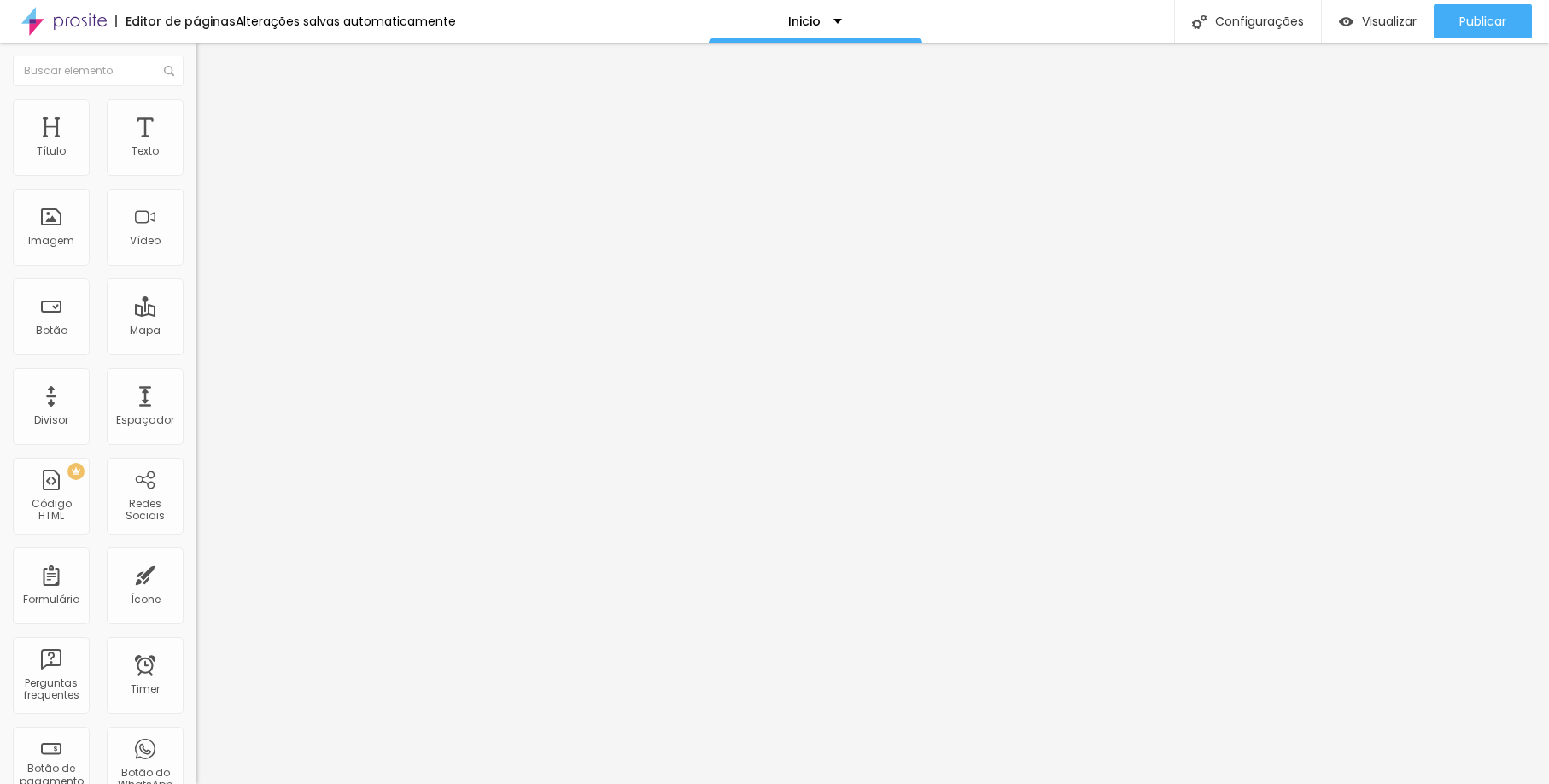
paste input "https://www.scorpionframe.com.br/bodas"
type input "https://www.scorpionframe.com.br/bodas"
click at [1483, 15] on span "Publicar" at bounding box center [1482, 20] width 47 height 13
click at [1488, 19] on span "Publicar" at bounding box center [1482, 20] width 47 height 13
click at [211, 115] on span "Estilo" at bounding box center [225, 110] width 27 height 14
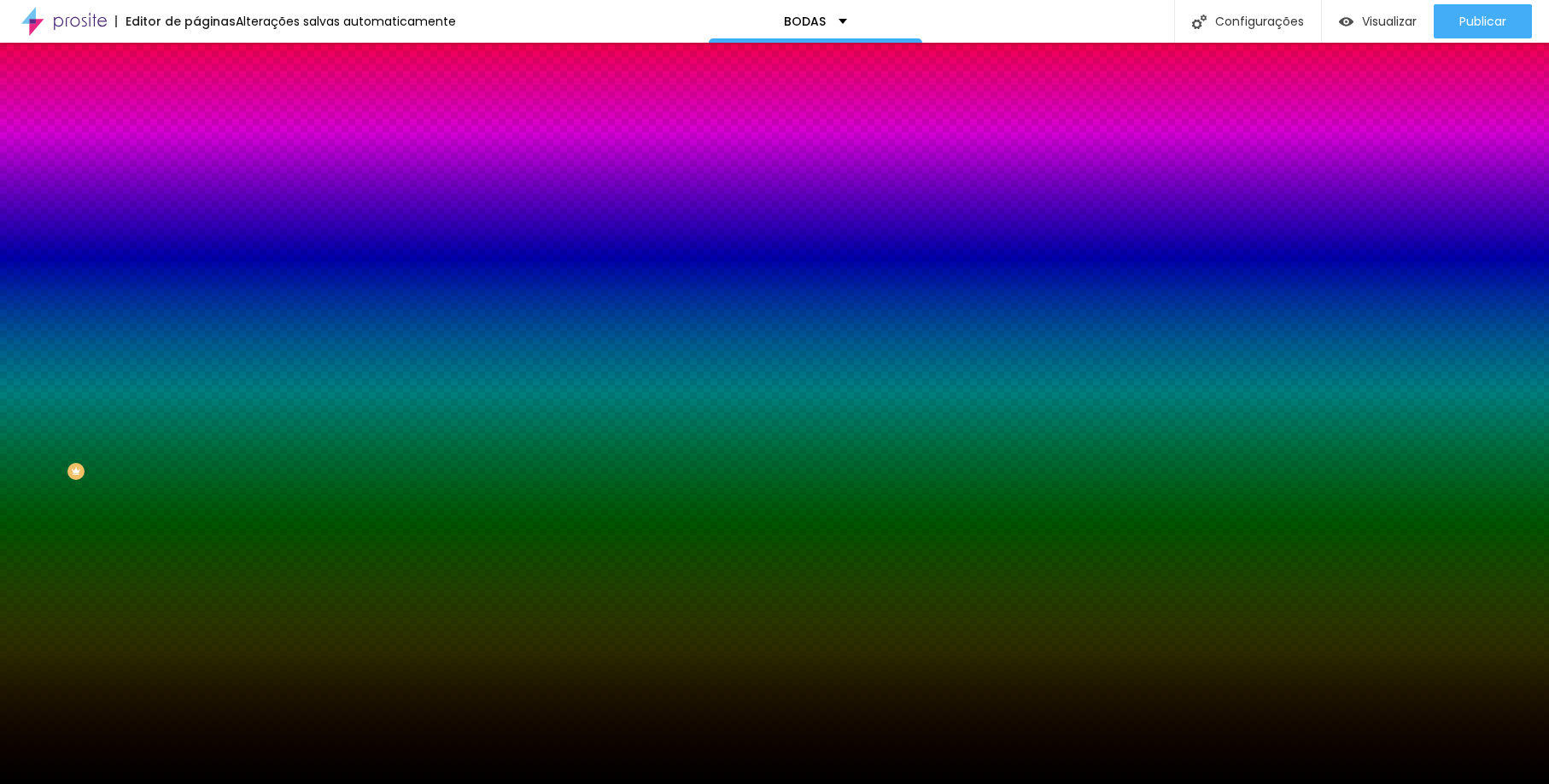
click at [196, 157] on span "Trocar imagem" at bounding box center [242, 150] width 93 height 14
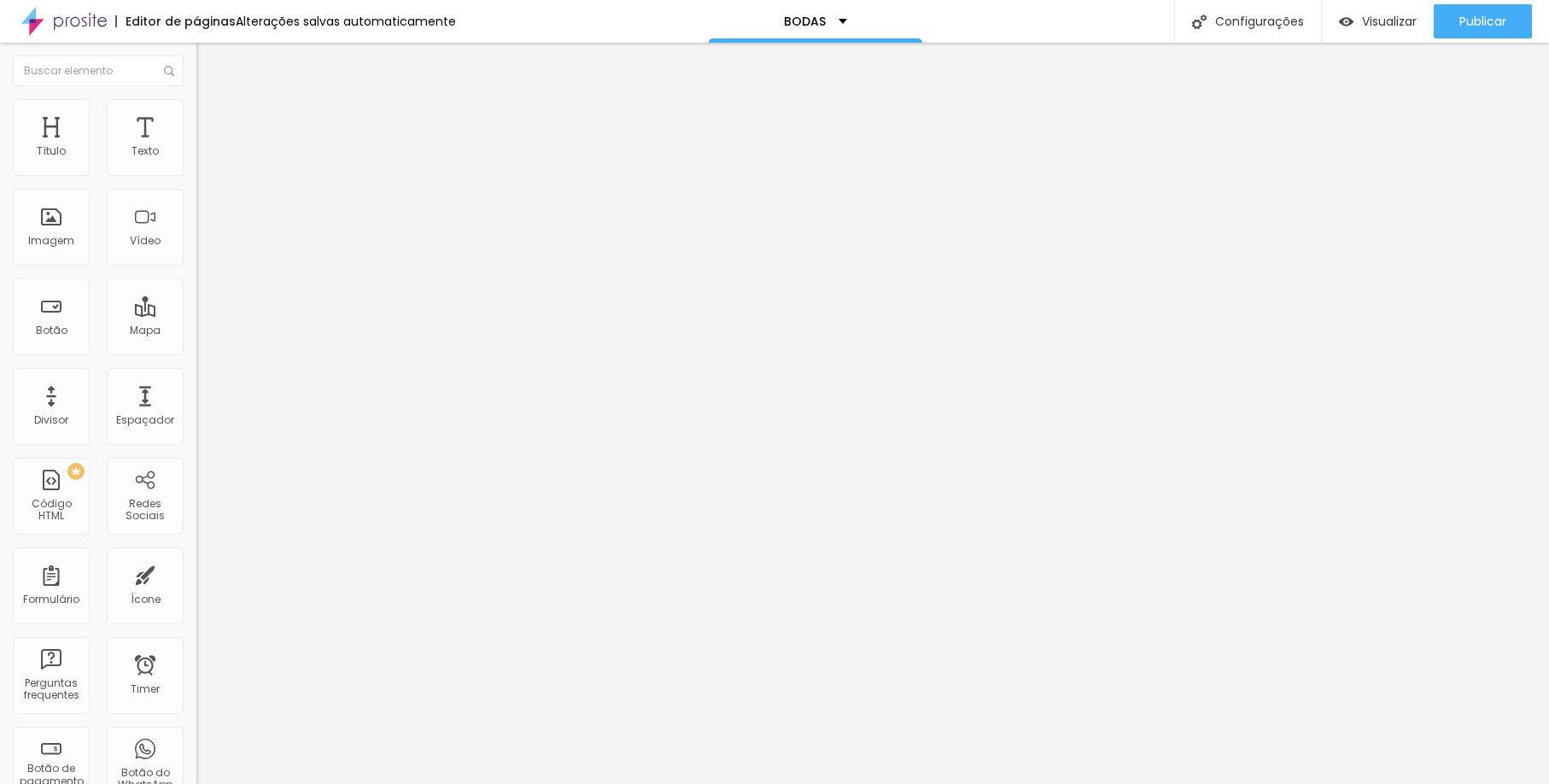
click at [196, 147] on span "Adicionar imagem" at bounding box center [251, 139] width 110 height 14
click at [1372, 35] on div "Visualizar" at bounding box center [1378, 21] width 78 height 34
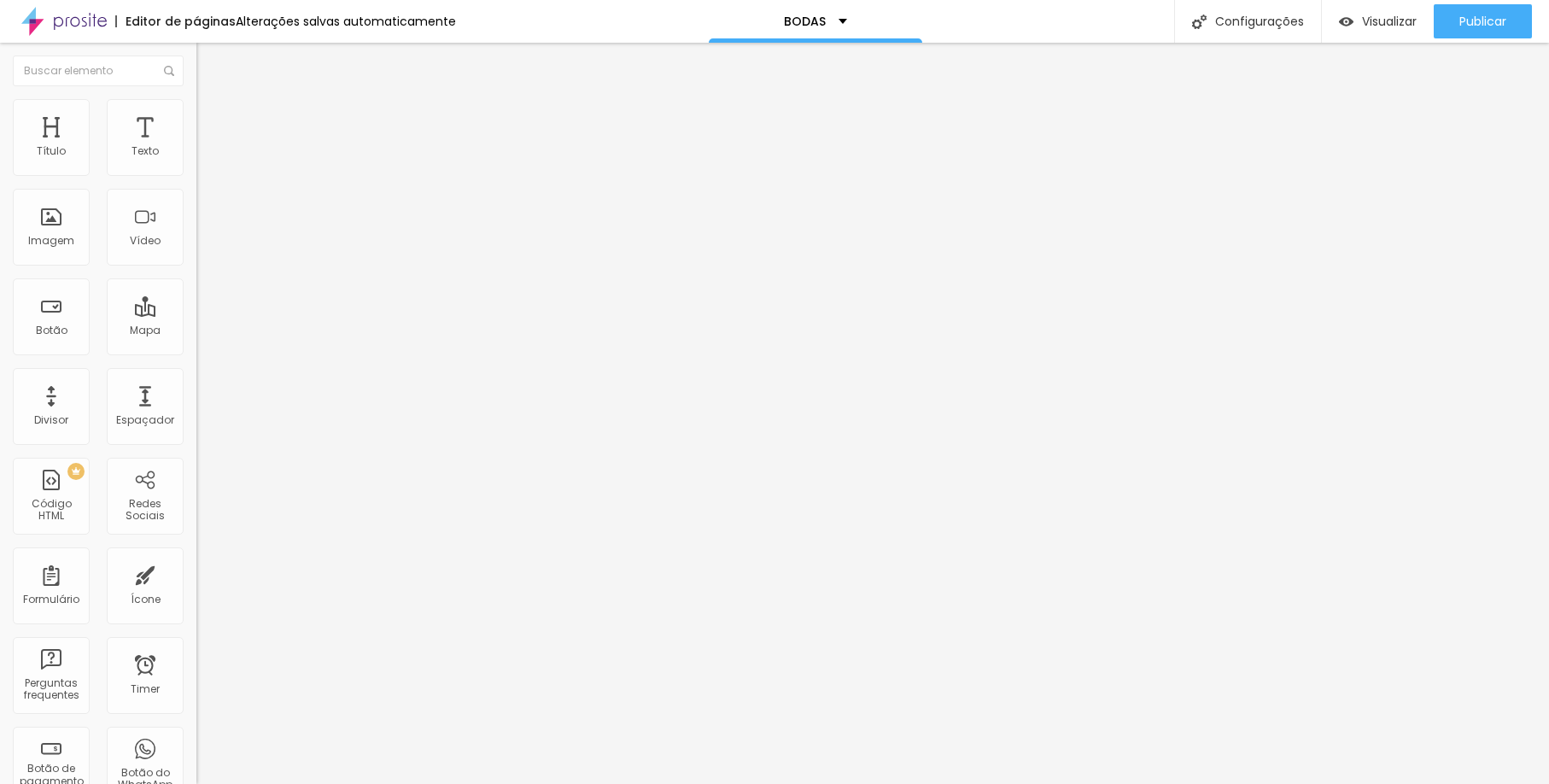
click at [196, 147] on span "Trocar imagem" at bounding box center [242, 139] width 93 height 14
click at [290, 144] on img at bounding box center [295, 139] width 11 height 11
click at [196, 147] on span "Trocar imagem" at bounding box center [242, 139] width 93 height 14
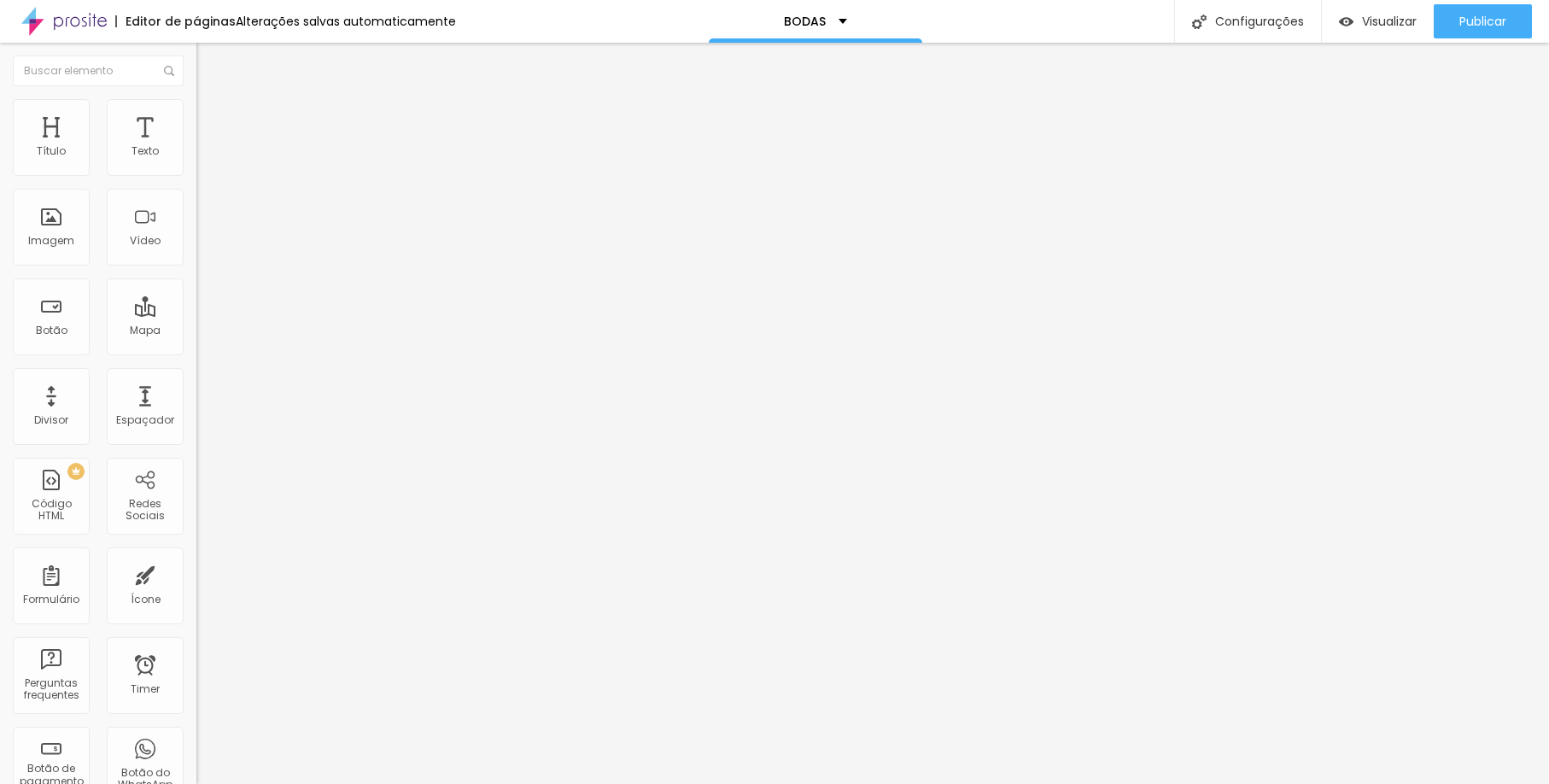
click at [196, 147] on span "Trocar imagem" at bounding box center [242, 139] width 93 height 14
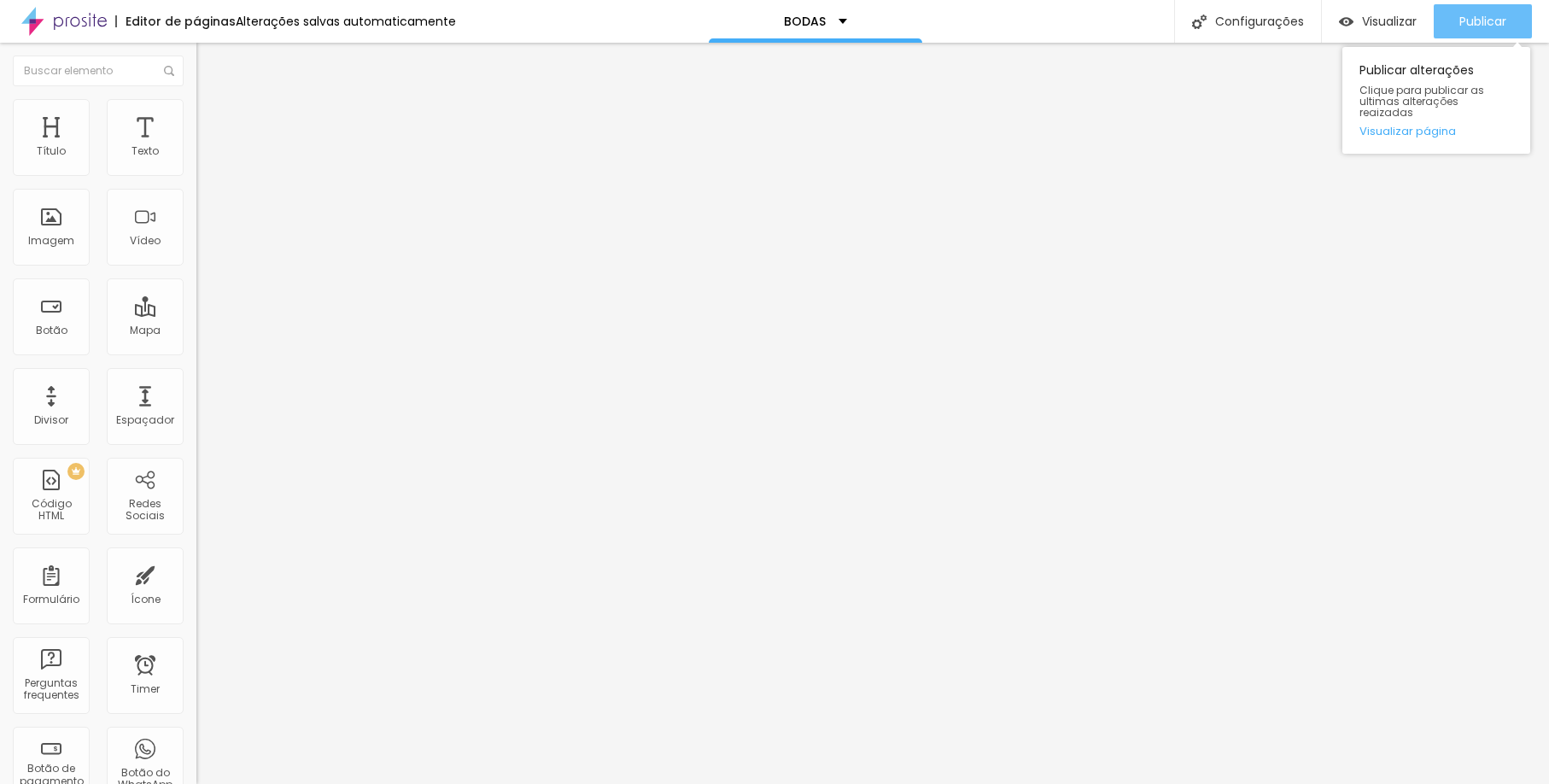
click at [1489, 30] on div "Publicar" at bounding box center [1482, 21] width 47 height 34
click at [196, 333] on div "URL" at bounding box center [294, 328] width 196 height 11
paste input "[URL][DOMAIN_NAME]"
type input "[URL][DOMAIN_NAME]"
click at [1451, 22] on button "Publicar" at bounding box center [1482, 21] width 99 height 34
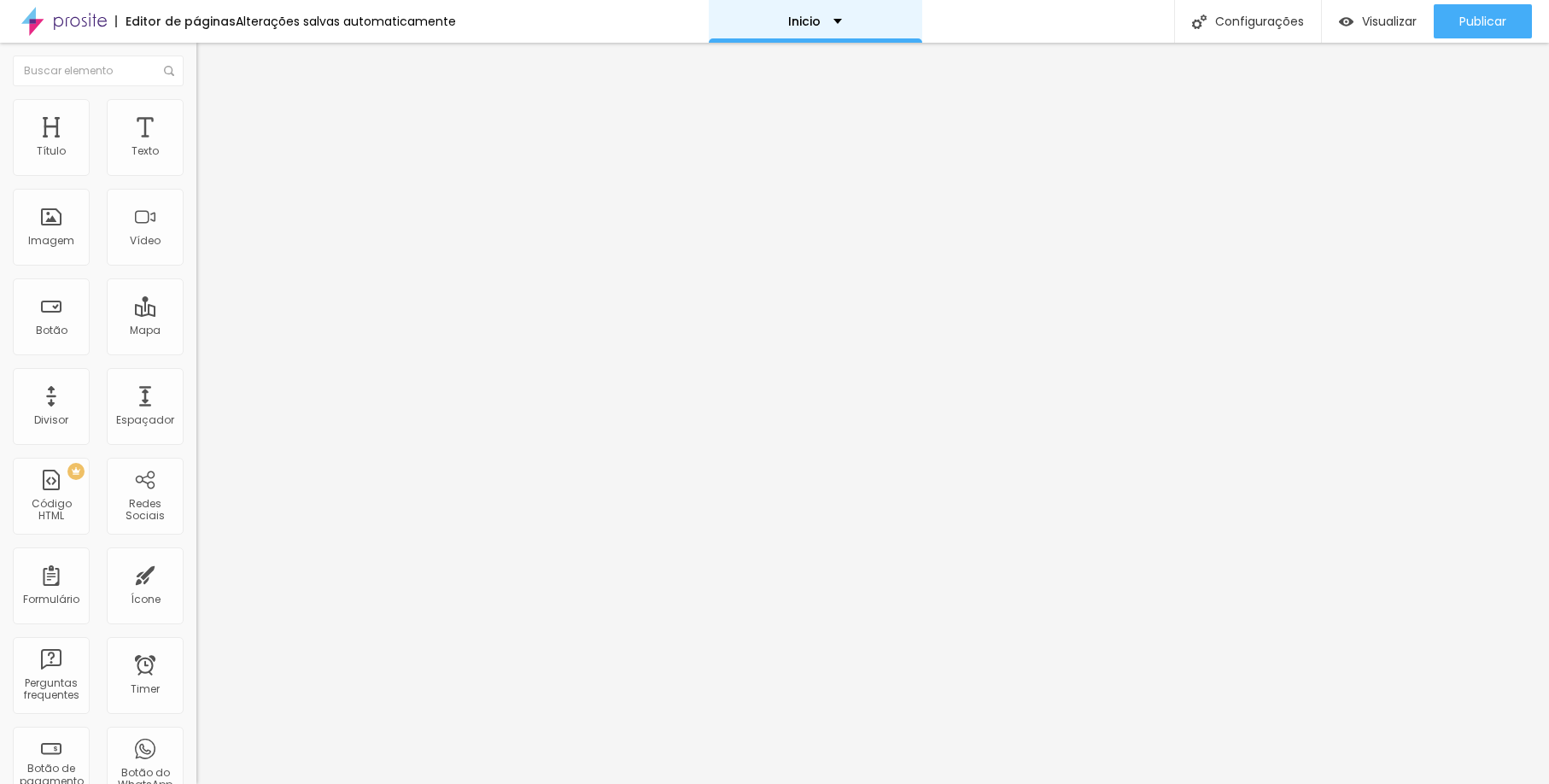
click at [810, 26] on p "Inicio" at bounding box center [805, 20] width 33 height 12
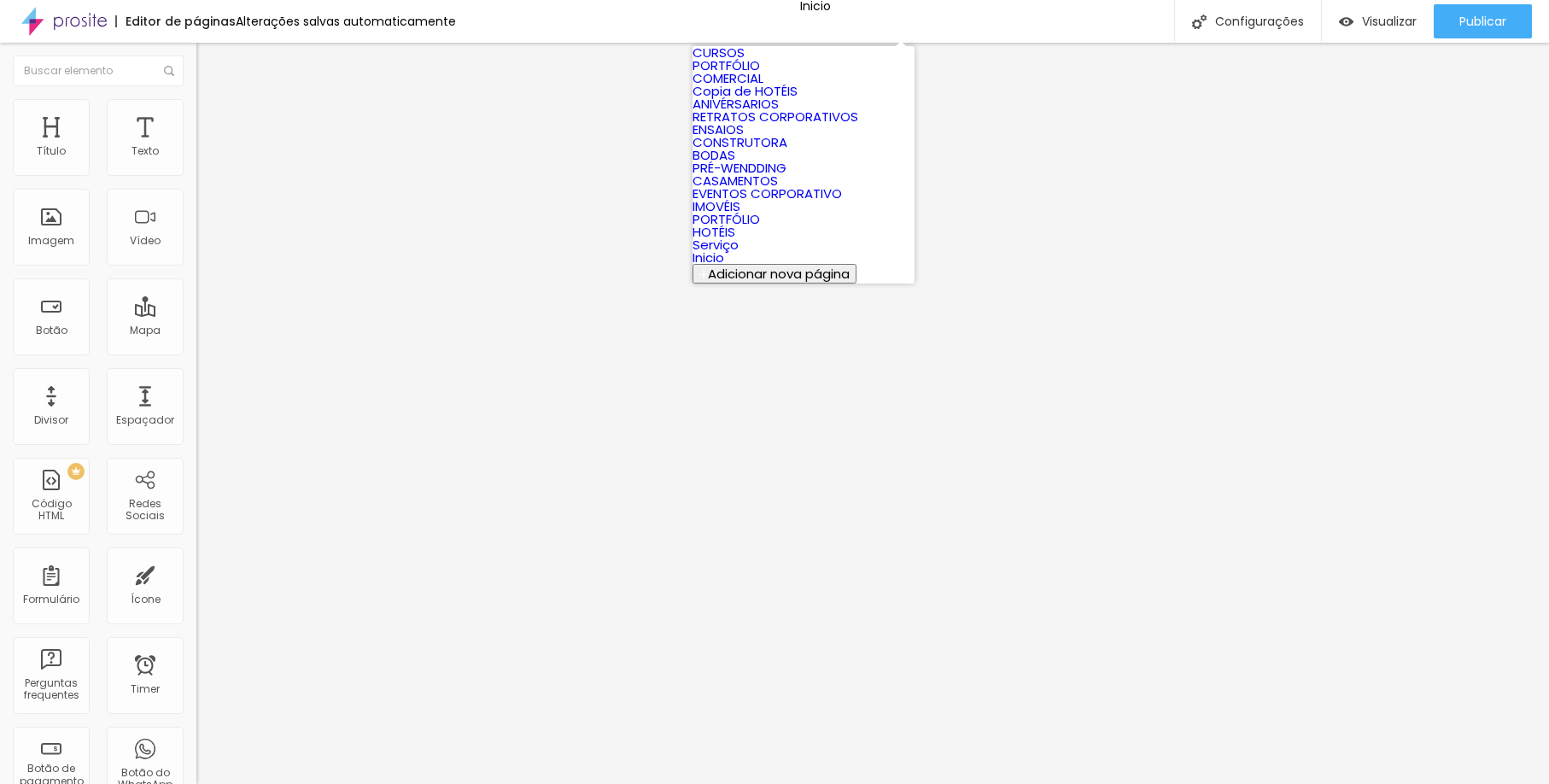
click at [744, 139] on link "ENSAIOS" at bounding box center [719, 130] width 52 height 18
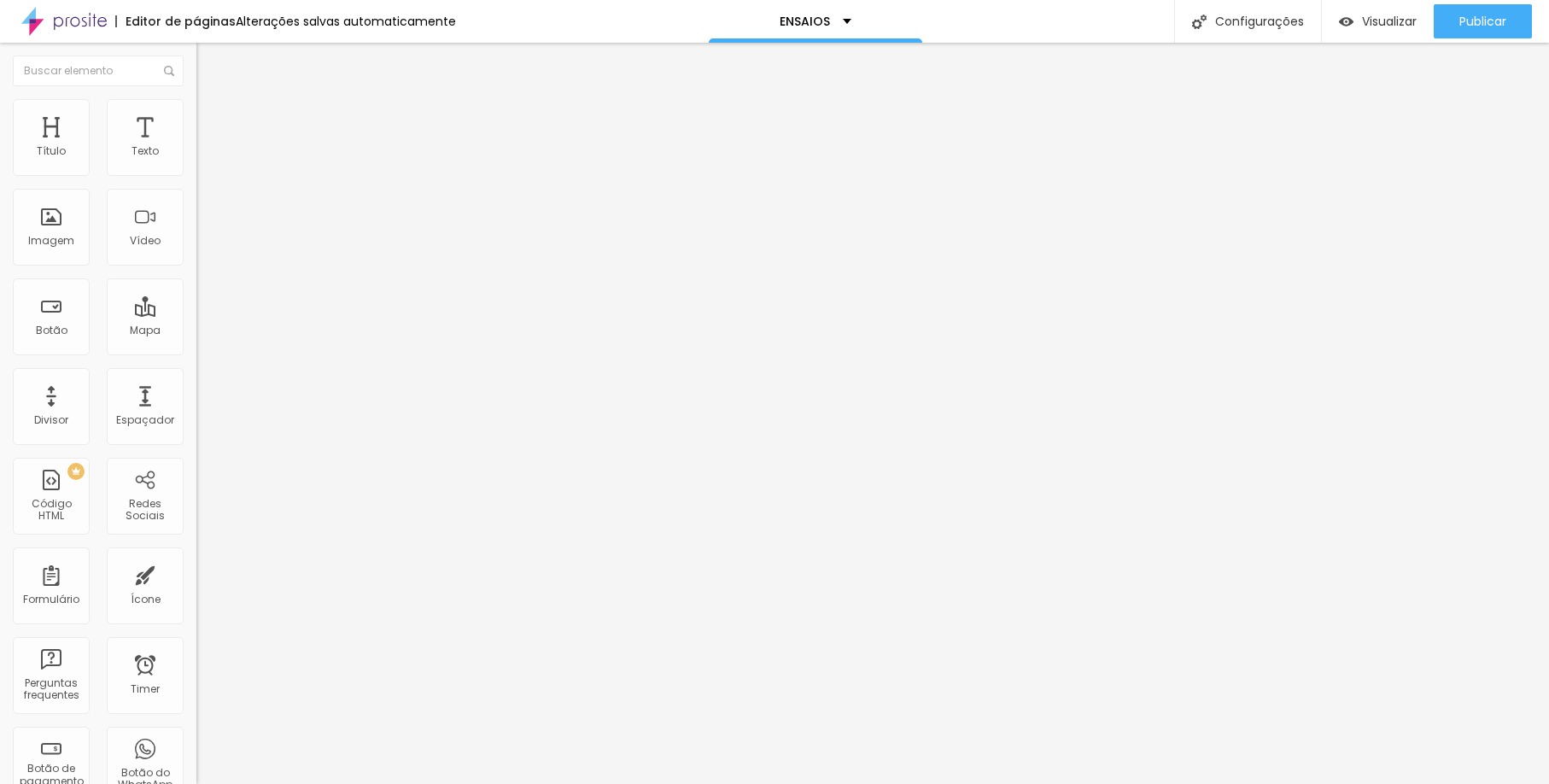
click at [196, 116] on img at bounding box center [203, 123] width 15 height 15
click at [196, 113] on li "Estilo" at bounding box center [294, 107] width 196 height 17
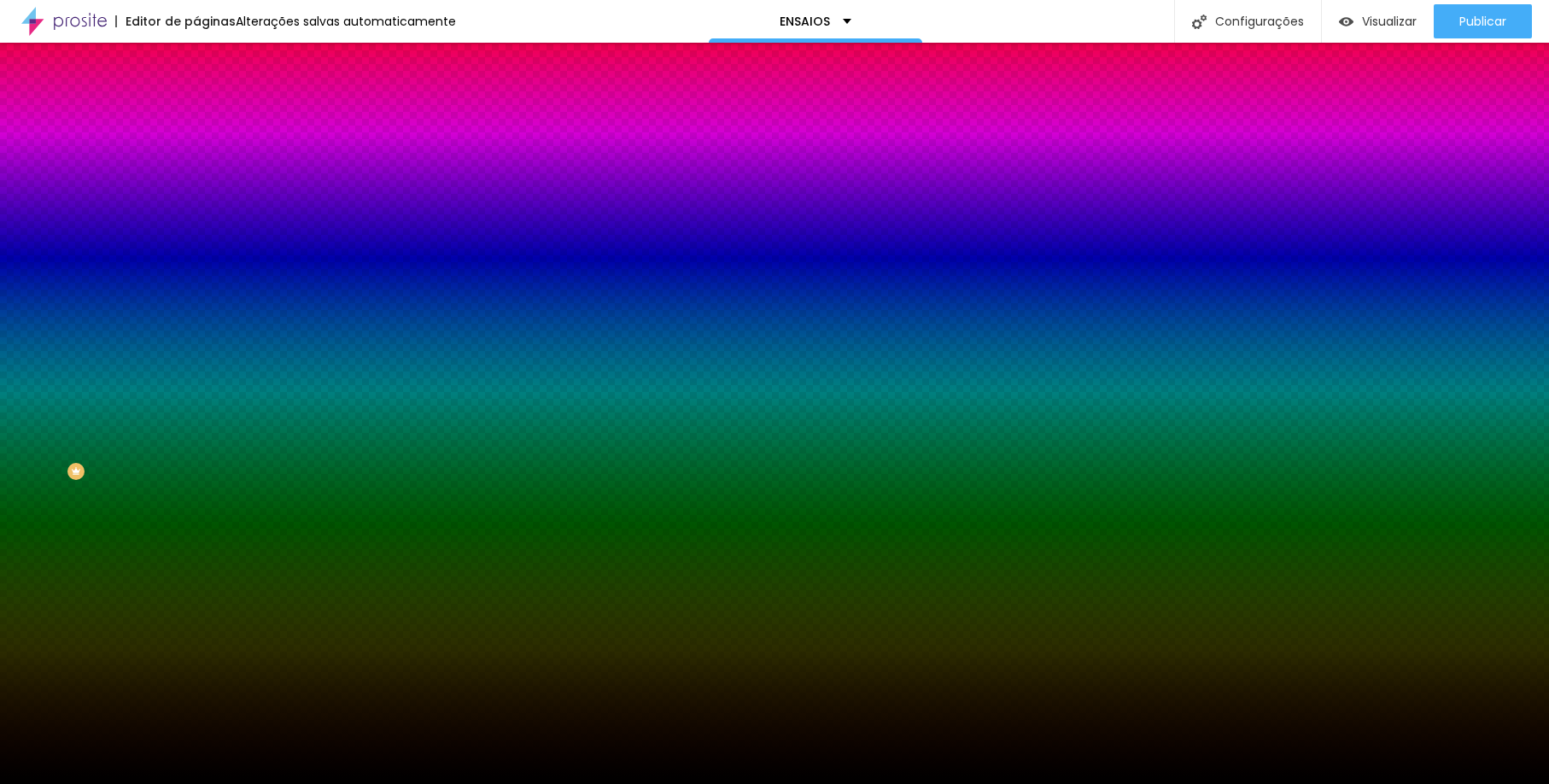
click at [196, 157] on span "Trocar imagem" at bounding box center [242, 150] width 93 height 14
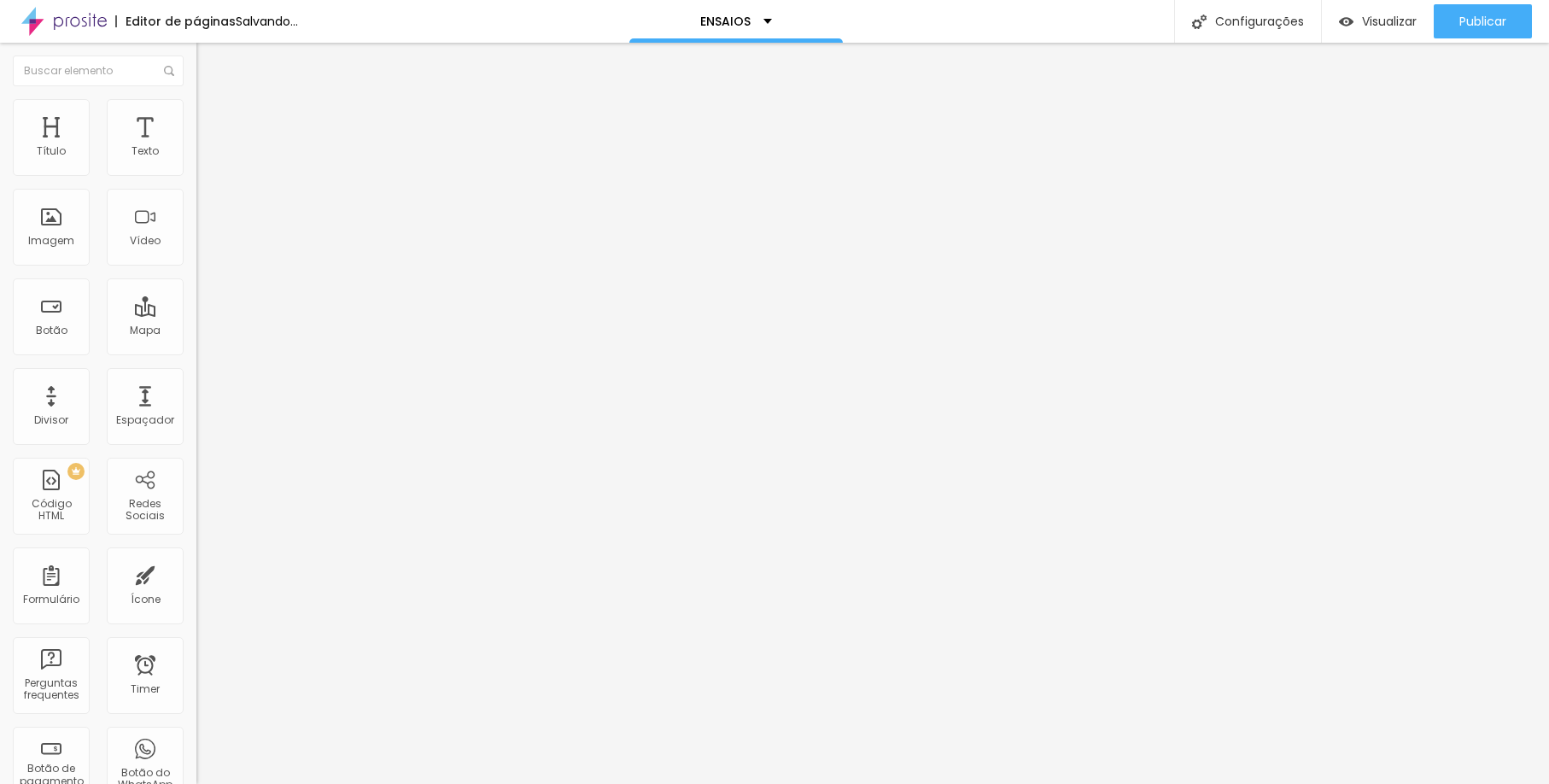
click at [196, 147] on span "Adicionar imagem" at bounding box center [251, 139] width 110 height 14
click at [290, 147] on span at bounding box center [295, 139] width 11 height 14
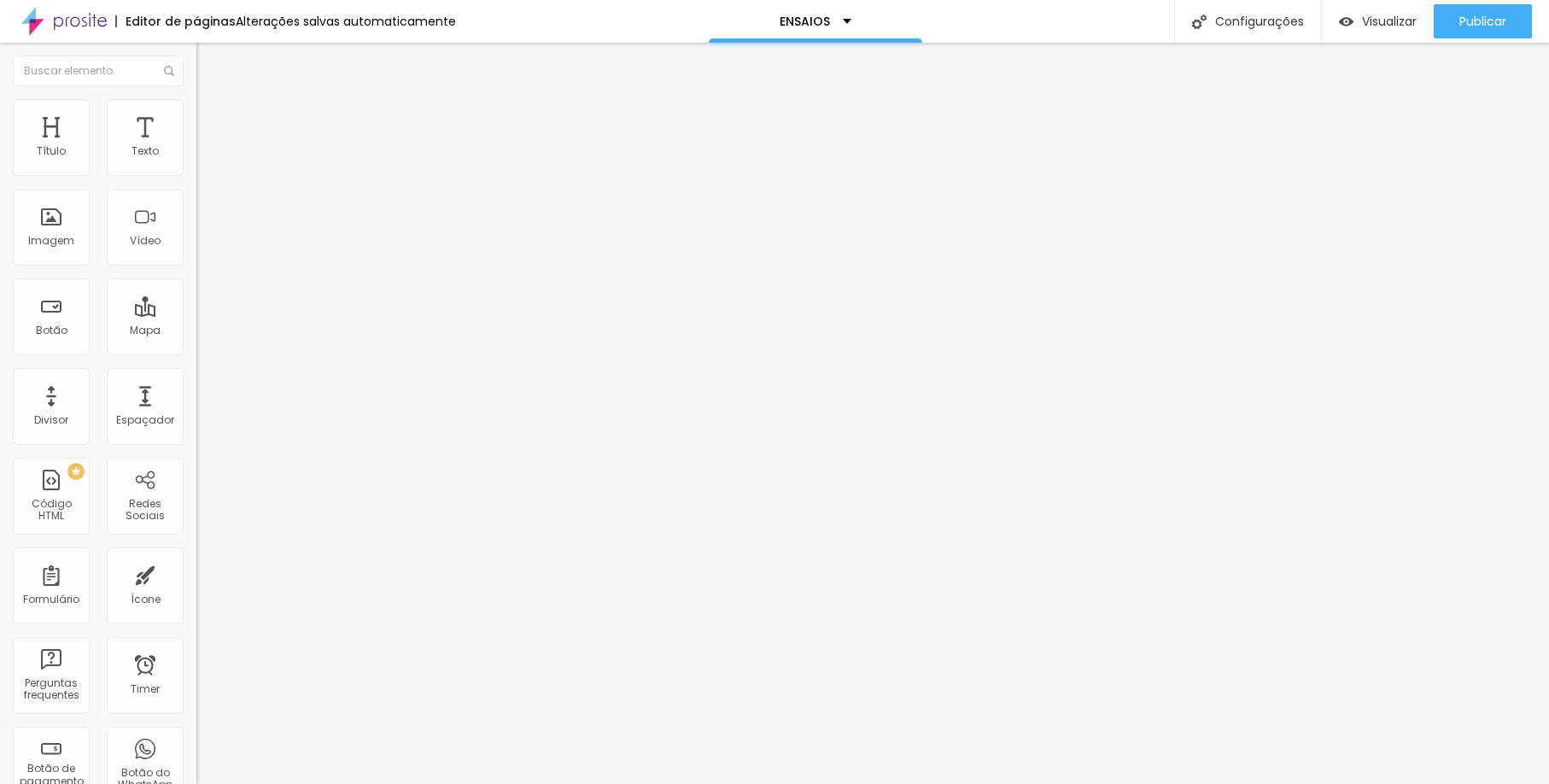
click at [196, 147] on span "Trocar imagem" at bounding box center [242, 139] width 93 height 14
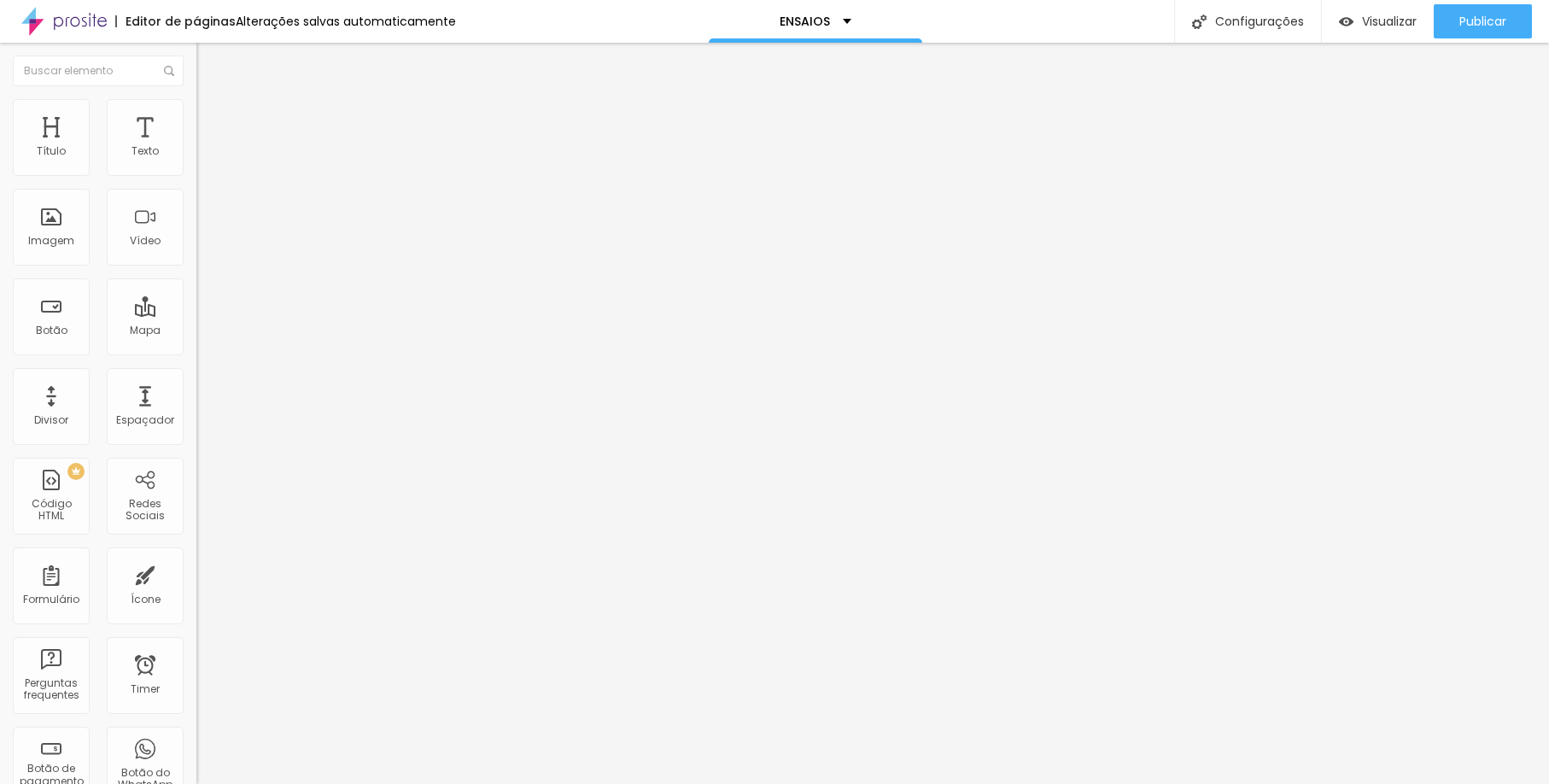
scroll to position [7060, 0]
click at [196, 147] on span "Trocar imagem" at bounding box center [242, 139] width 93 height 14
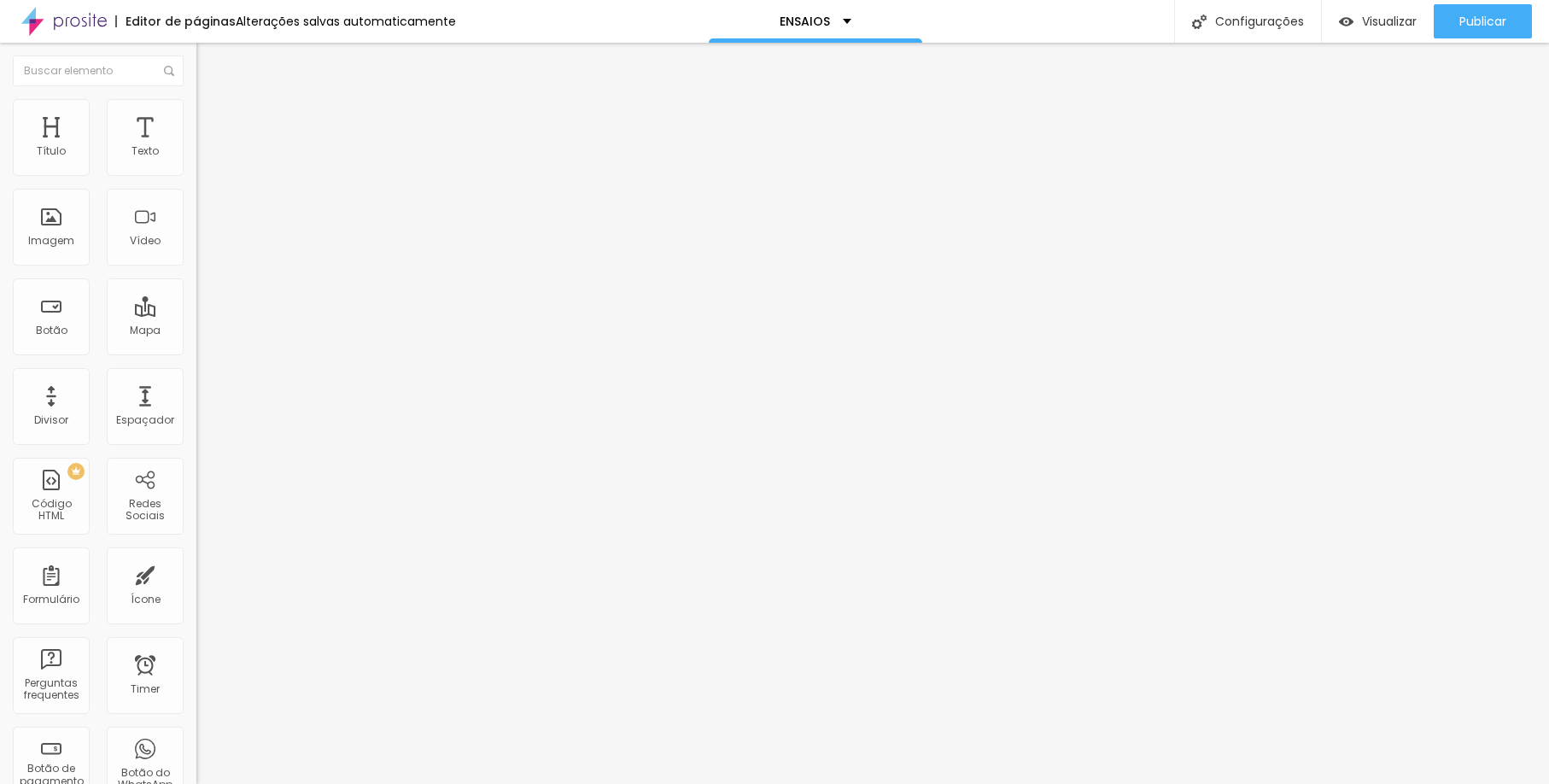
click at [196, 147] on span "Trocar imagem" at bounding box center [242, 139] width 93 height 14
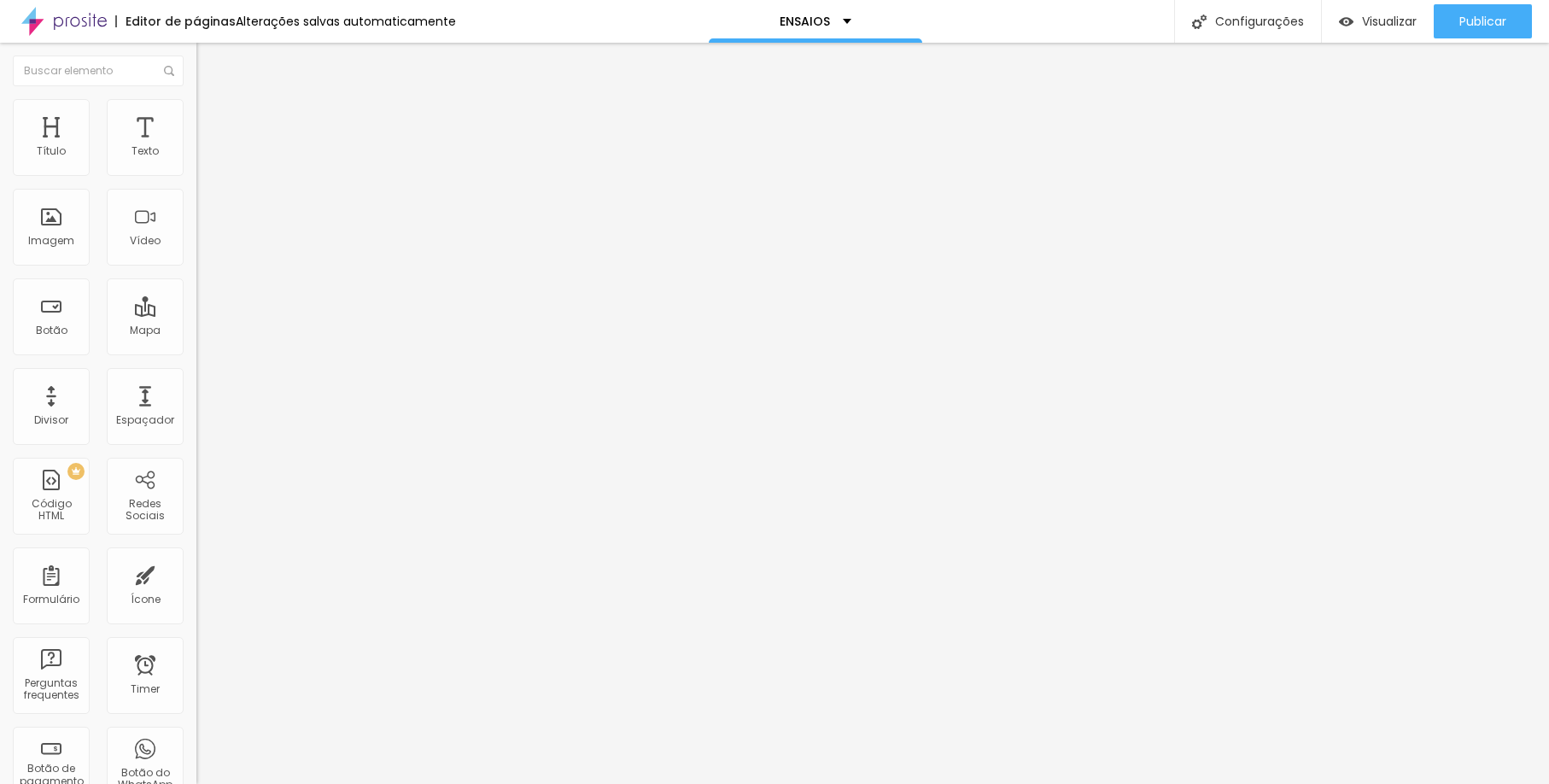
click at [196, 147] on span "Trocar imagem" at bounding box center [242, 139] width 93 height 14
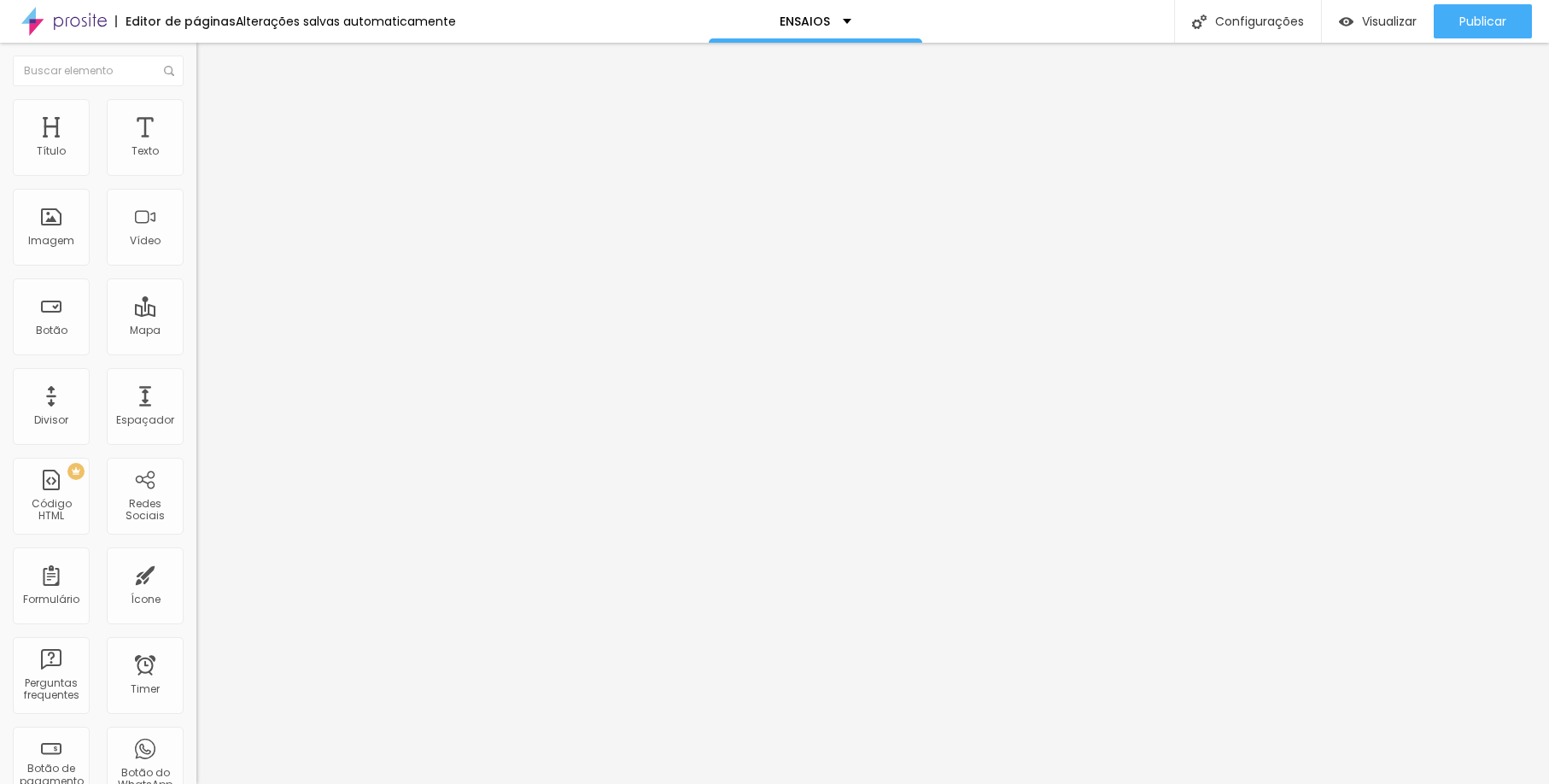
click at [196, 147] on span "Trocar imagem" at bounding box center [242, 139] width 93 height 14
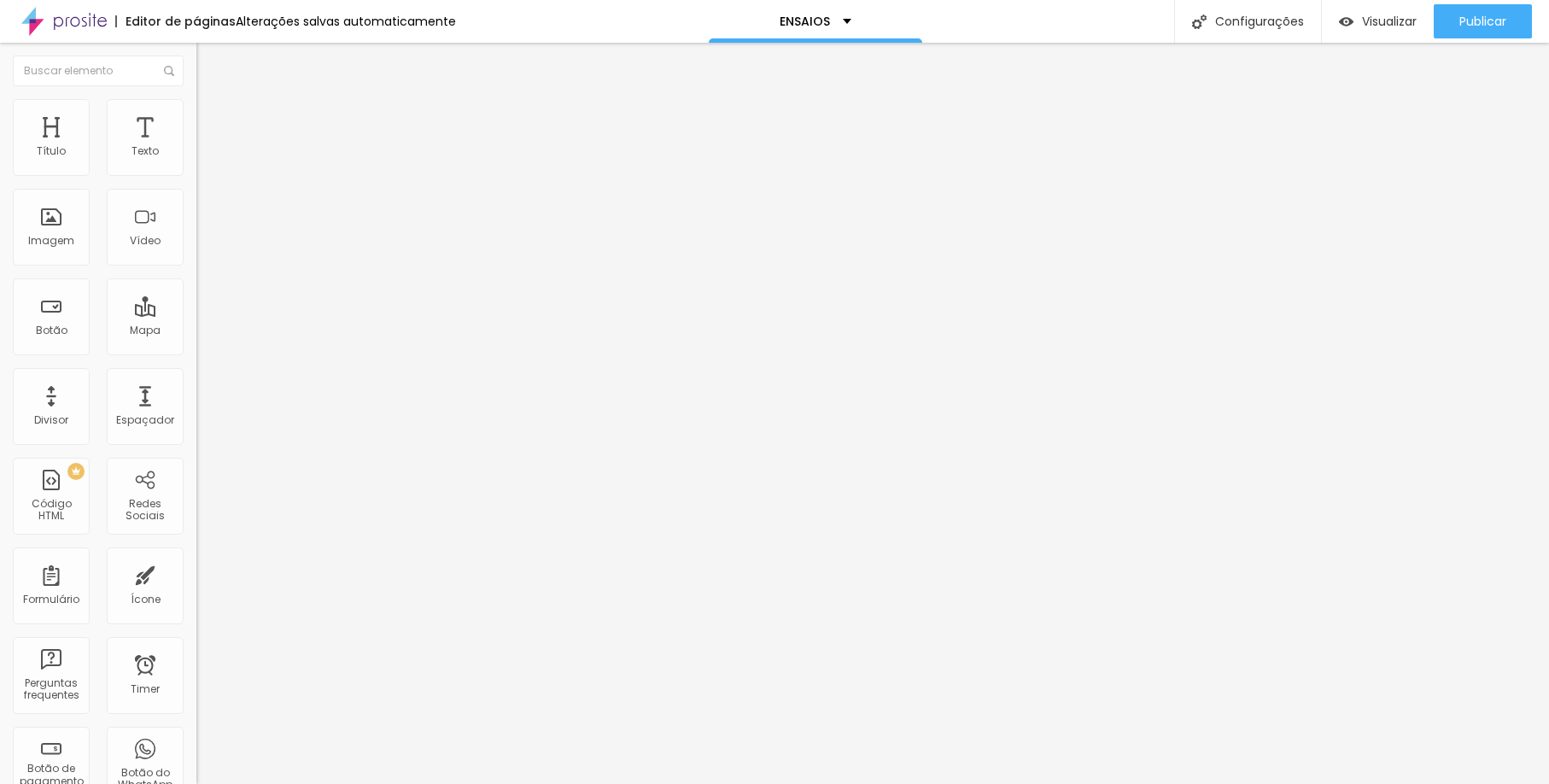
scroll to position [7219, 0]
click at [196, 147] on span "Trocar imagem" at bounding box center [242, 139] width 93 height 14
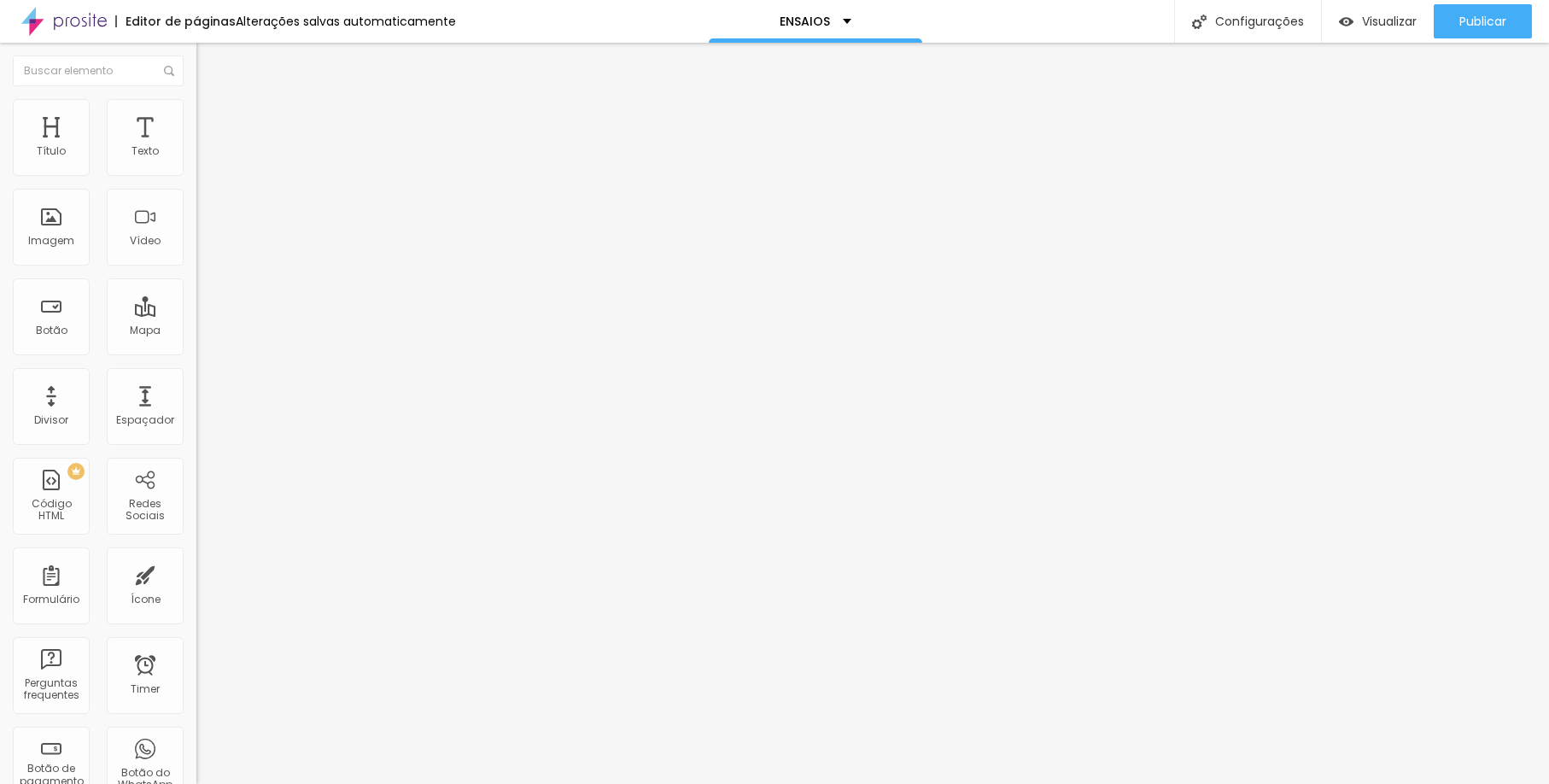
click at [196, 147] on span "Trocar imagem" at bounding box center [242, 139] width 93 height 14
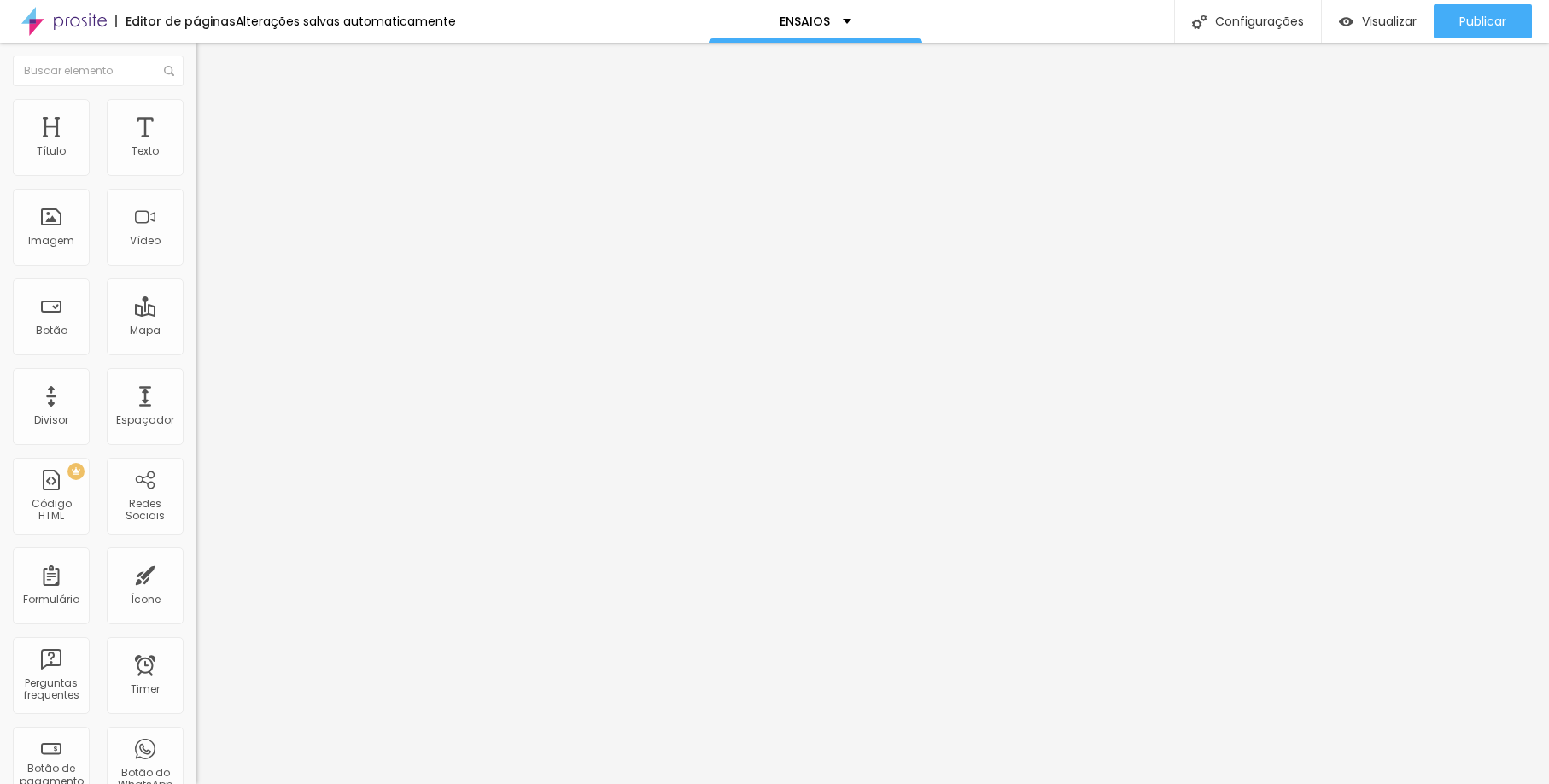
click at [196, 147] on span "Trocar imagem" at bounding box center [242, 139] width 93 height 14
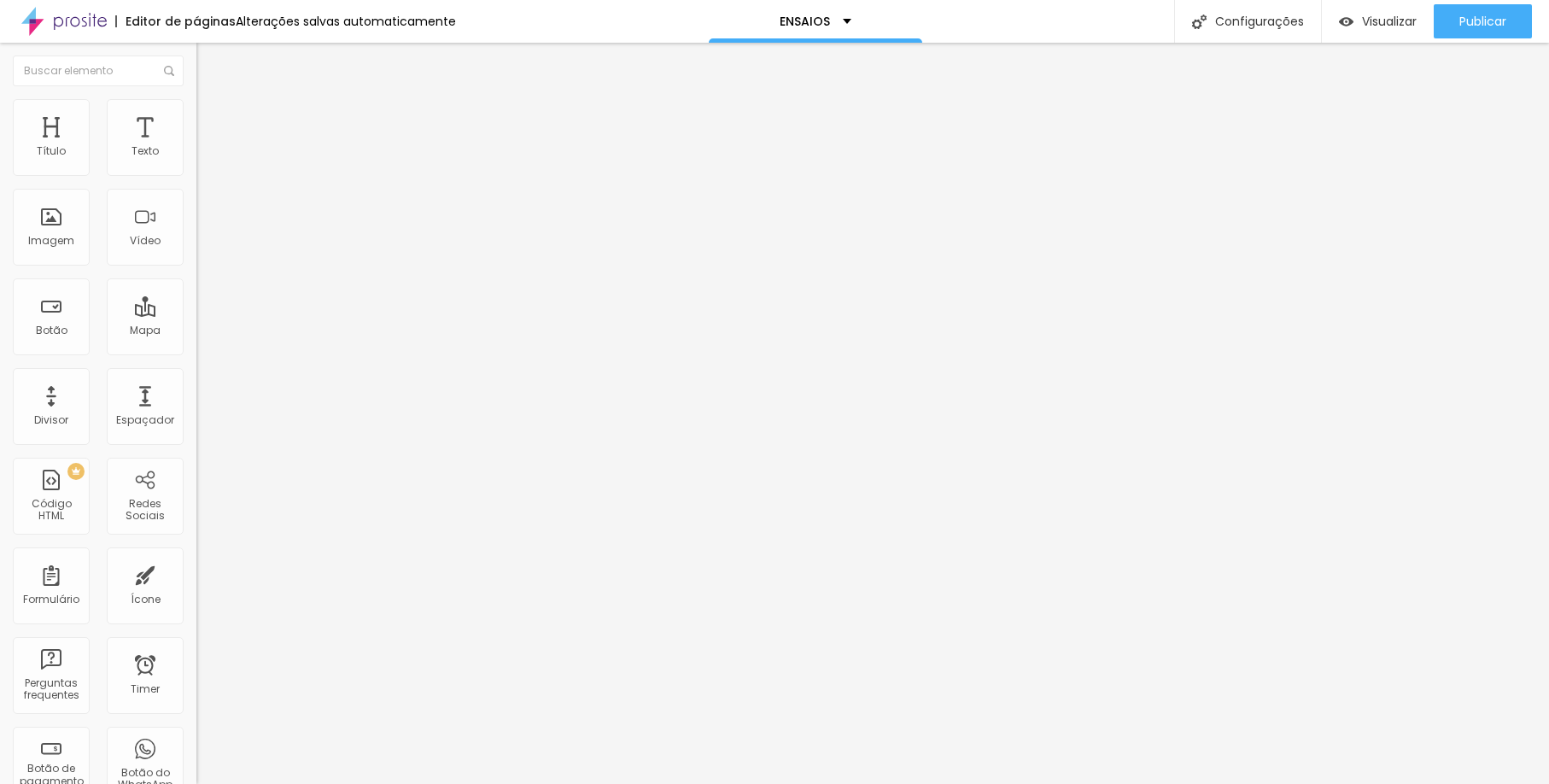
scroll to position [6966, 0]
click at [196, 147] on span "Trocar imagem" at bounding box center [242, 139] width 93 height 14
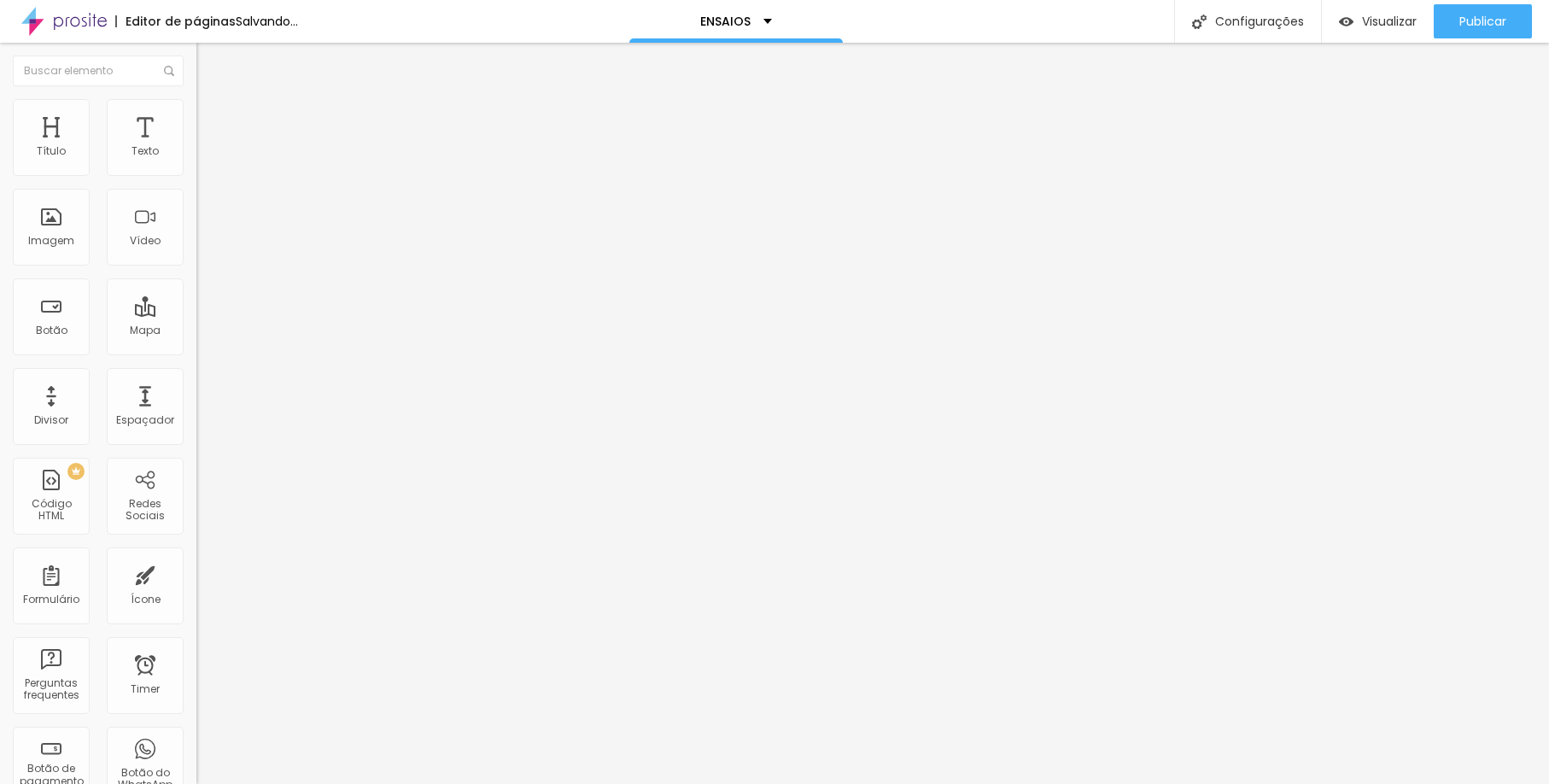
scroll to position [6976, 0]
click at [196, 147] on span "Trocar imagem" at bounding box center [242, 139] width 93 height 14
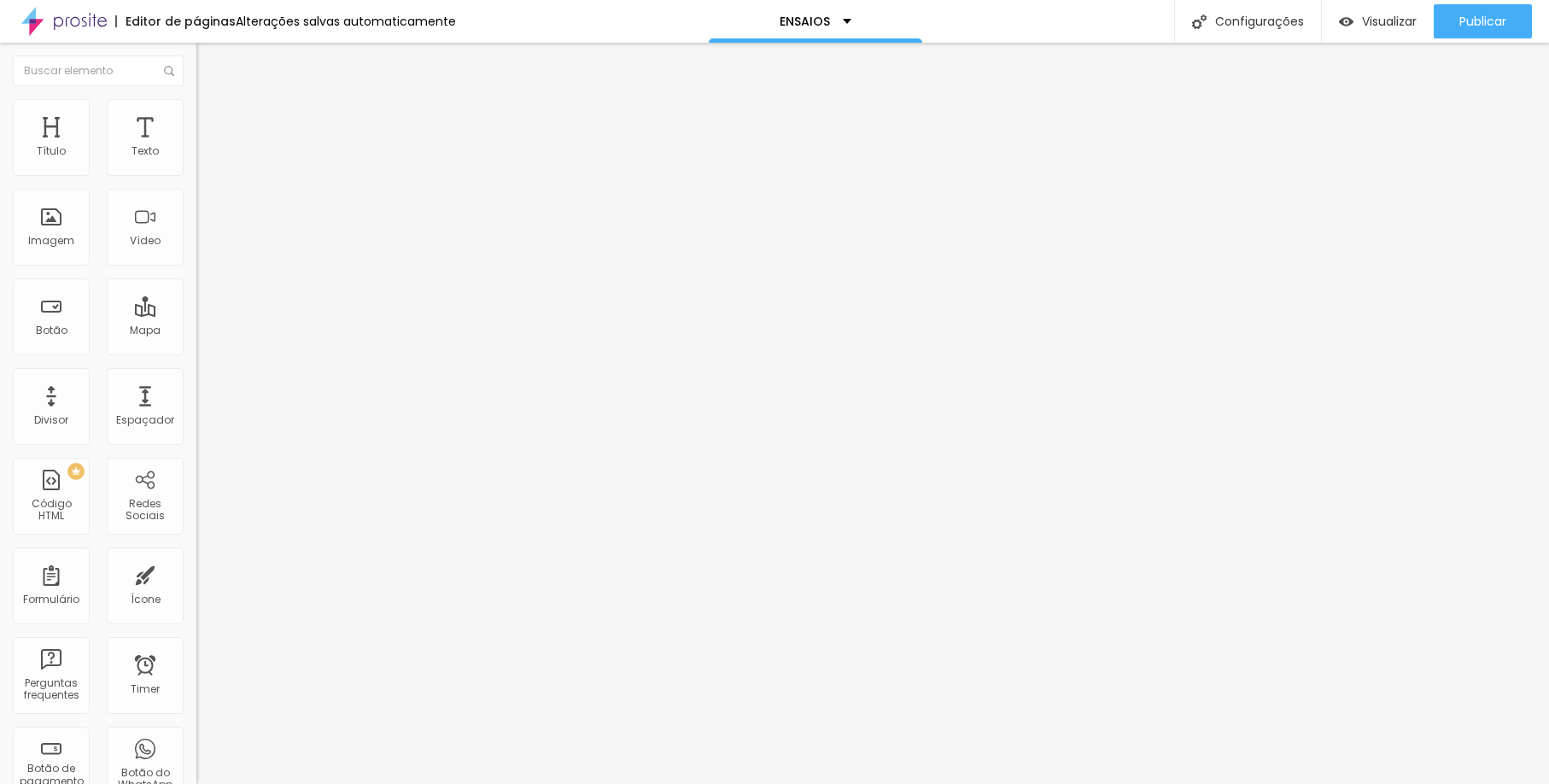
click at [196, 147] on span "Trocar imagem" at bounding box center [242, 139] width 93 height 14
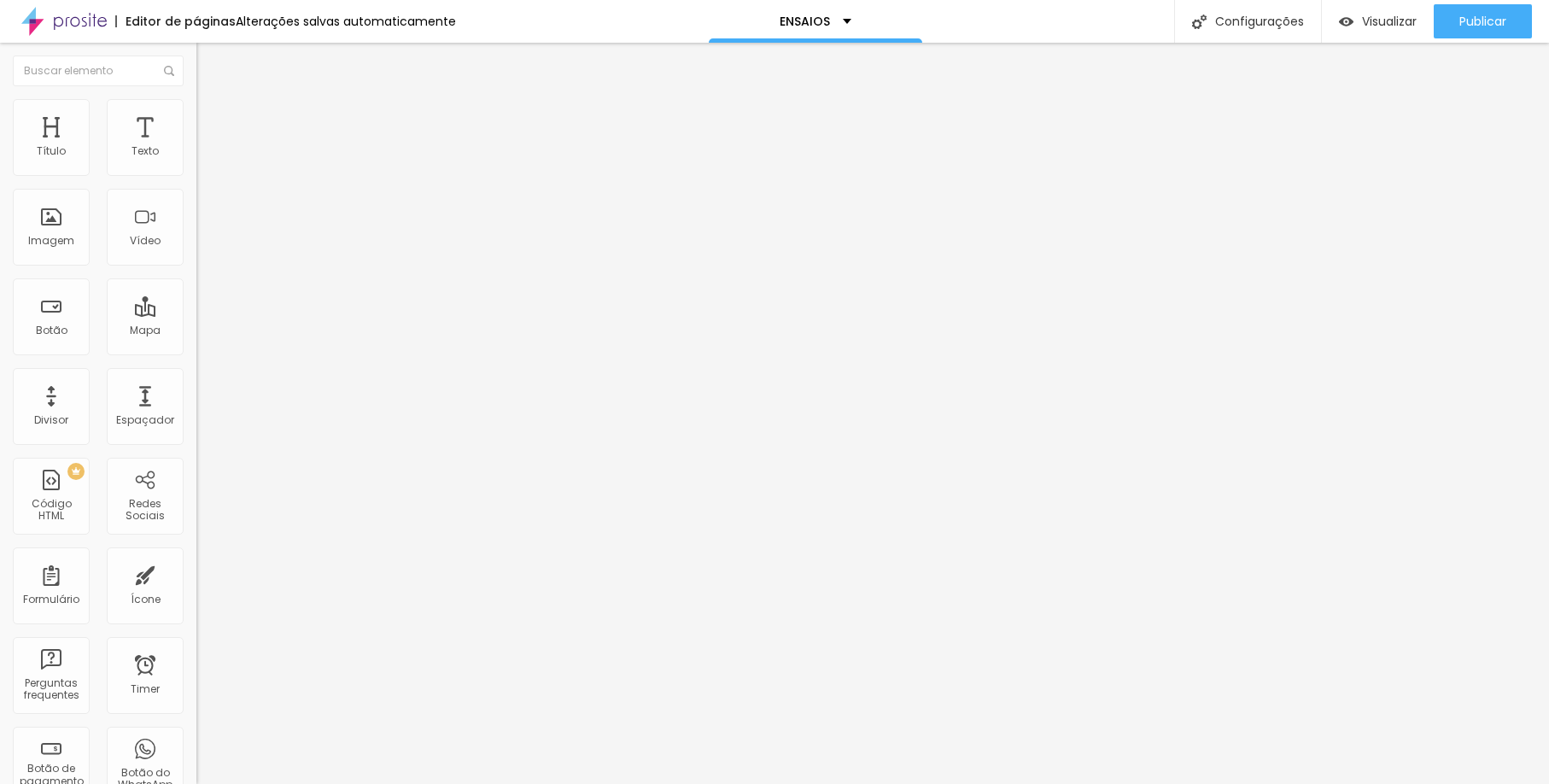
click at [196, 147] on span "Trocar imagem" at bounding box center [242, 139] width 93 height 14
click at [1508, 31] on button "Publicar" at bounding box center [1482, 21] width 99 height 34
click at [835, 15] on div "ENSAIOS" at bounding box center [815, 20] width 72 height 12
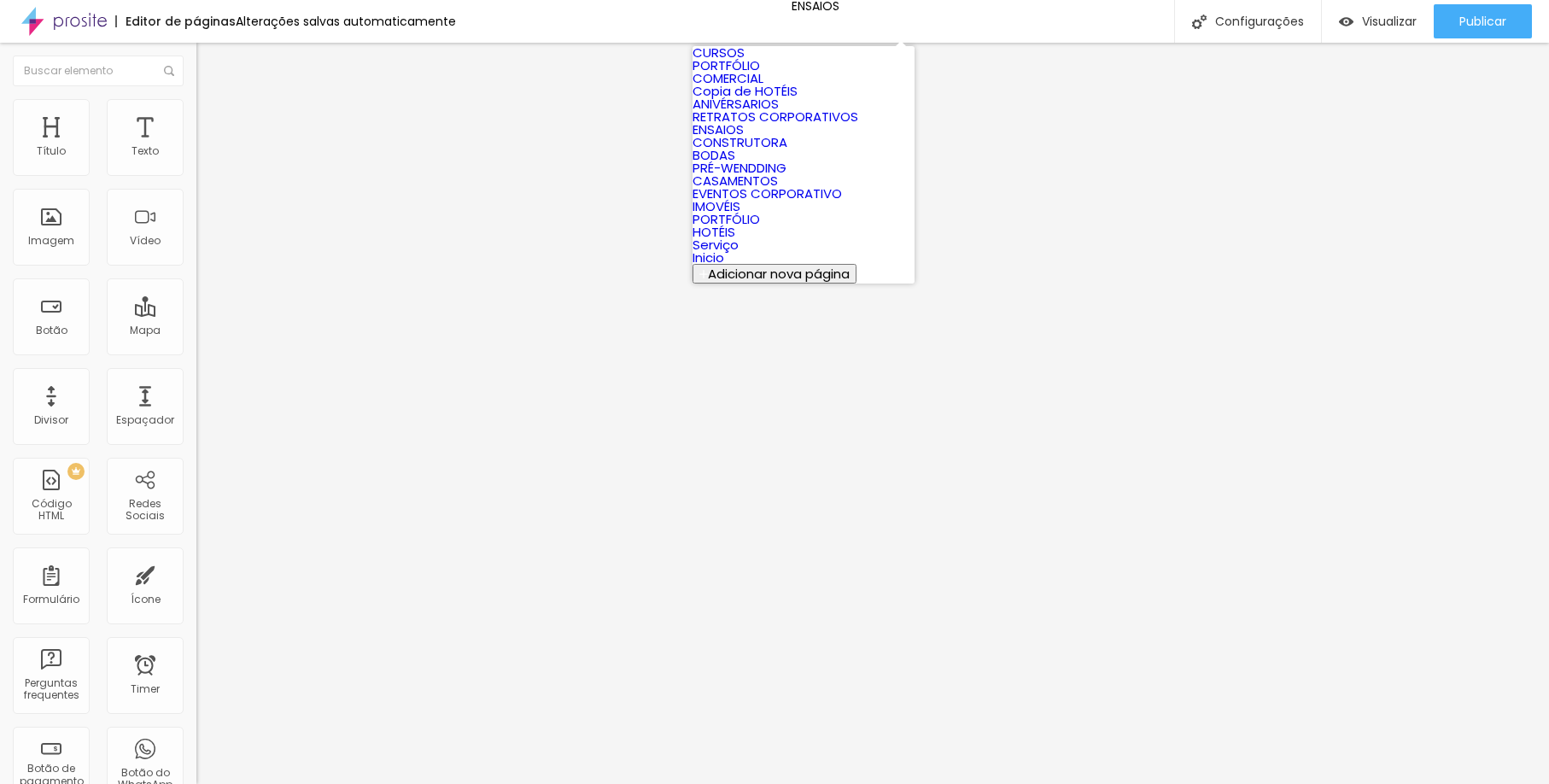
scroll to position [340, 0]
click at [724, 266] on link "Inicio" at bounding box center [709, 257] width 32 height 18
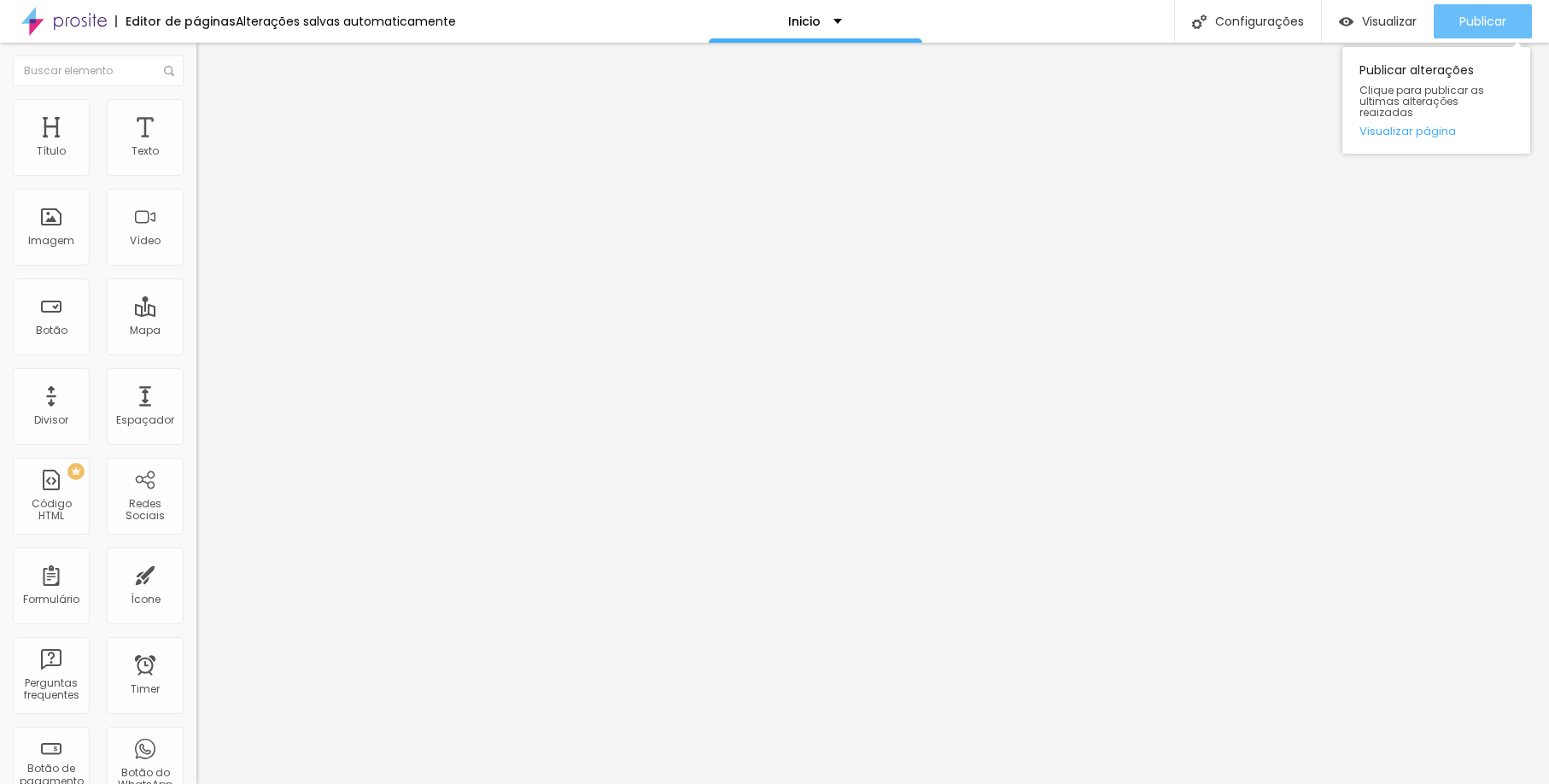
click at [1461, 32] on div "Publicar" at bounding box center [1482, 21] width 47 height 34
click at [196, 147] on span "Trocar imagem" at bounding box center [242, 139] width 93 height 14
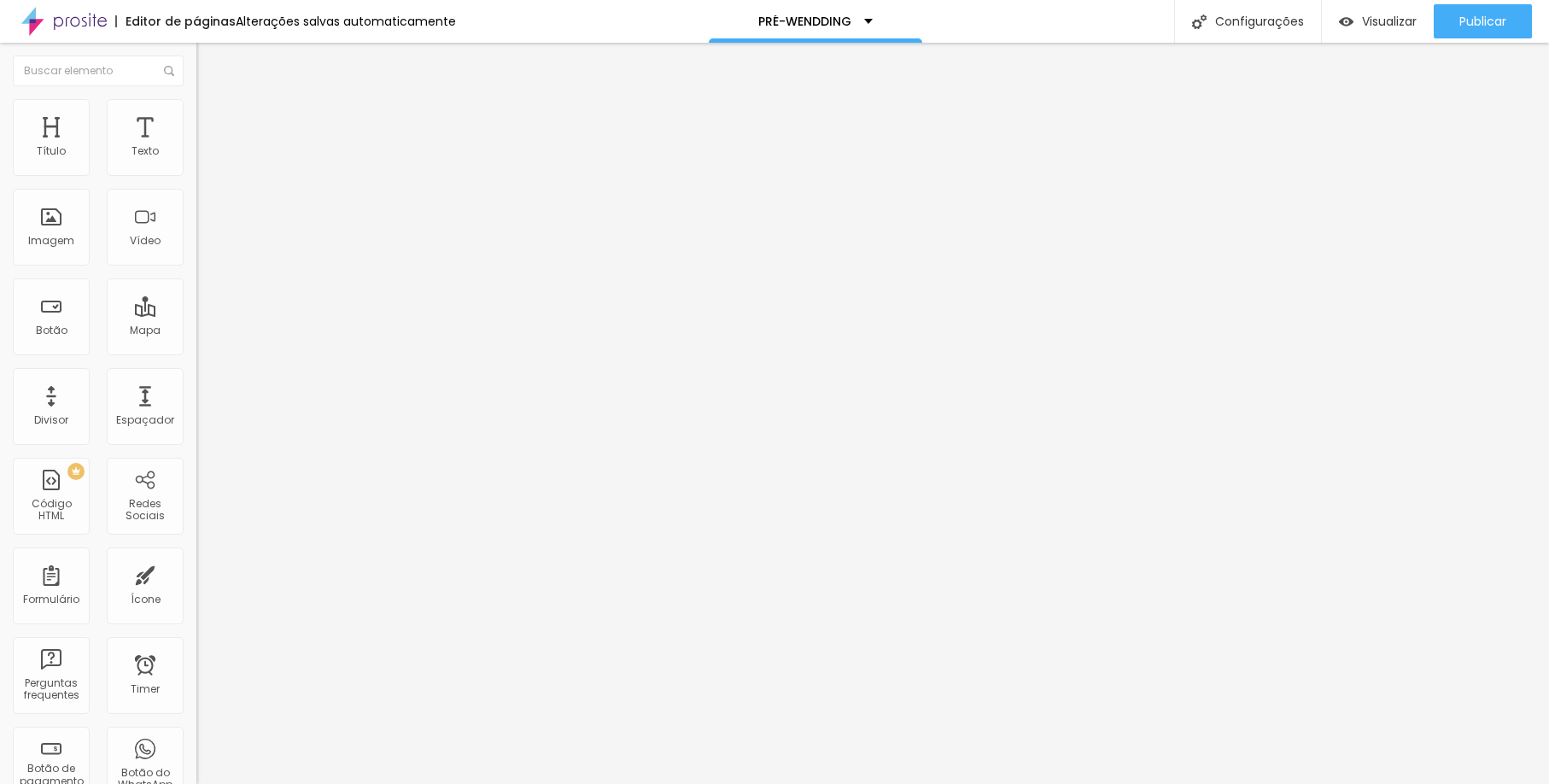
click at [196, 147] on span "Trocar imagem" at bounding box center [242, 139] width 93 height 14
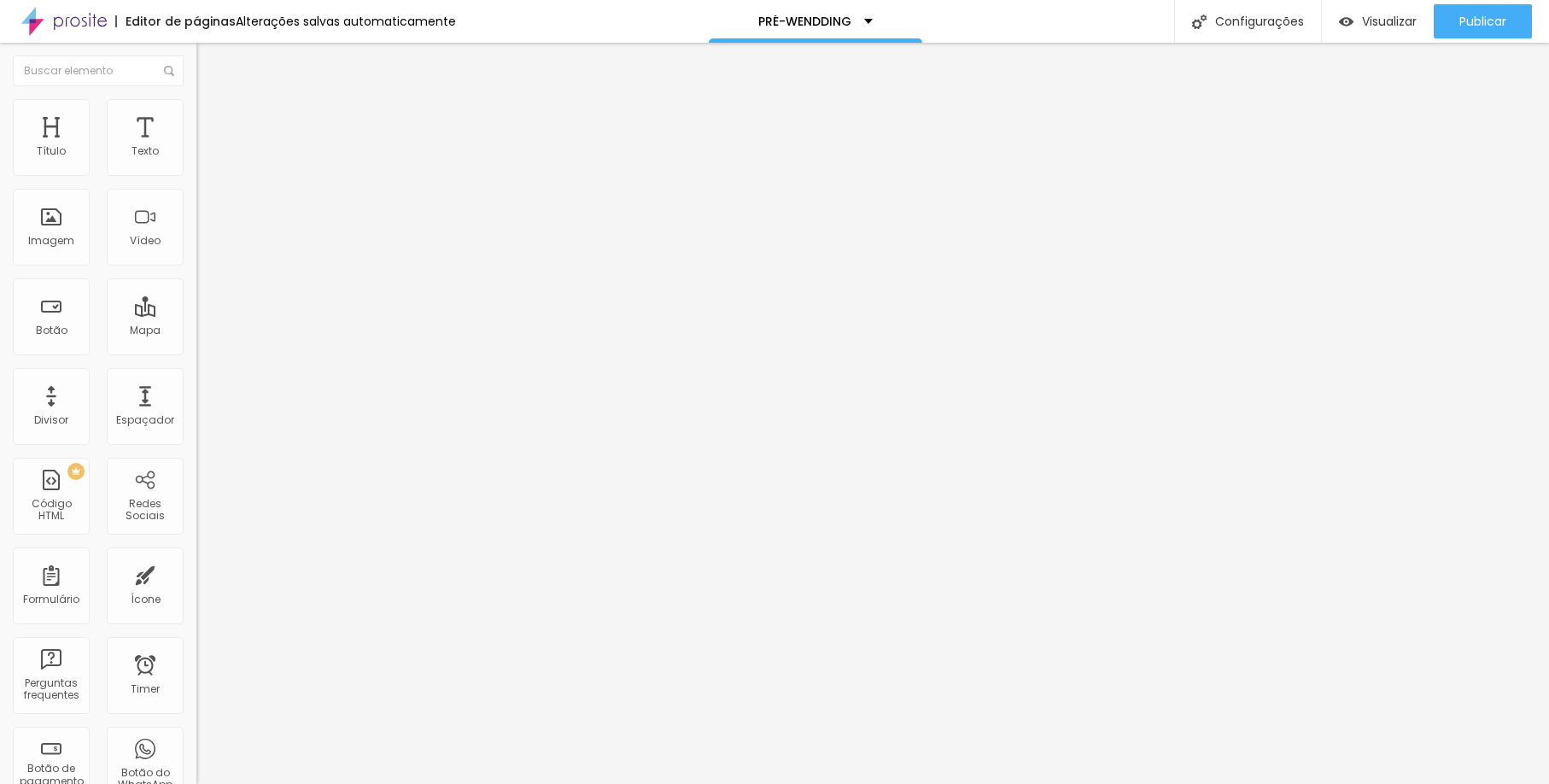
click at [196, 147] on span "Trocar imagem" at bounding box center [242, 139] width 93 height 14
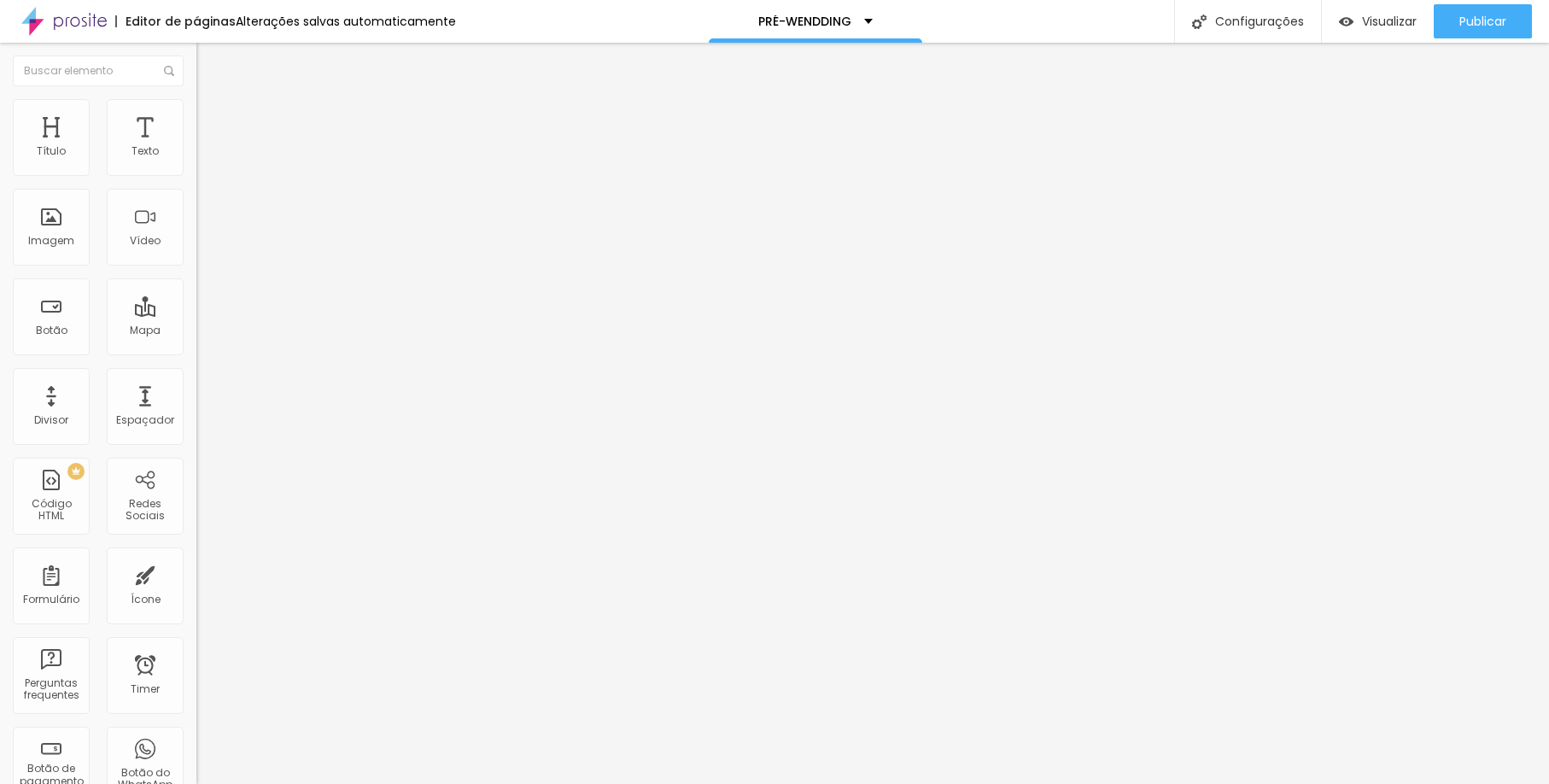
click at [196, 147] on span "Trocar imagem" at bounding box center [242, 139] width 93 height 14
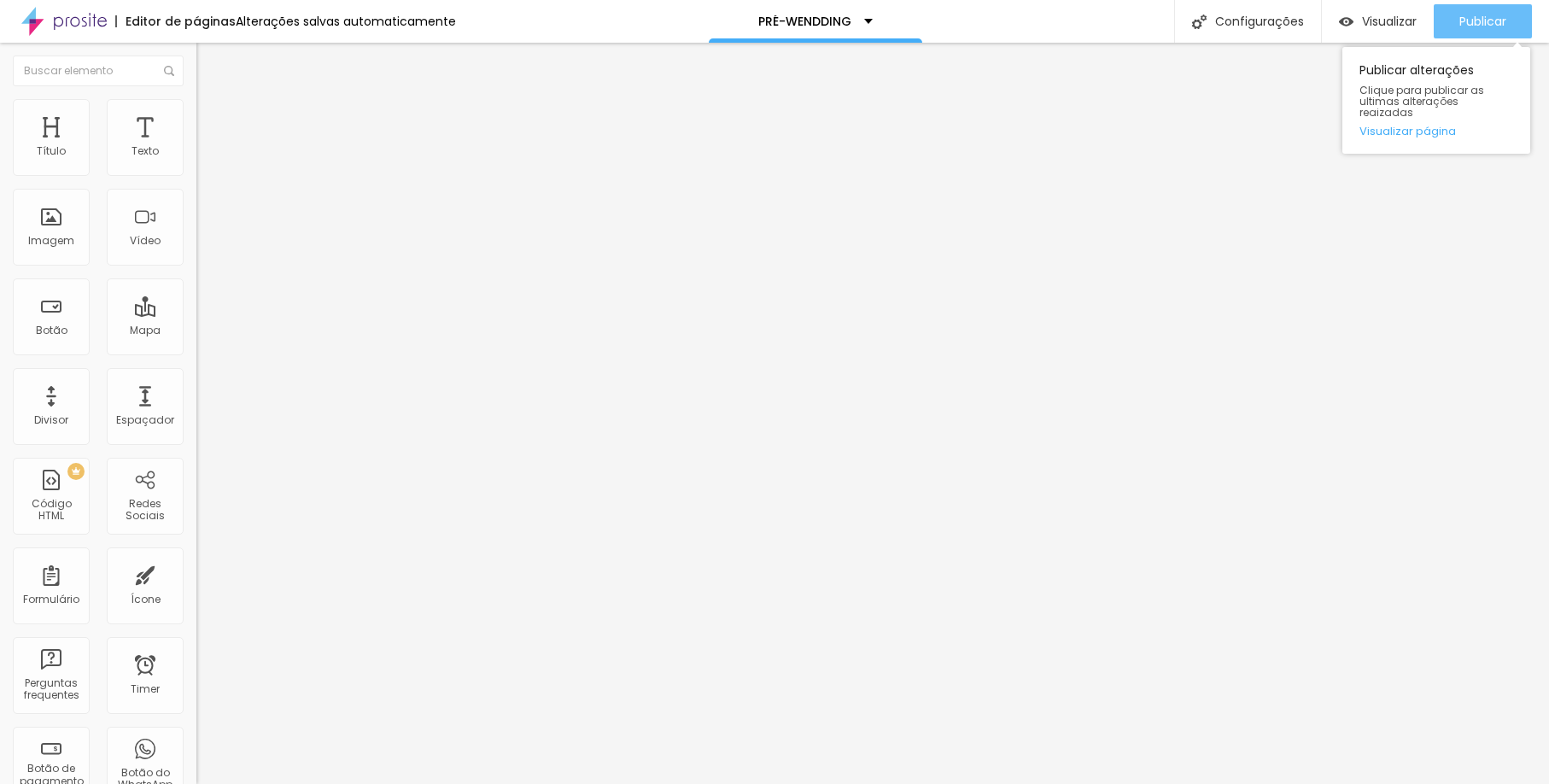
click at [1478, 33] on div "Publicar" at bounding box center [1482, 21] width 47 height 34
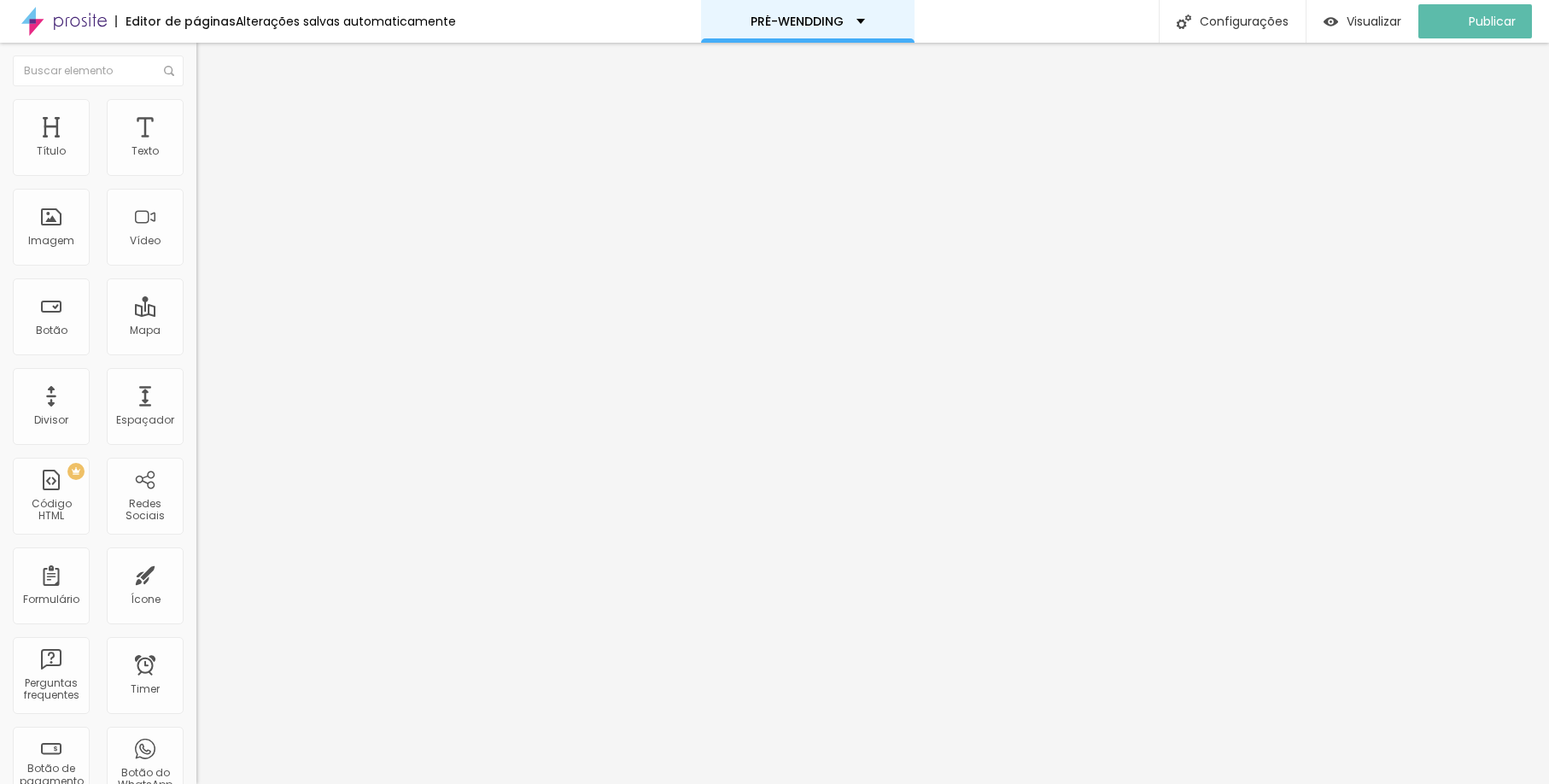
click at [865, 27] on div "PRÉ-WENDDING" at bounding box center [807, 21] width 213 height 43
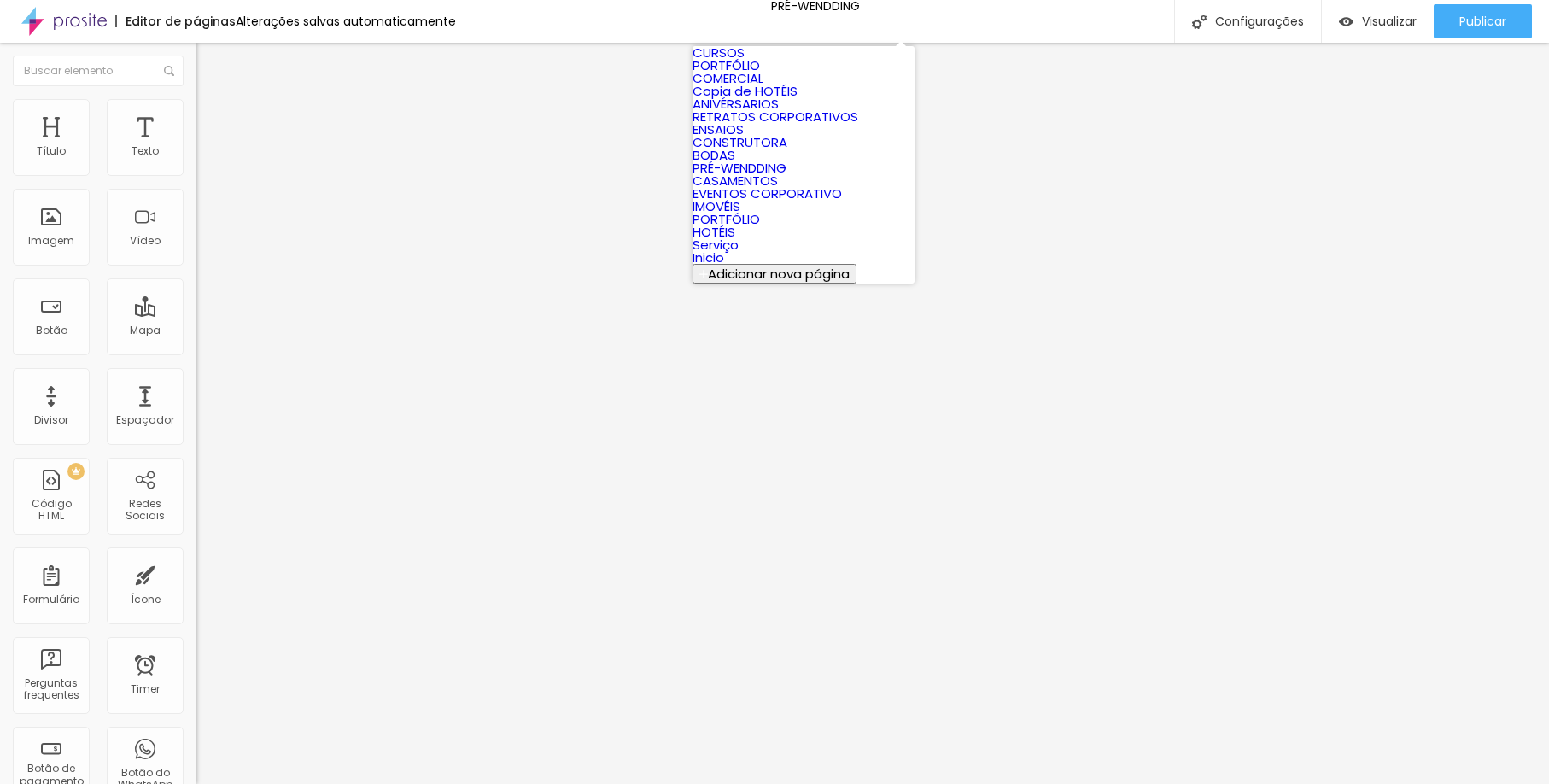
click at [735, 139] on link "ENSAIOS" at bounding box center [719, 130] width 52 height 18
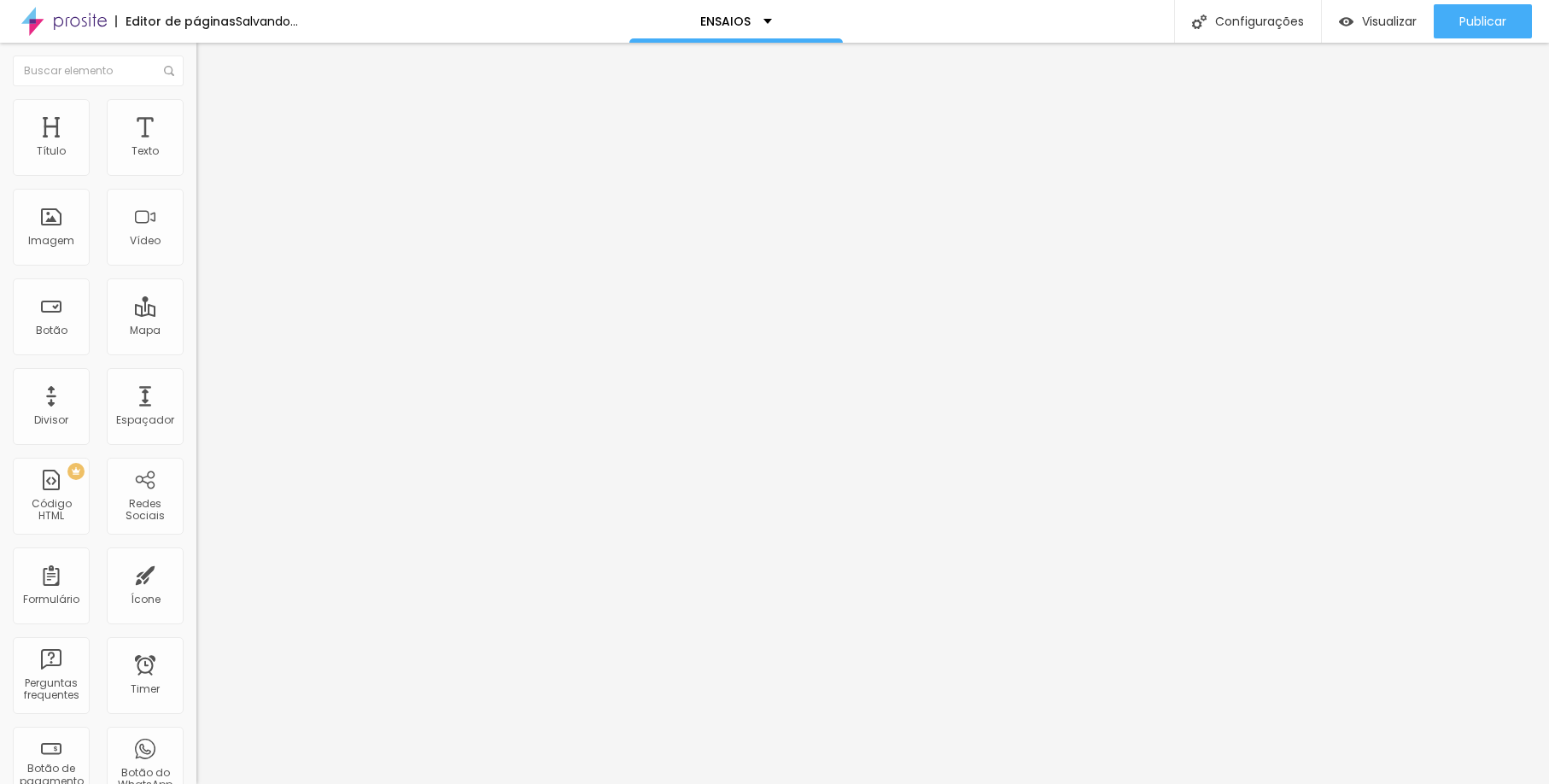
click at [290, 147] on span at bounding box center [295, 139] width 11 height 14
click at [290, 144] on img at bounding box center [295, 139] width 11 height 11
click at [290, 147] on span at bounding box center [295, 139] width 11 height 14
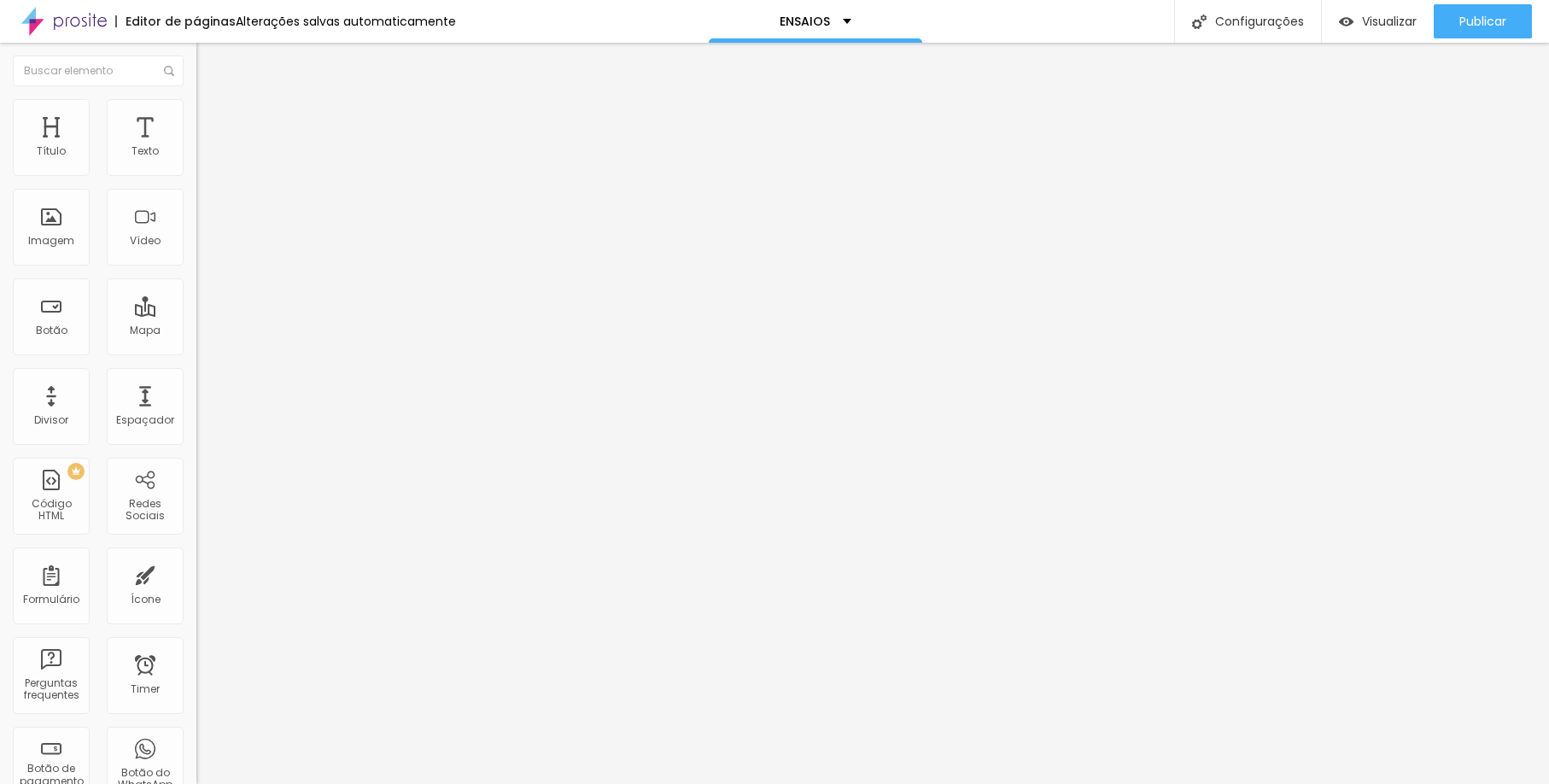
click at [290, 144] on img at bounding box center [295, 139] width 11 height 11
click at [196, 145] on div "Trocar imagem" at bounding box center [294, 139] width 196 height 12
click at [290, 144] on img at bounding box center [295, 139] width 11 height 11
click at [290, 147] on span at bounding box center [295, 139] width 11 height 14
click at [290, 144] on img at bounding box center [295, 139] width 11 height 11
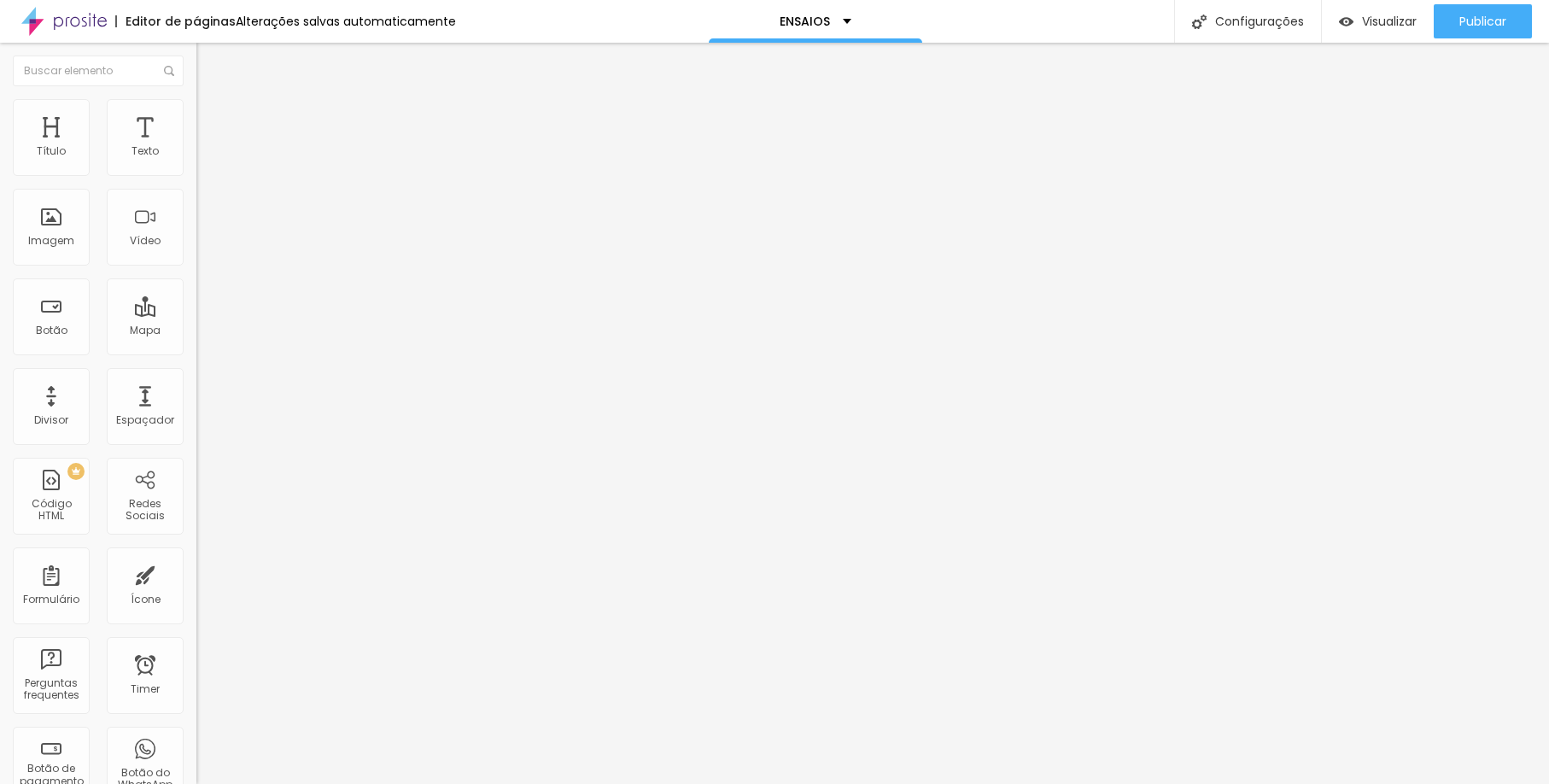
click at [290, 144] on img at bounding box center [295, 139] width 11 height 11
click at [1488, 20] on span "Publicar" at bounding box center [1482, 20] width 47 height 13
click at [1460, 19] on span "Publicar" at bounding box center [1482, 20] width 47 height 13
click at [811, 25] on p "ENSAIOS" at bounding box center [797, 20] width 51 height 12
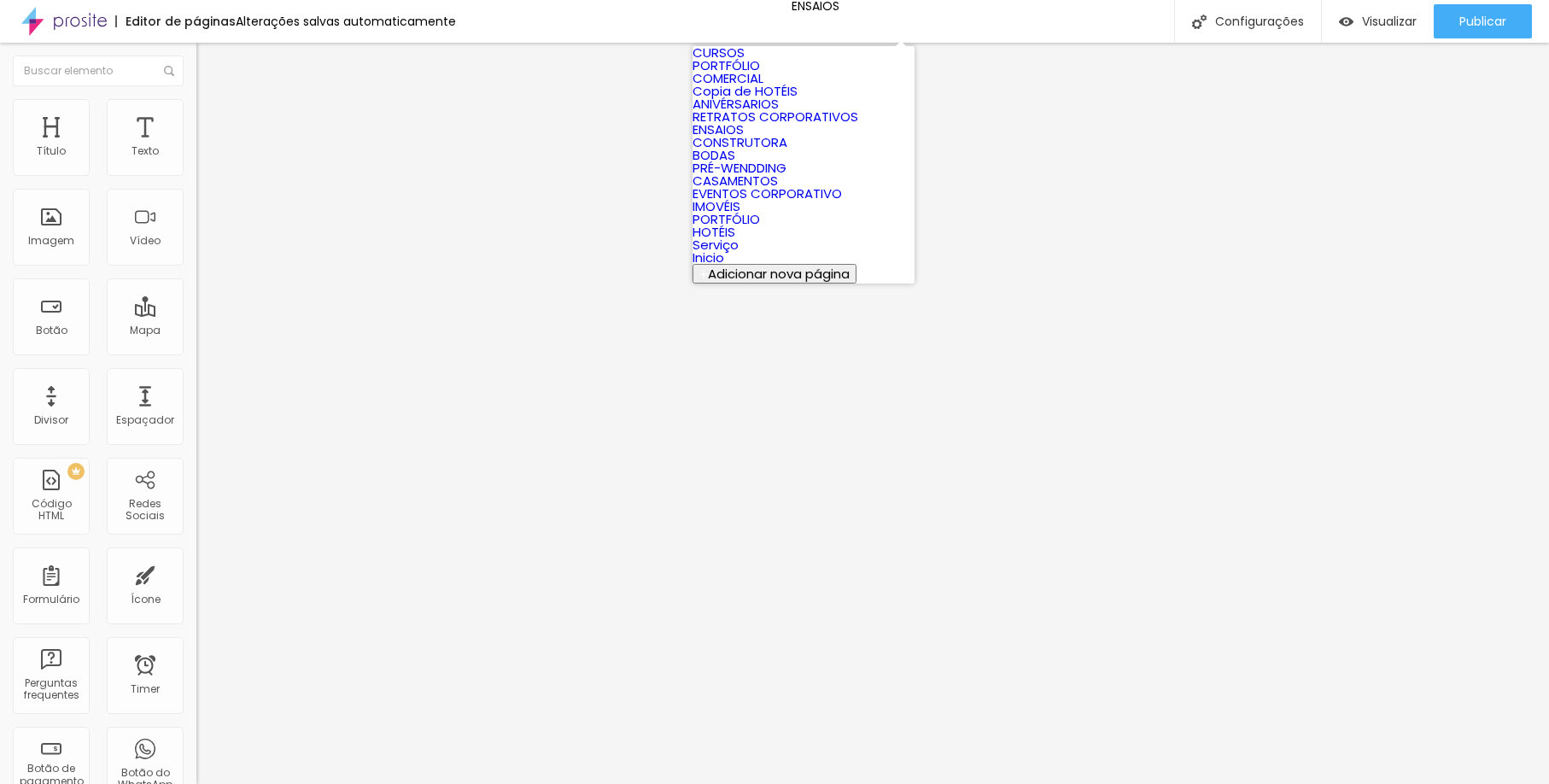
scroll to position [109, 0]
click at [772, 177] on link "PRÉ-WENDDING" at bounding box center [740, 168] width 94 height 18
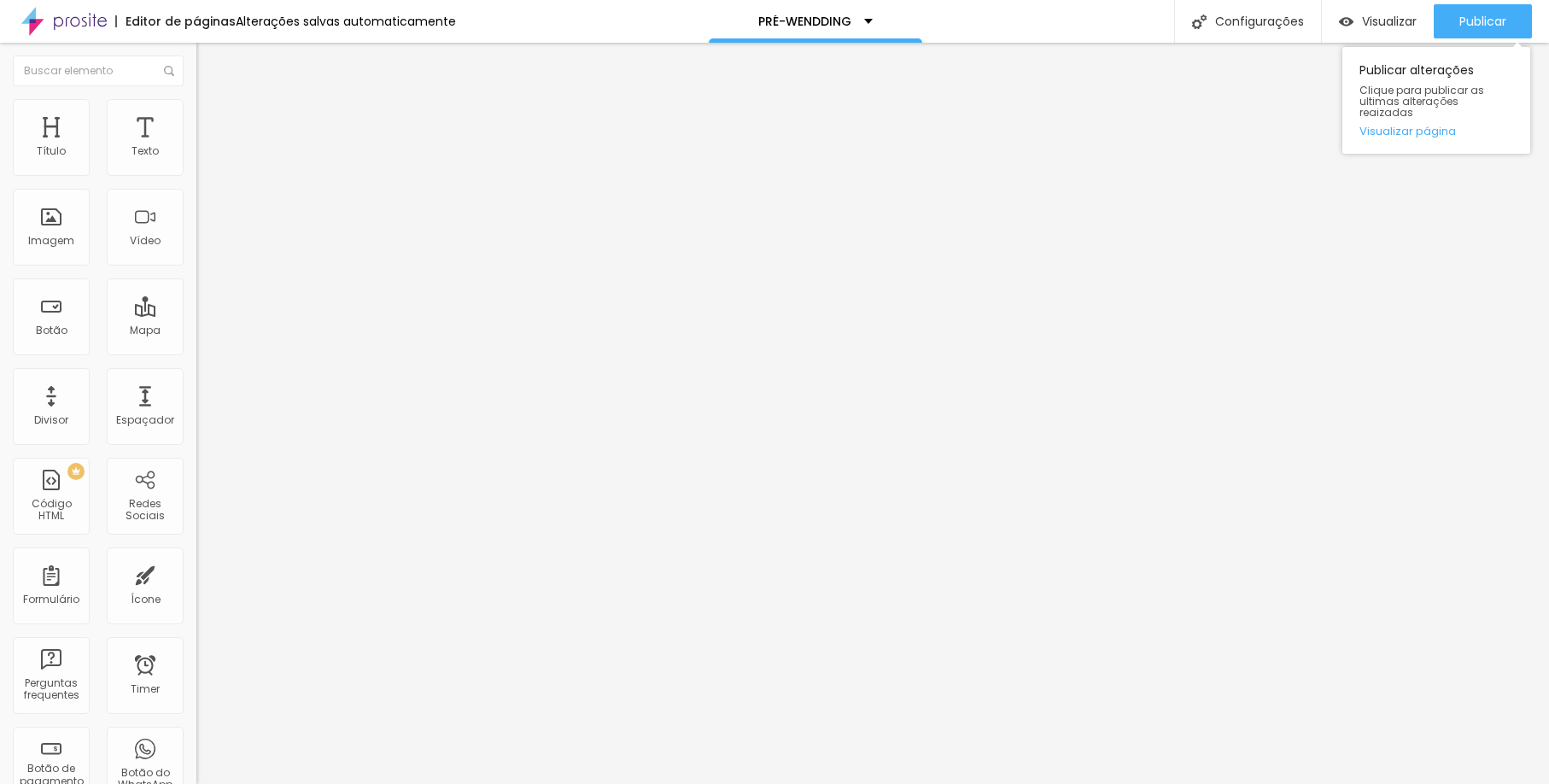
click at [1478, 41] on div "Publicar alterações Clique para publicar as ultimas alterações reaizadas Visual…" at bounding box center [1437, 96] width 188 height 115
click at [1482, 33] on div "Publicar" at bounding box center [1482, 21] width 47 height 34
click at [290, 147] on span at bounding box center [295, 139] width 11 height 14
click at [290, 144] on img at bounding box center [295, 139] width 11 height 11
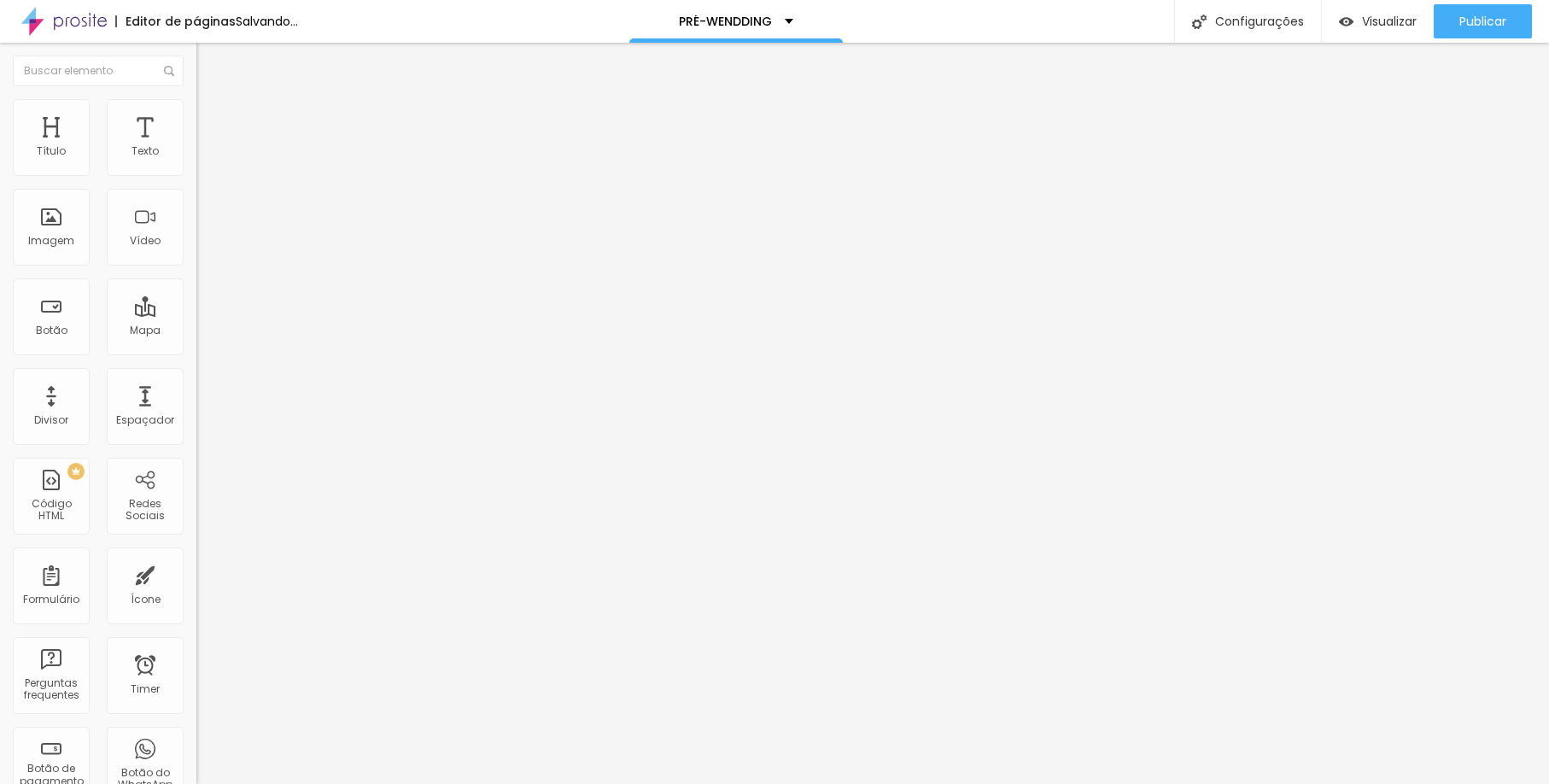
click at [290, 144] on img at bounding box center [295, 139] width 11 height 11
click at [290, 147] on span at bounding box center [295, 139] width 11 height 14
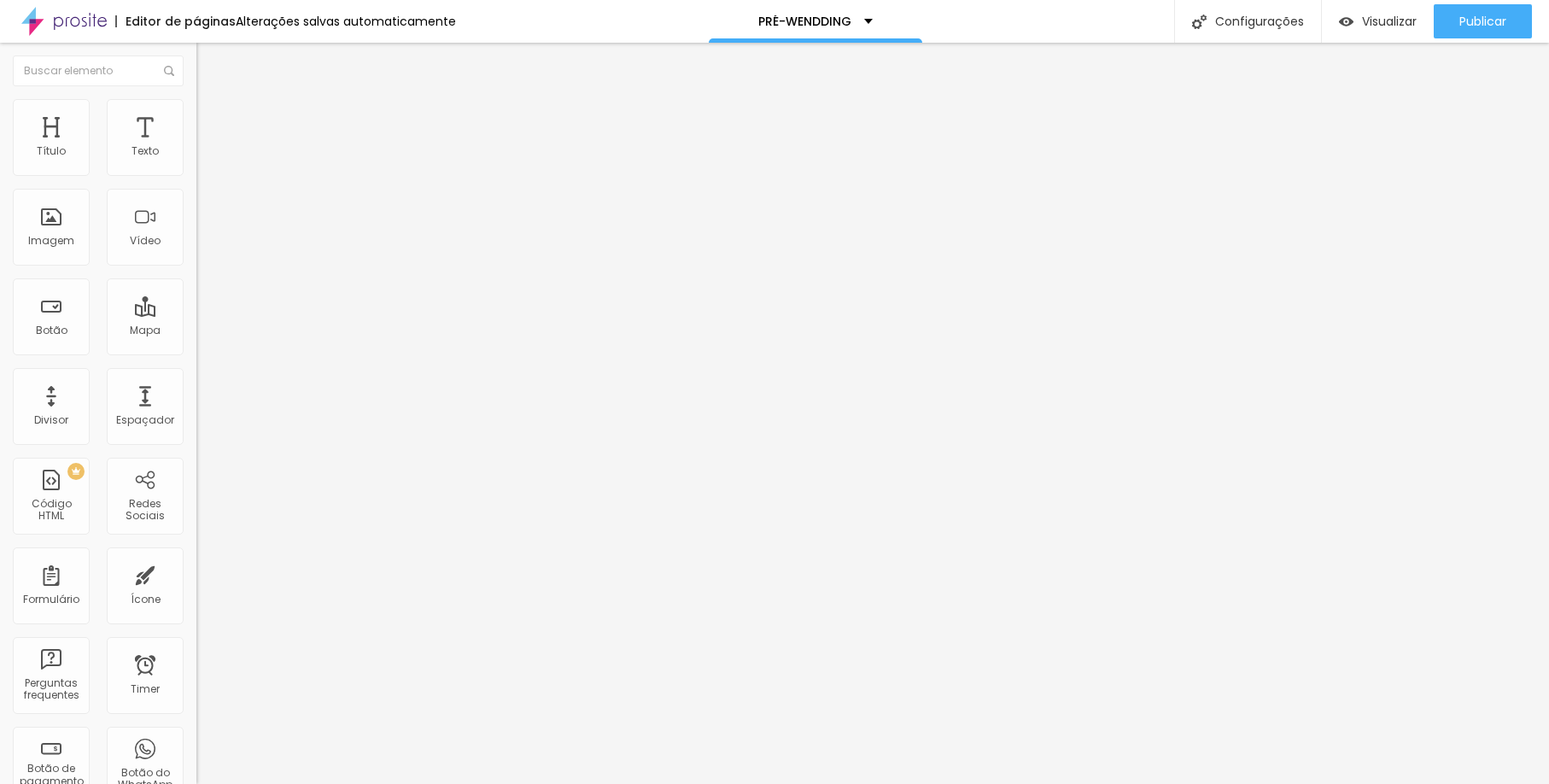
click at [290, 147] on span at bounding box center [295, 139] width 11 height 14
click at [290, 144] on img at bounding box center [295, 139] width 11 height 11
click at [290, 147] on span at bounding box center [295, 139] width 11 height 14
click at [1466, 17] on span "Publicar" at bounding box center [1482, 20] width 47 height 13
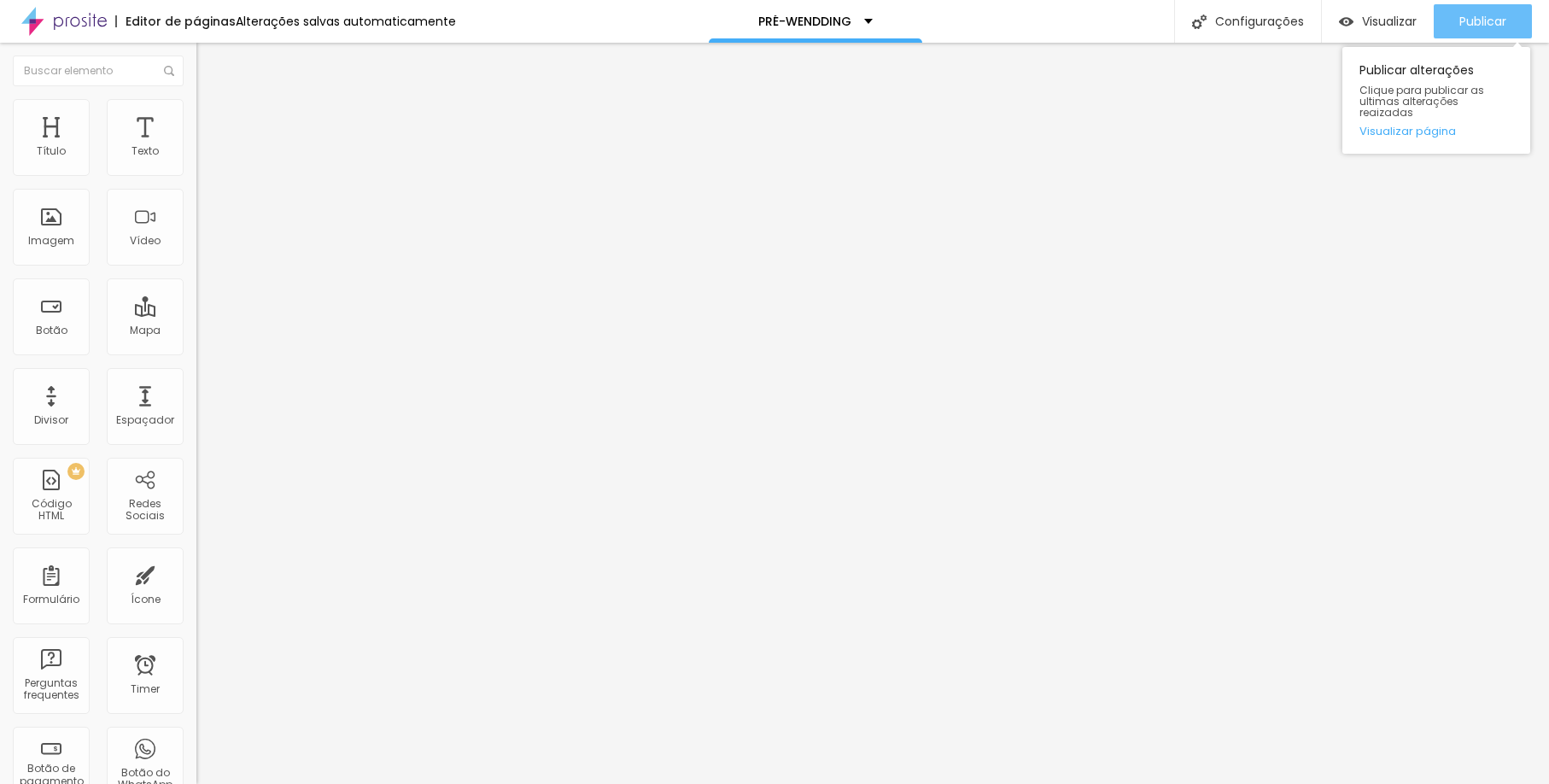
click at [1460, 14] on span "Publicar" at bounding box center [1482, 20] width 47 height 13
click at [1478, 21] on span "Publicar" at bounding box center [1482, 20] width 47 height 13
